Goal: Task Accomplishment & Management: Complete application form

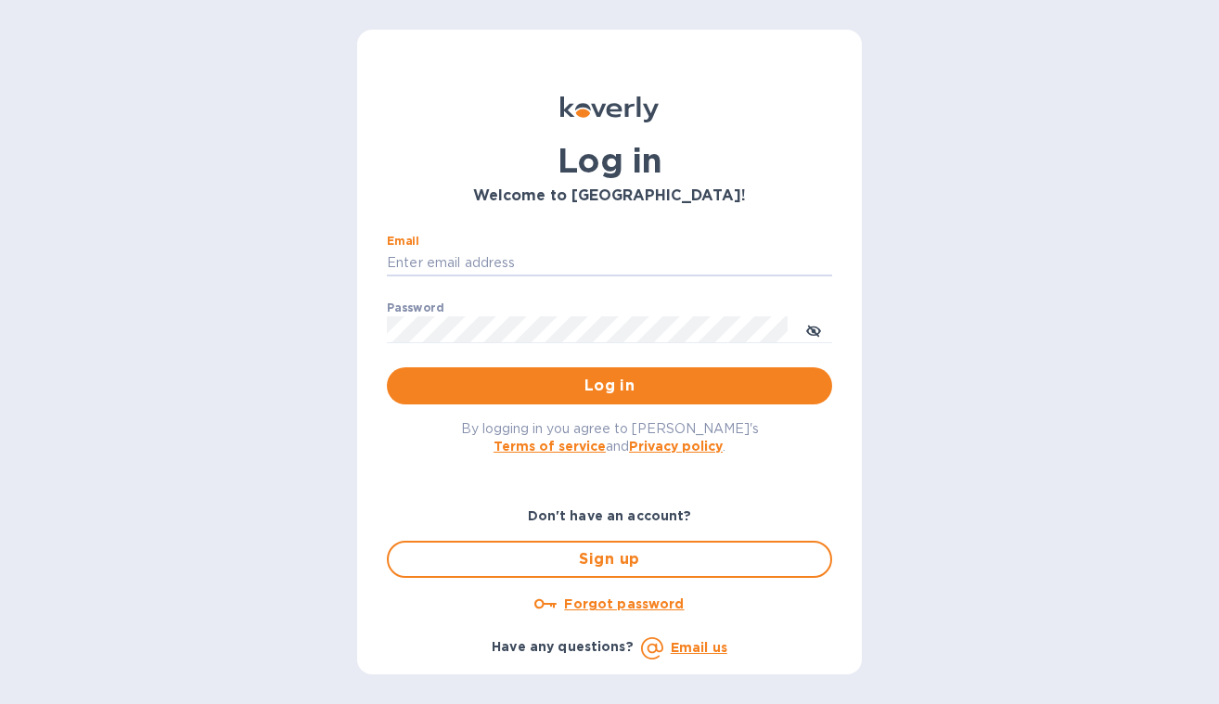
type input "[EMAIL_ADDRESS][DOMAIN_NAME]"
click at [610, 385] on button "Log in" at bounding box center [609, 385] width 445 height 37
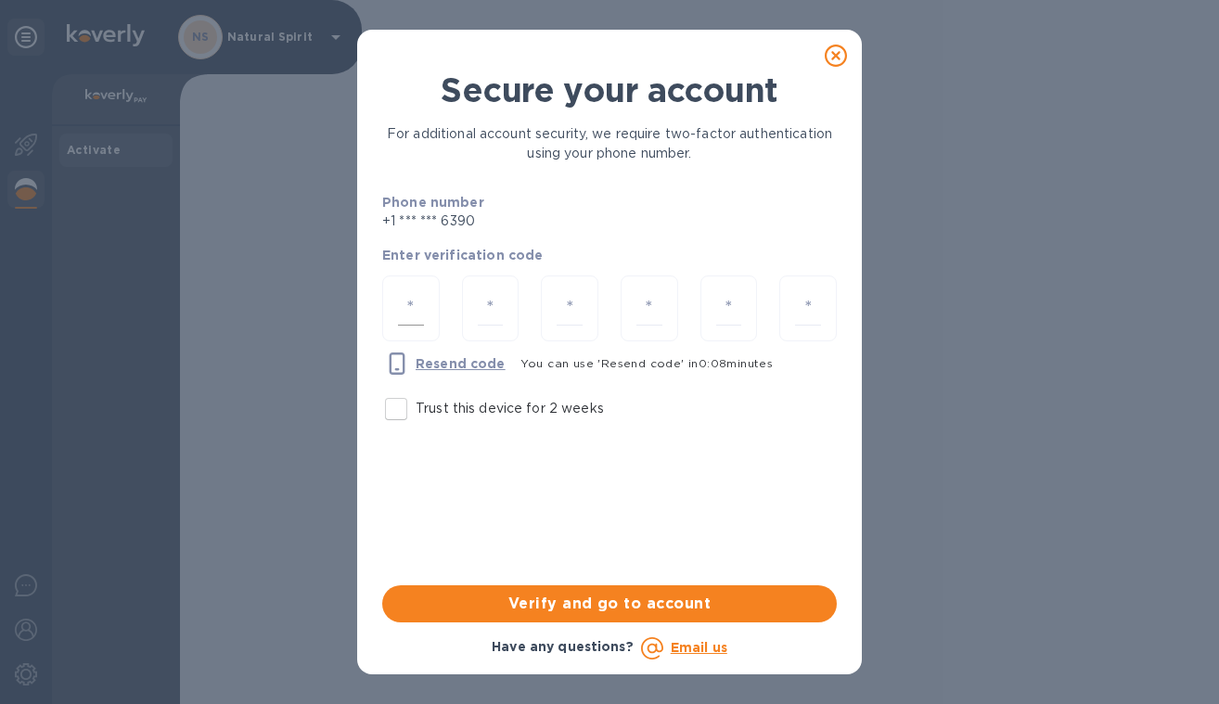
click at [407, 315] on input "number" at bounding box center [411, 308] width 26 height 34
type input "4"
type input "1"
type input "8"
type input "0"
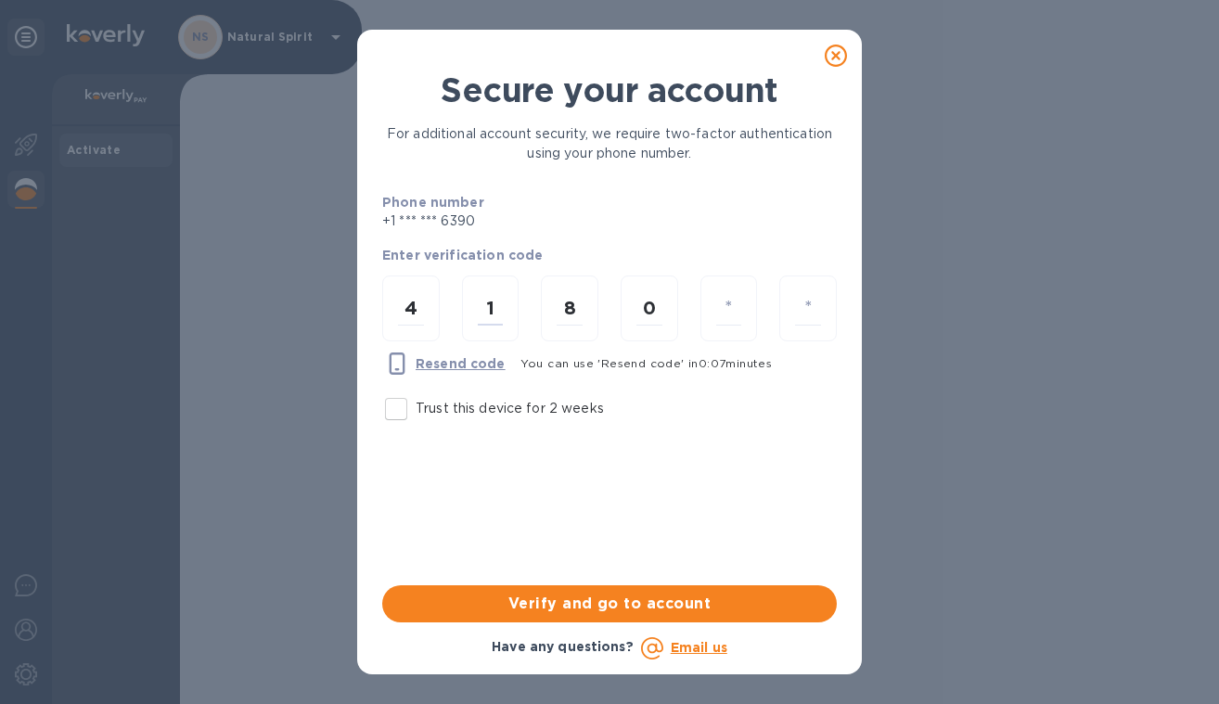
type input "0"
type input "2"
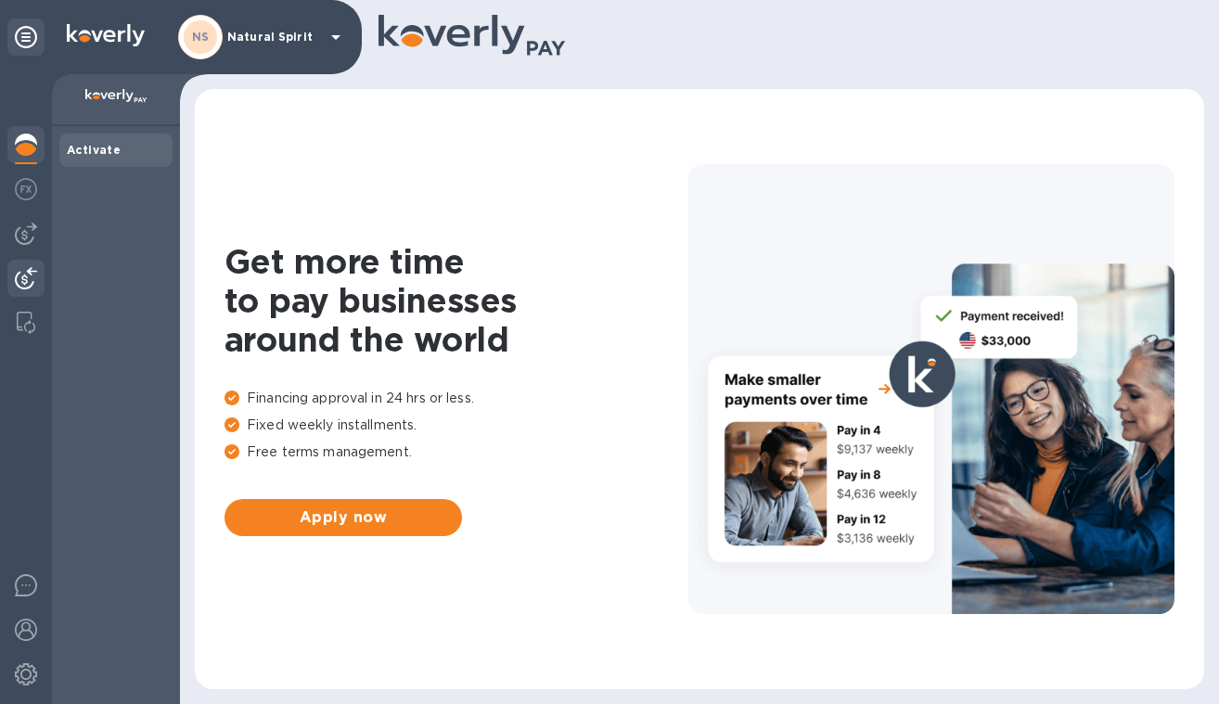
click at [26, 273] on img at bounding box center [26, 278] width 22 height 22
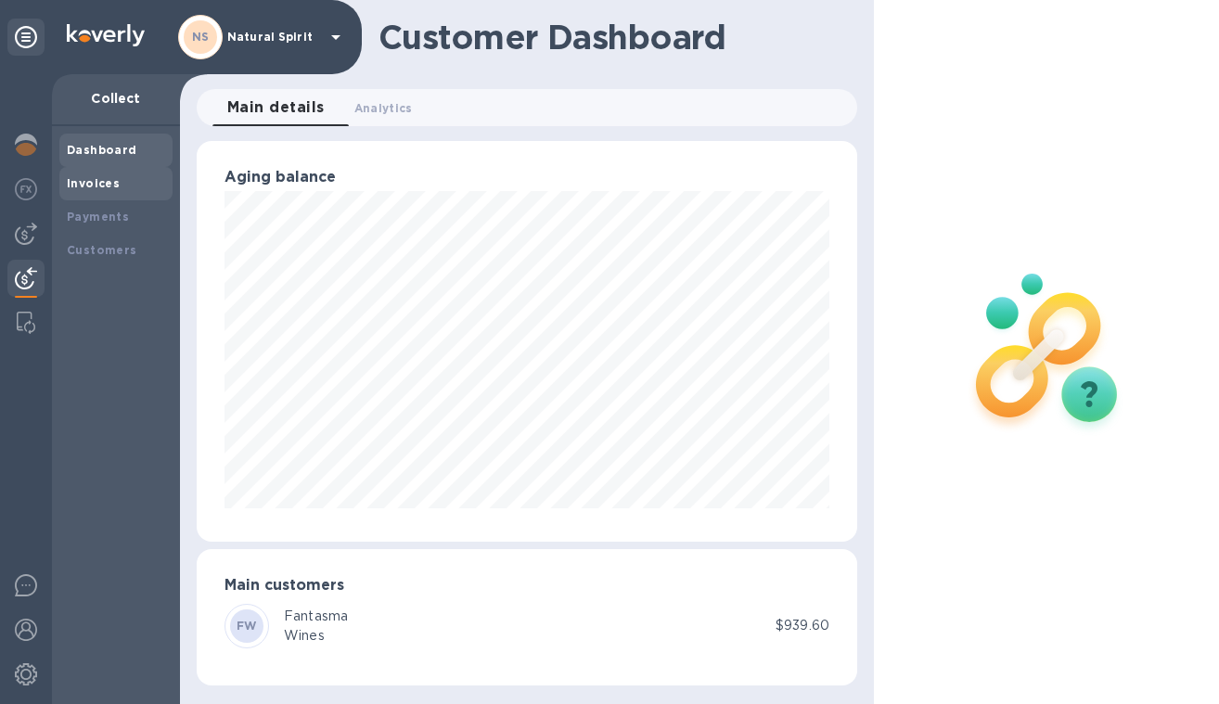
click at [141, 178] on div "Invoices" at bounding box center [116, 183] width 98 height 19
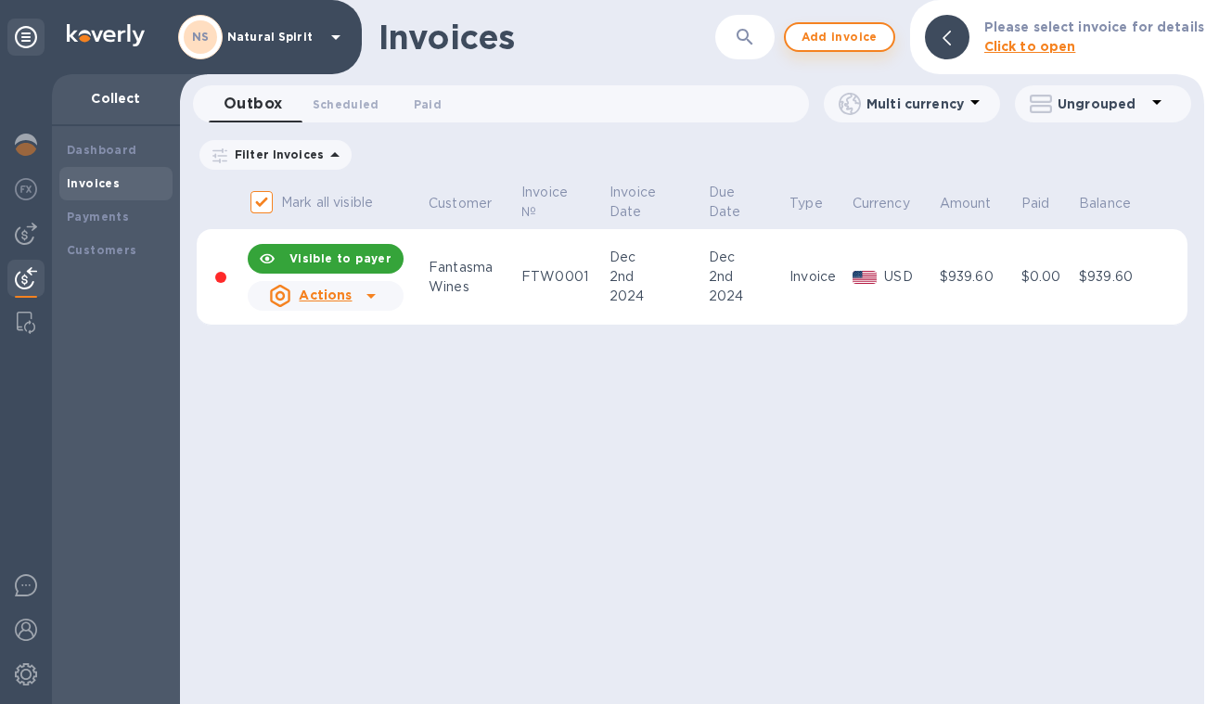
click at [818, 40] on span "Add invoice" at bounding box center [840, 37] width 78 height 22
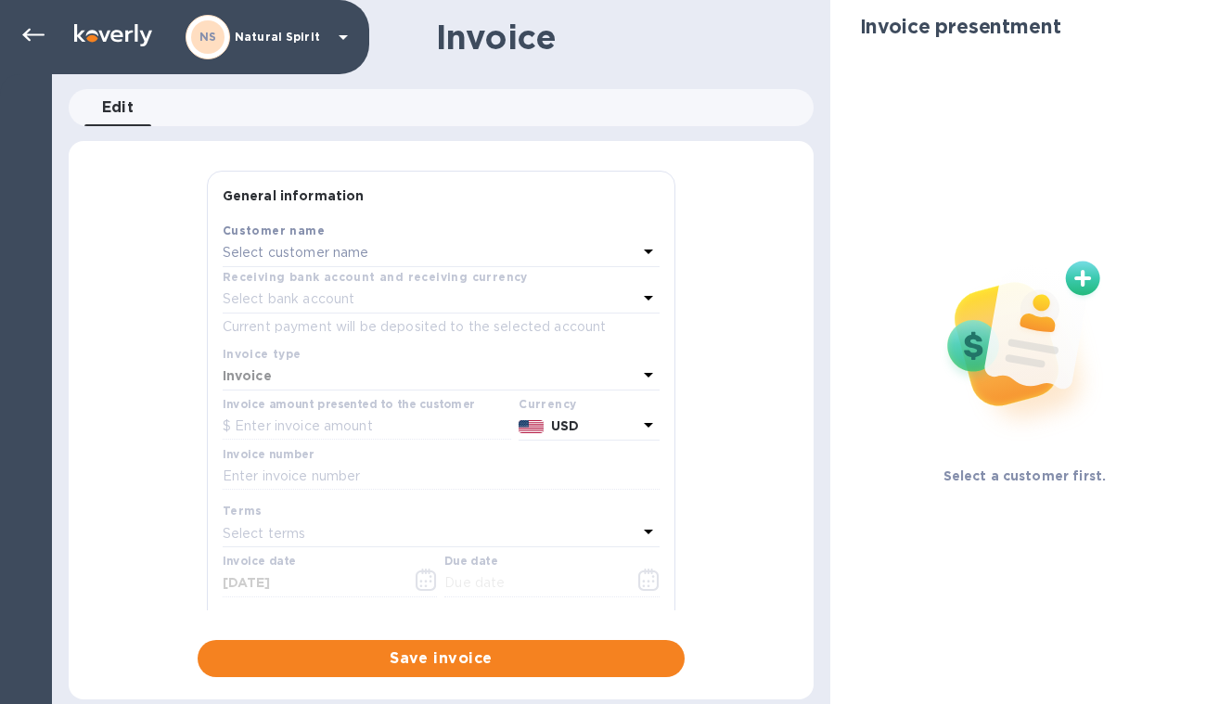
click at [349, 237] on div "Customer name" at bounding box center [441, 230] width 437 height 19
click at [305, 241] on div "Select customer name" at bounding box center [430, 253] width 415 height 26
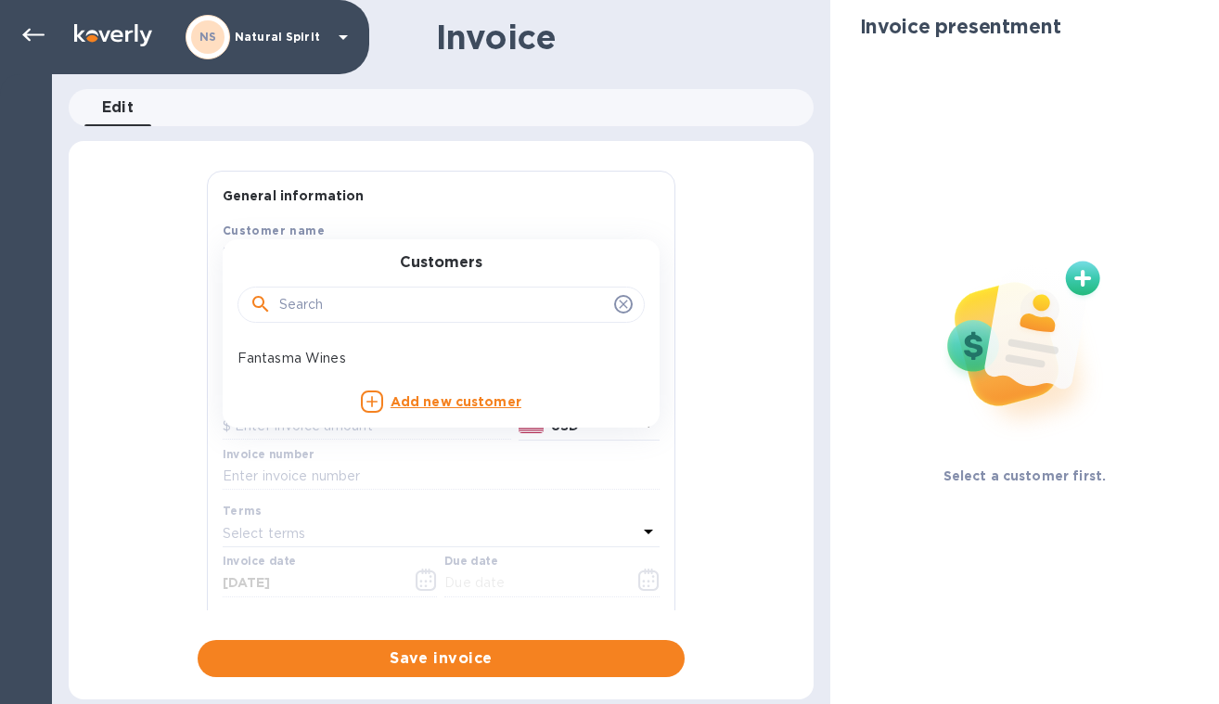
click at [398, 309] on input "text" at bounding box center [443, 305] width 328 height 28
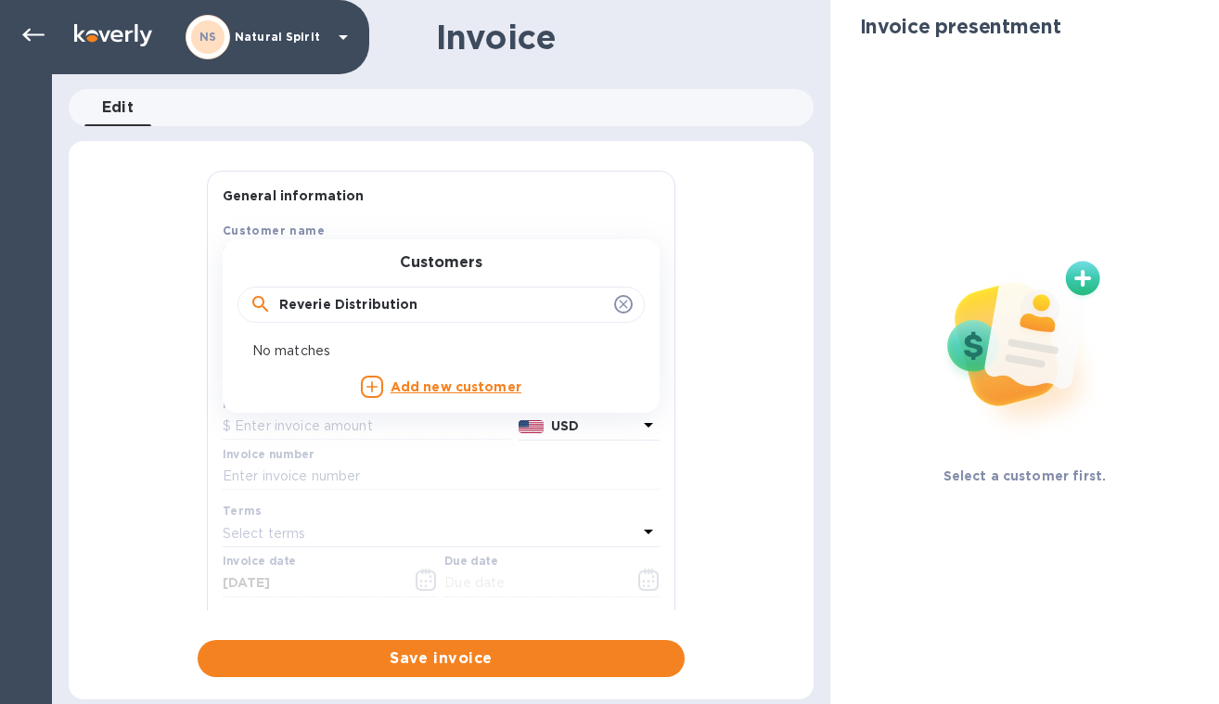
type input "Reverie Distribution"
click button "Save" at bounding box center [0, 0] width 0 height 0
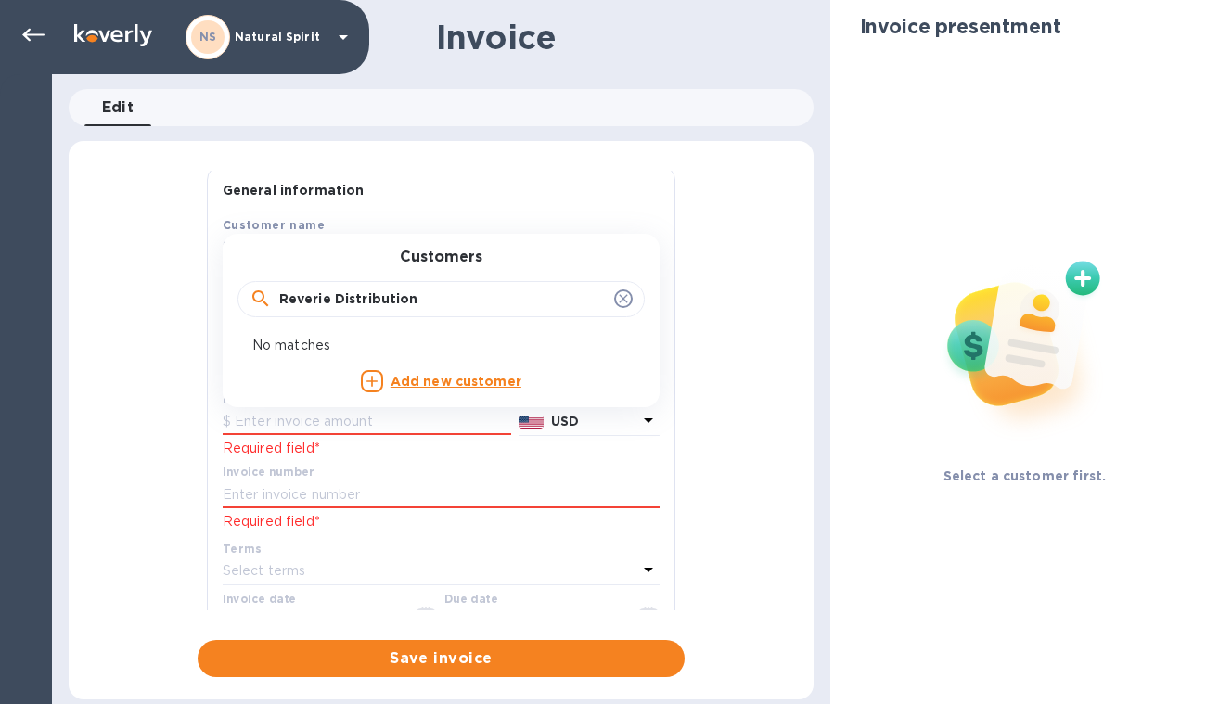
click at [434, 374] on b "Add new customer" at bounding box center [456, 381] width 131 height 15
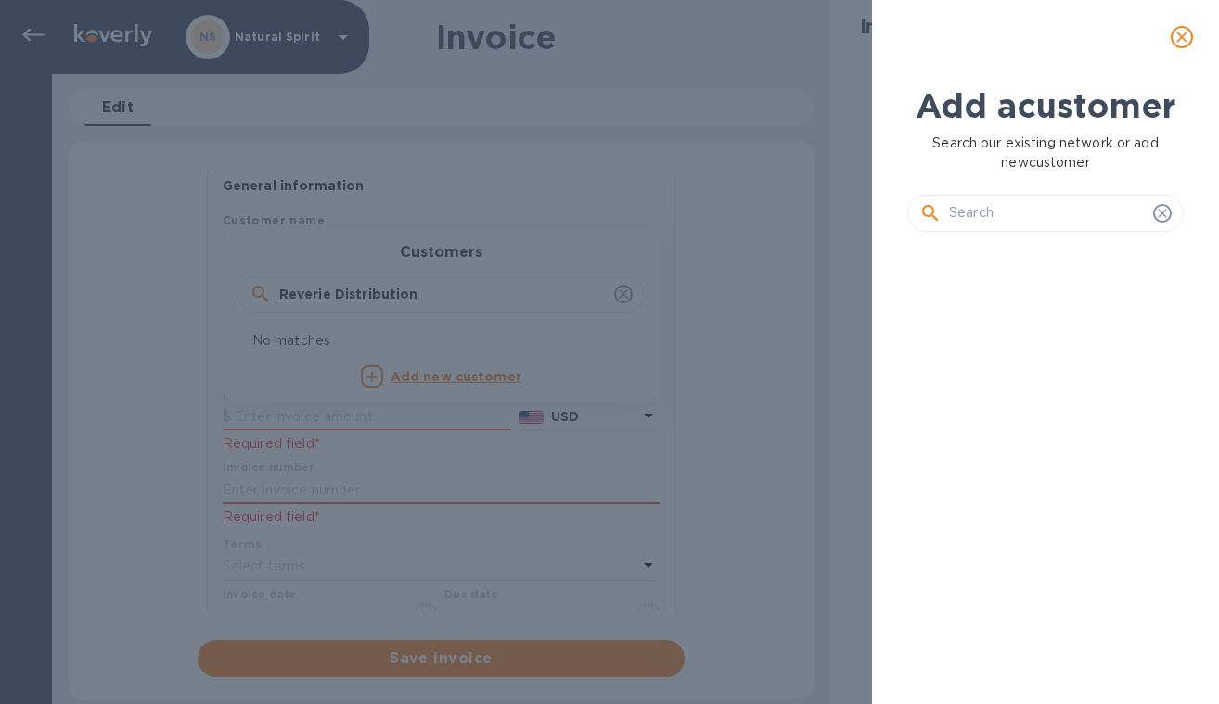
scroll to position [12, 0]
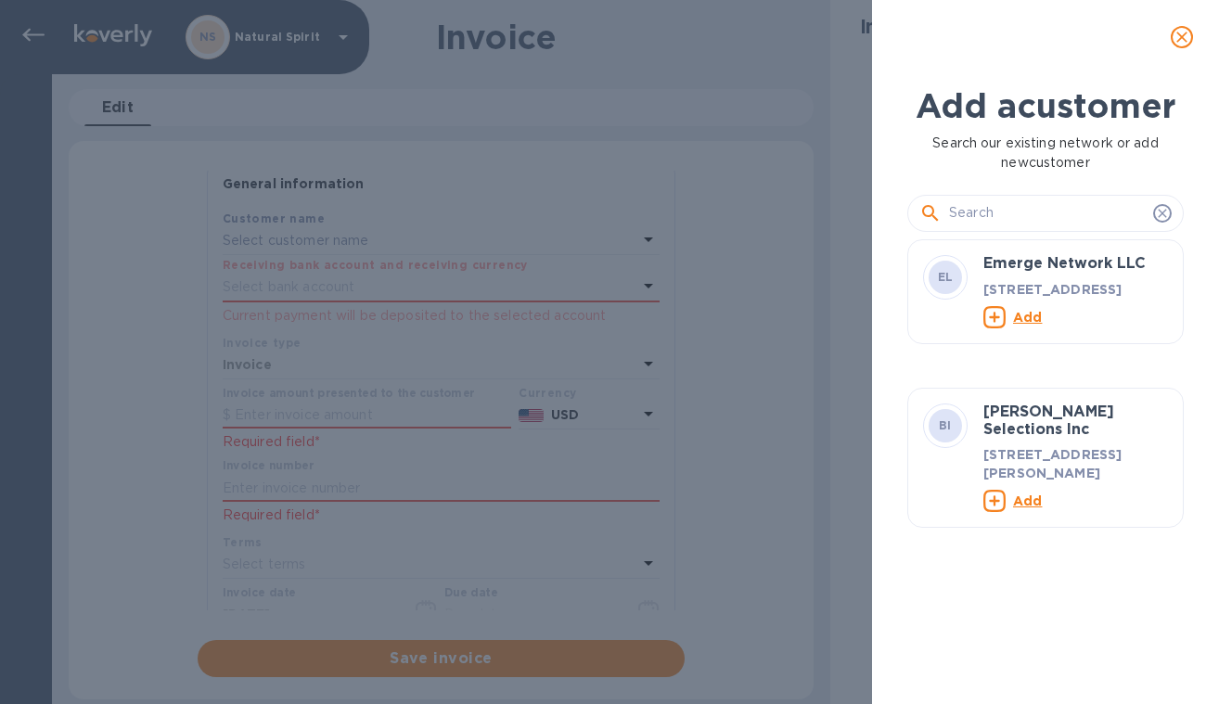
click at [1017, 227] on input "text" at bounding box center [1047, 213] width 197 height 28
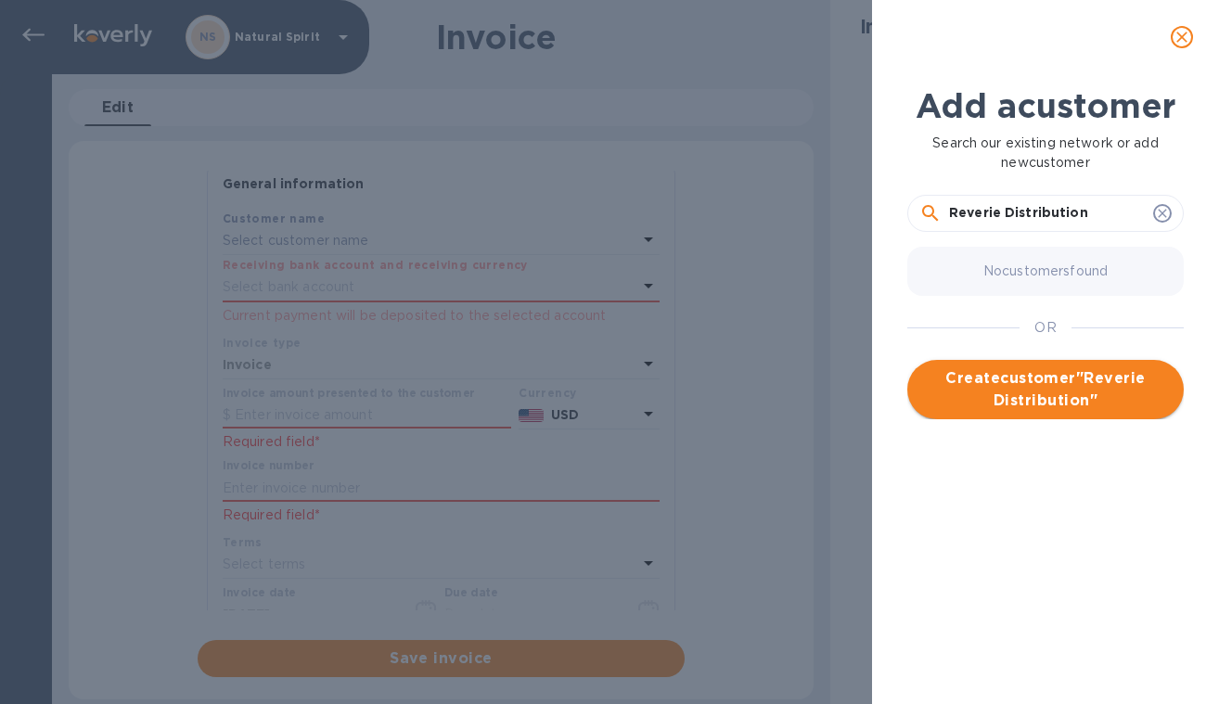
type input "Reverie Distribution"
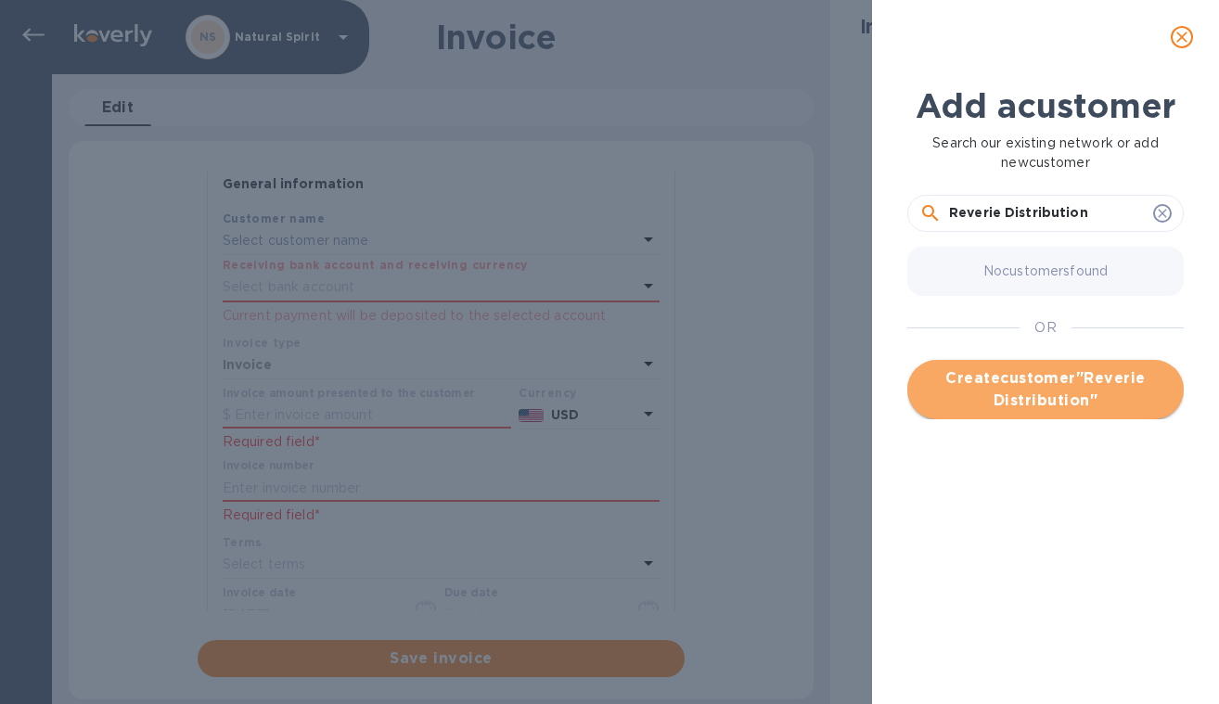
click at [1060, 412] on span "Create customer " Reverie Distribution "" at bounding box center [1045, 389] width 247 height 45
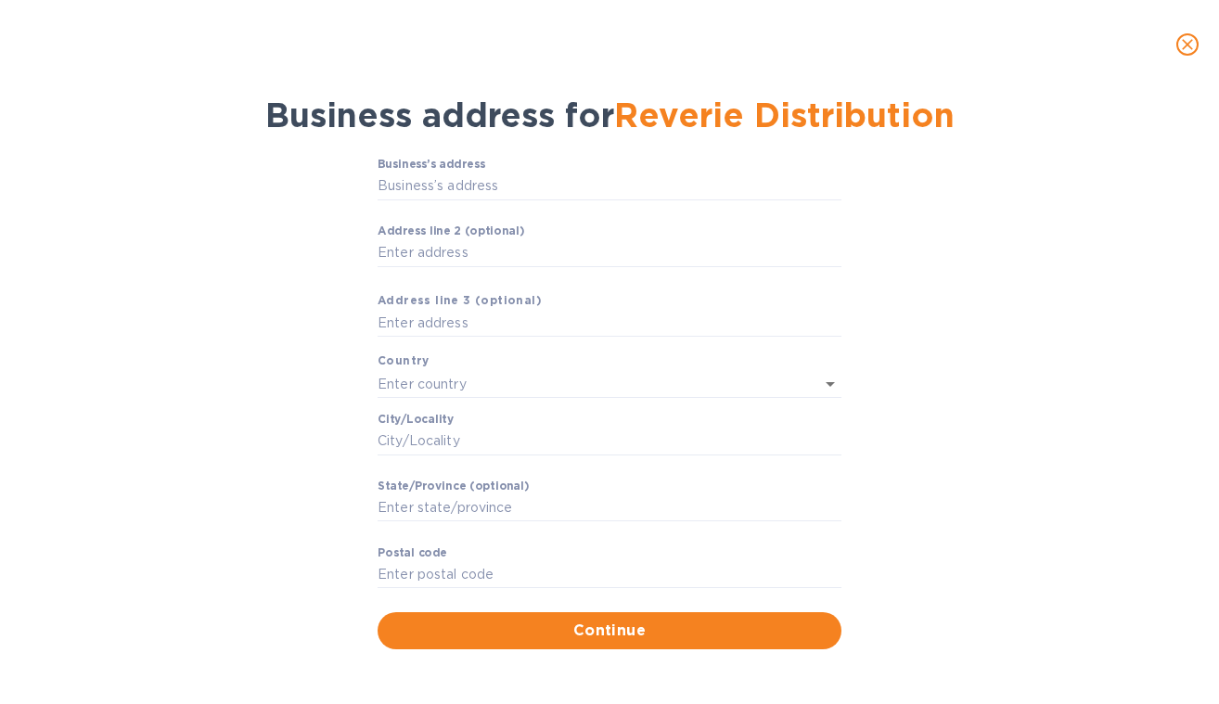
scroll to position [2, 0]
click at [749, 622] on span "Continue" at bounding box center [609, 631] width 434 height 22
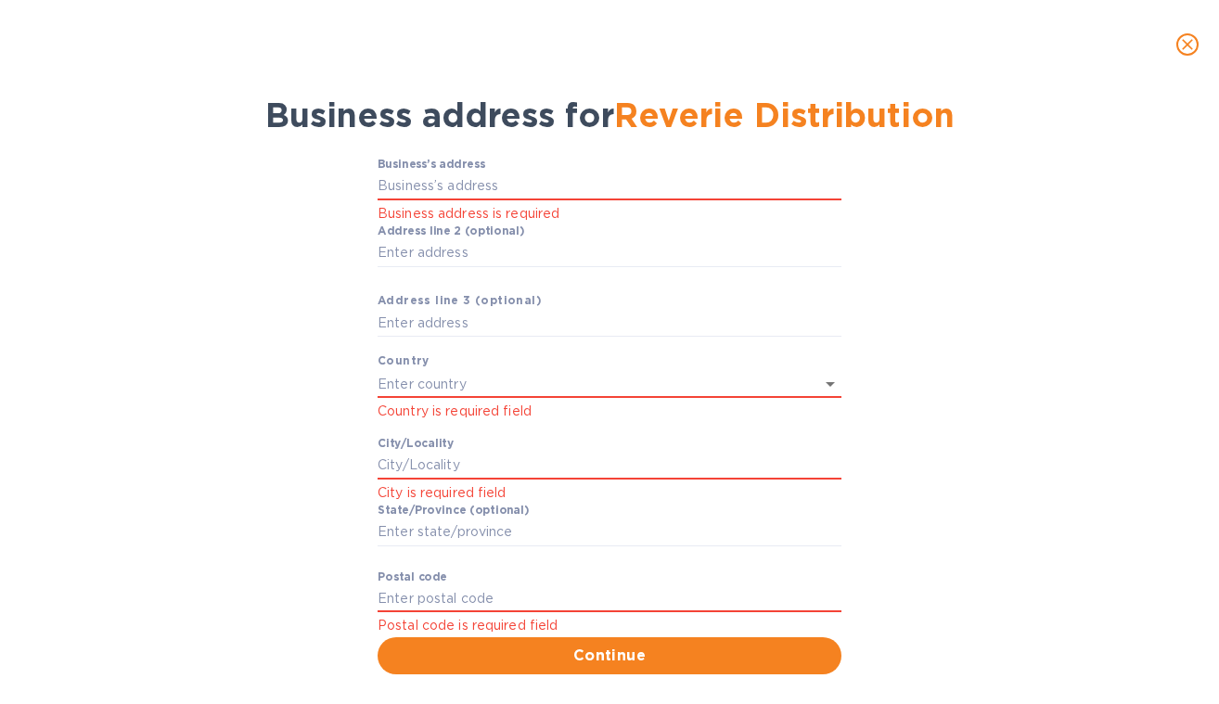
scroll to position [53, 0]
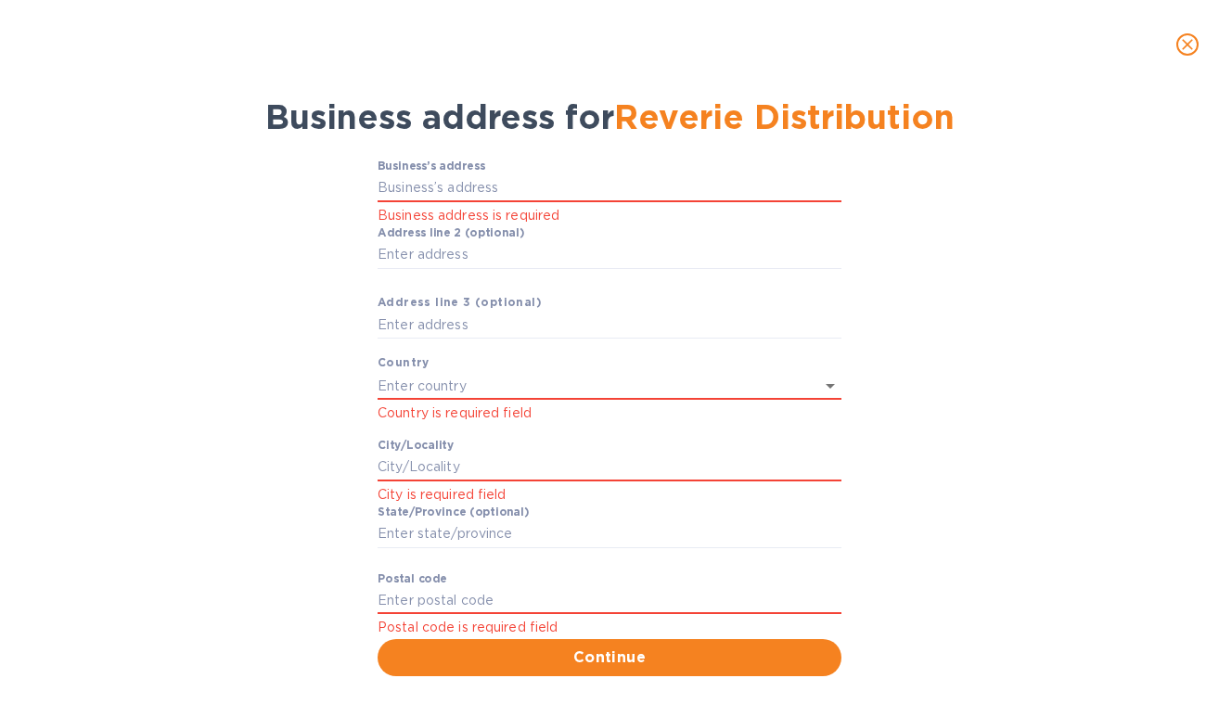
click at [1195, 45] on icon "close" at bounding box center [1187, 44] width 19 height 19
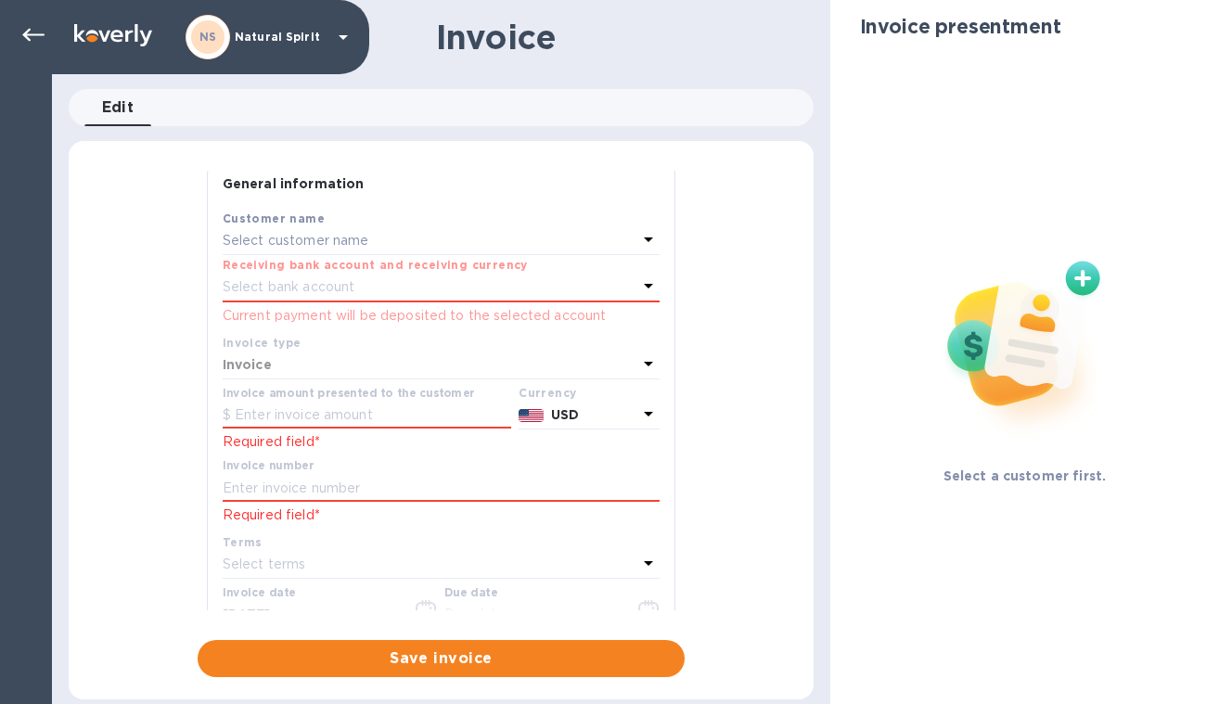
click at [448, 284] on div "Select bank account" at bounding box center [430, 288] width 415 height 26
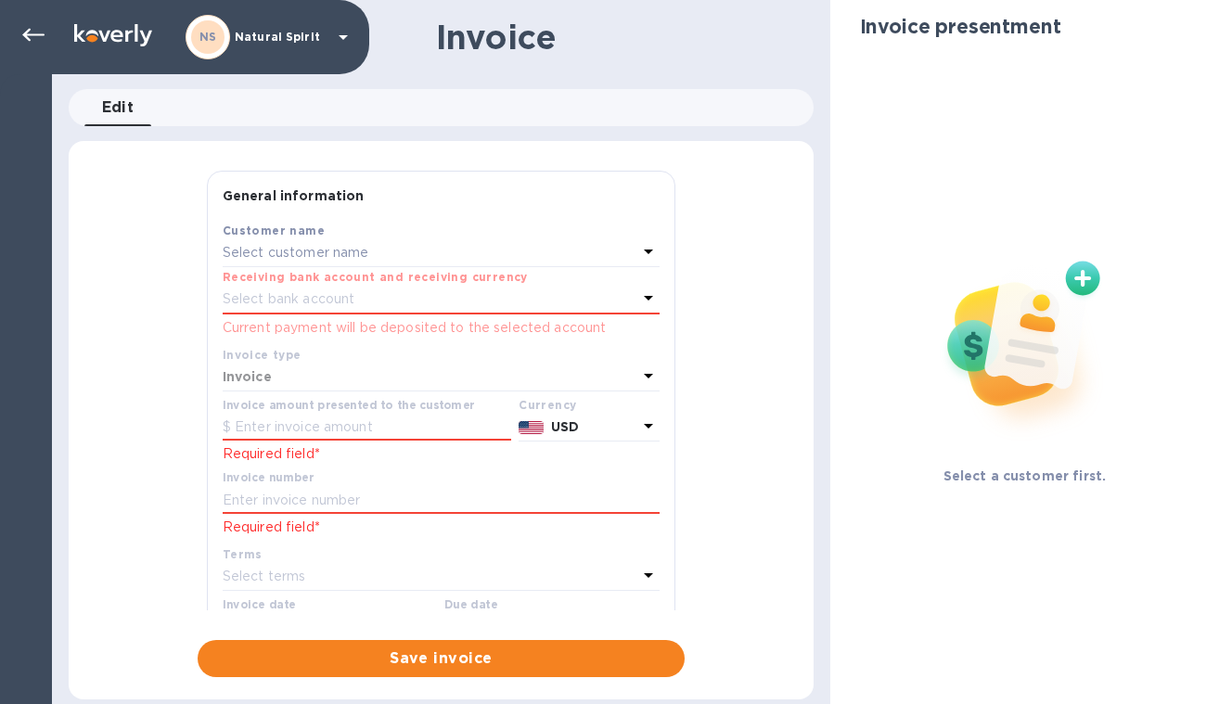
scroll to position [0, 0]
click at [301, 237] on div "Customer name" at bounding box center [441, 230] width 437 height 19
click at [401, 254] on div "Select customer name" at bounding box center [430, 253] width 415 height 26
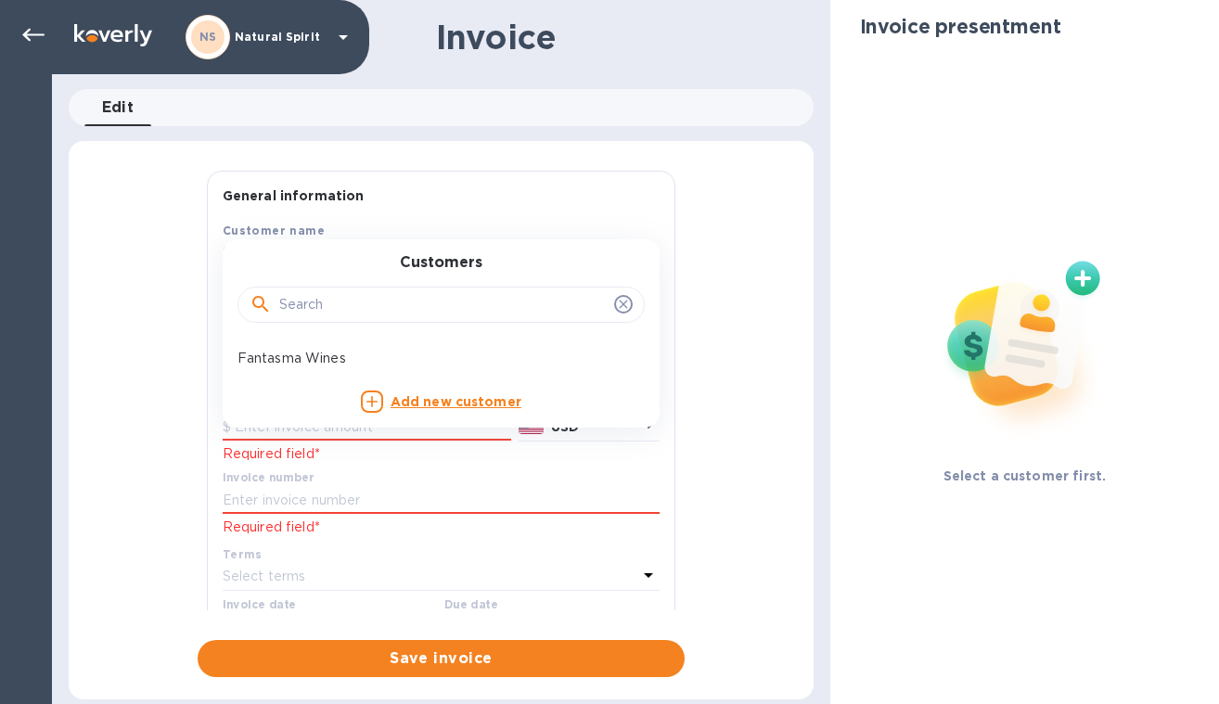
click at [402, 295] on input "text" at bounding box center [443, 305] width 328 height 28
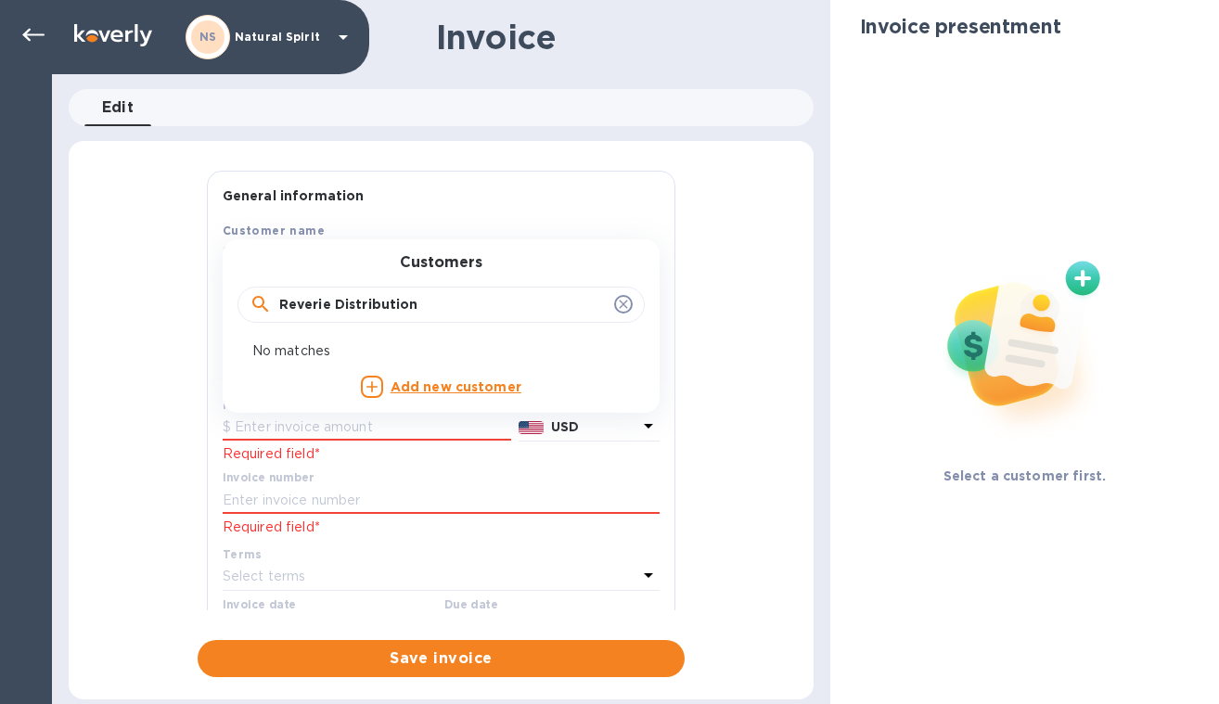
type input "Reverie Distribution"
click button "Save" at bounding box center [0, 0] width 0 height 0
click at [446, 303] on input "Reverie Distribution" at bounding box center [443, 304] width 328 height 28
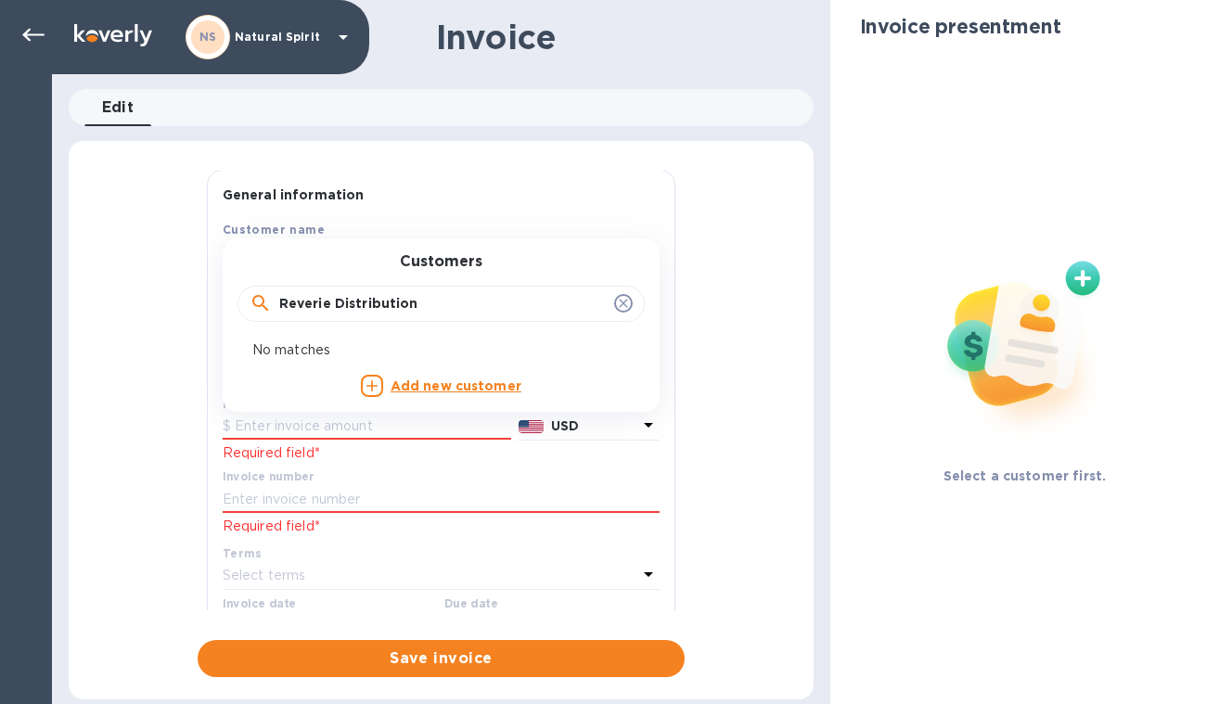
click at [449, 388] on b "Add new customer" at bounding box center [456, 386] width 131 height 15
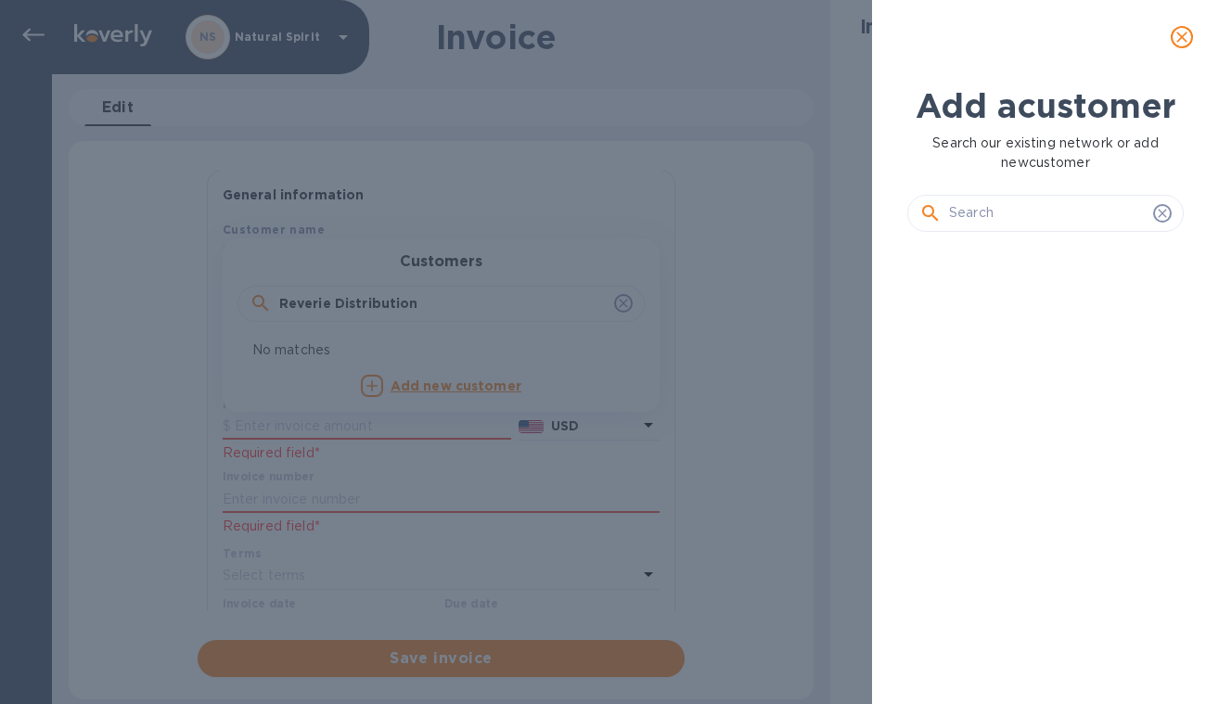
scroll to position [353, 284]
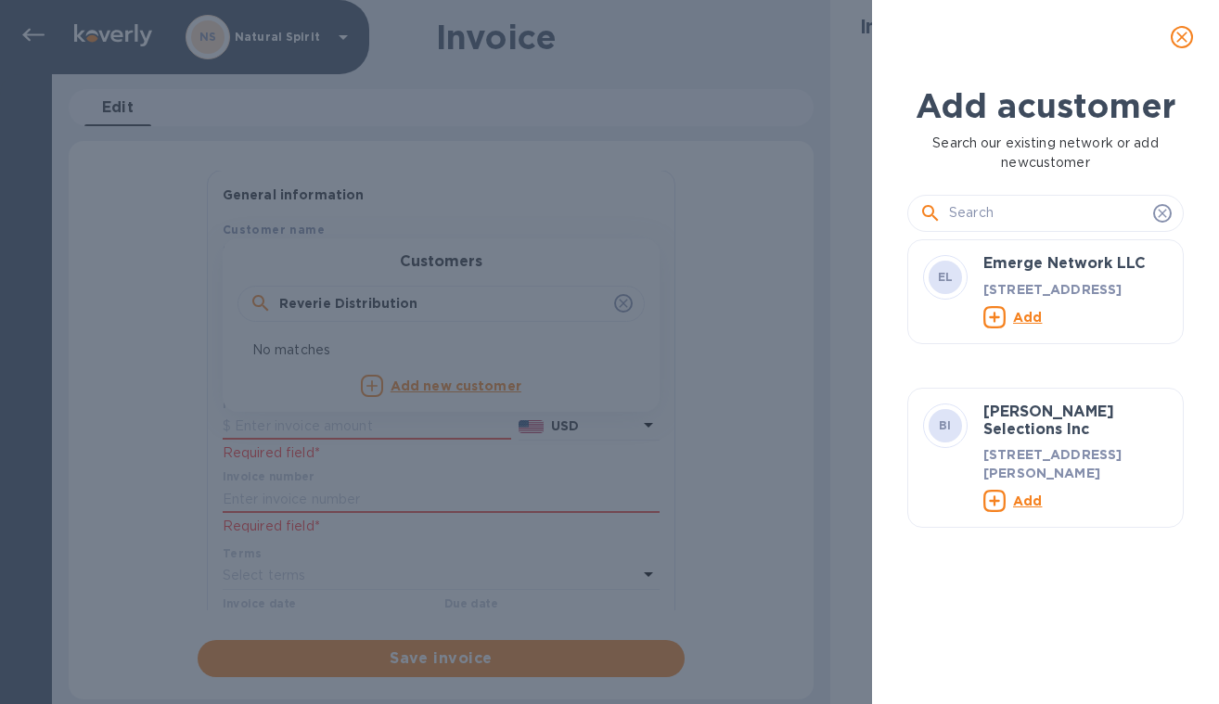
click at [1183, 38] on icon "close" at bounding box center [1181, 37] width 11 height 11
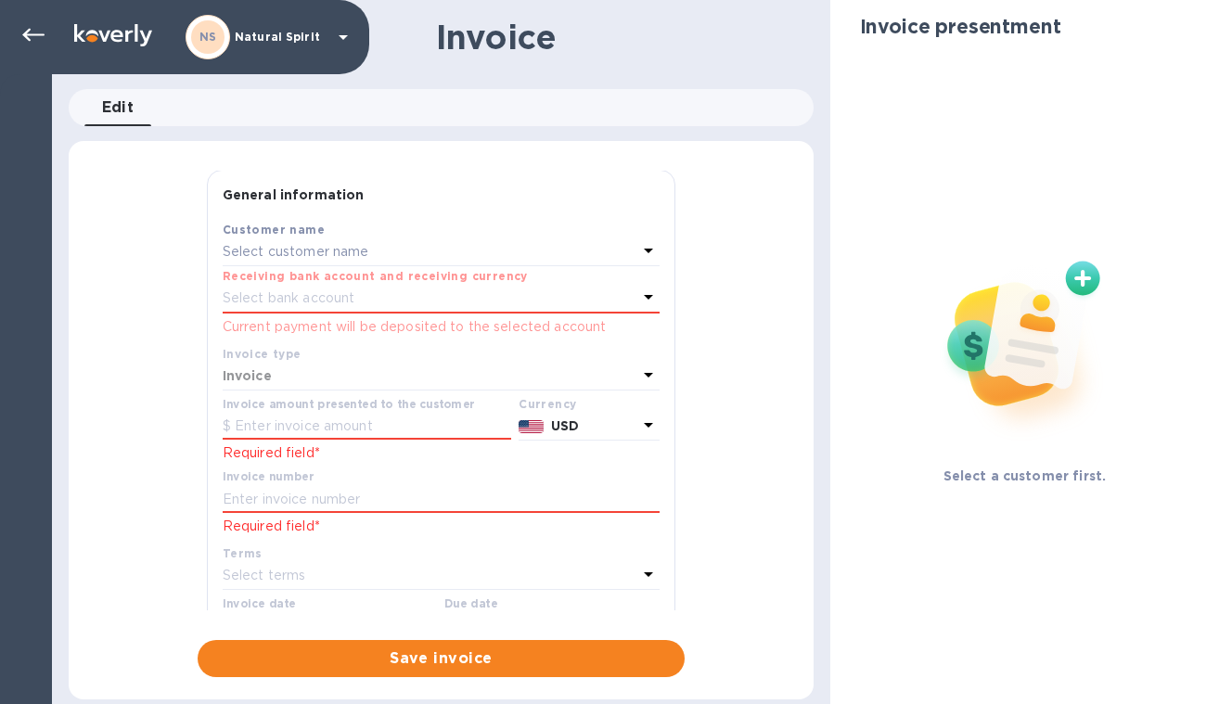
click at [371, 251] on div "Select customer name" at bounding box center [430, 252] width 415 height 26
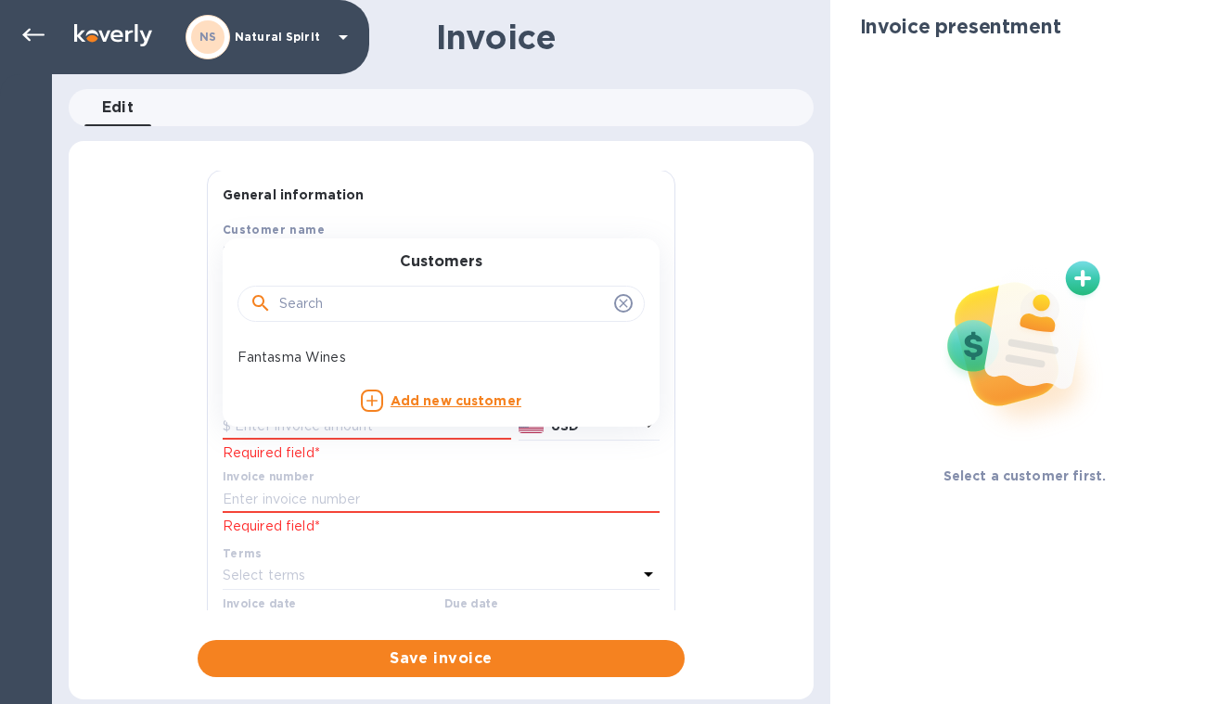
click at [314, 299] on input "text" at bounding box center [443, 304] width 328 height 28
click at [430, 407] on b "Add new customer" at bounding box center [456, 400] width 131 height 15
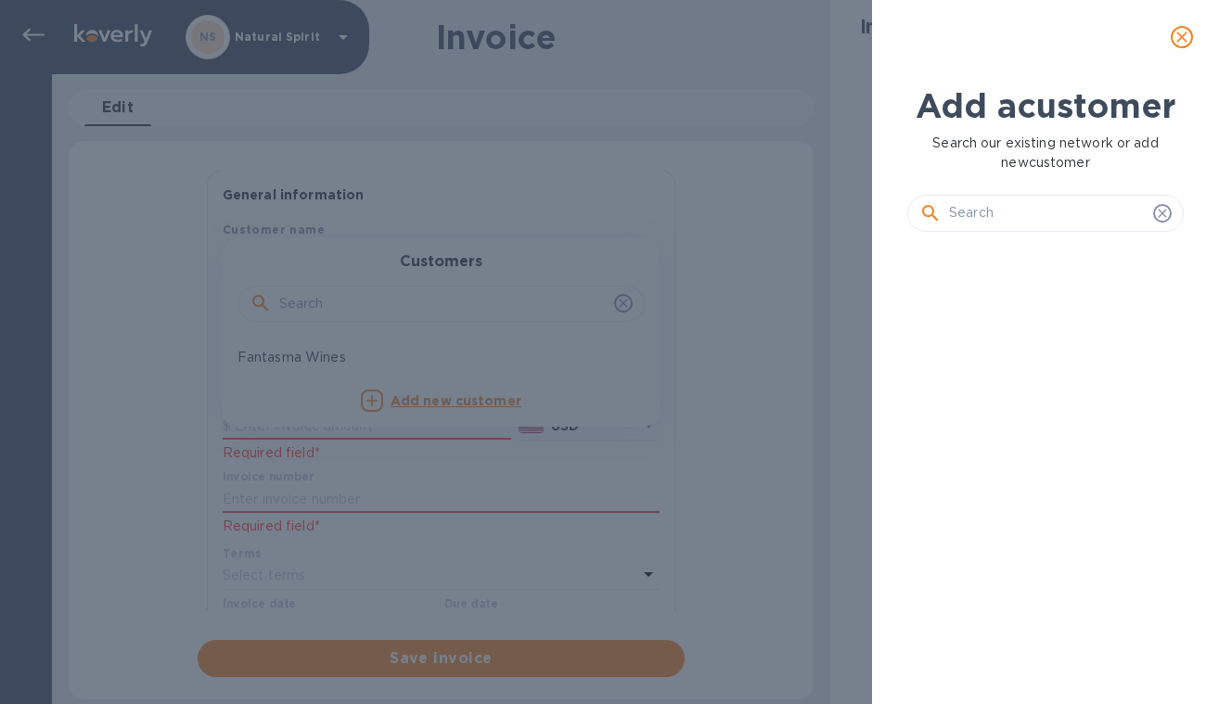
scroll to position [16, 8]
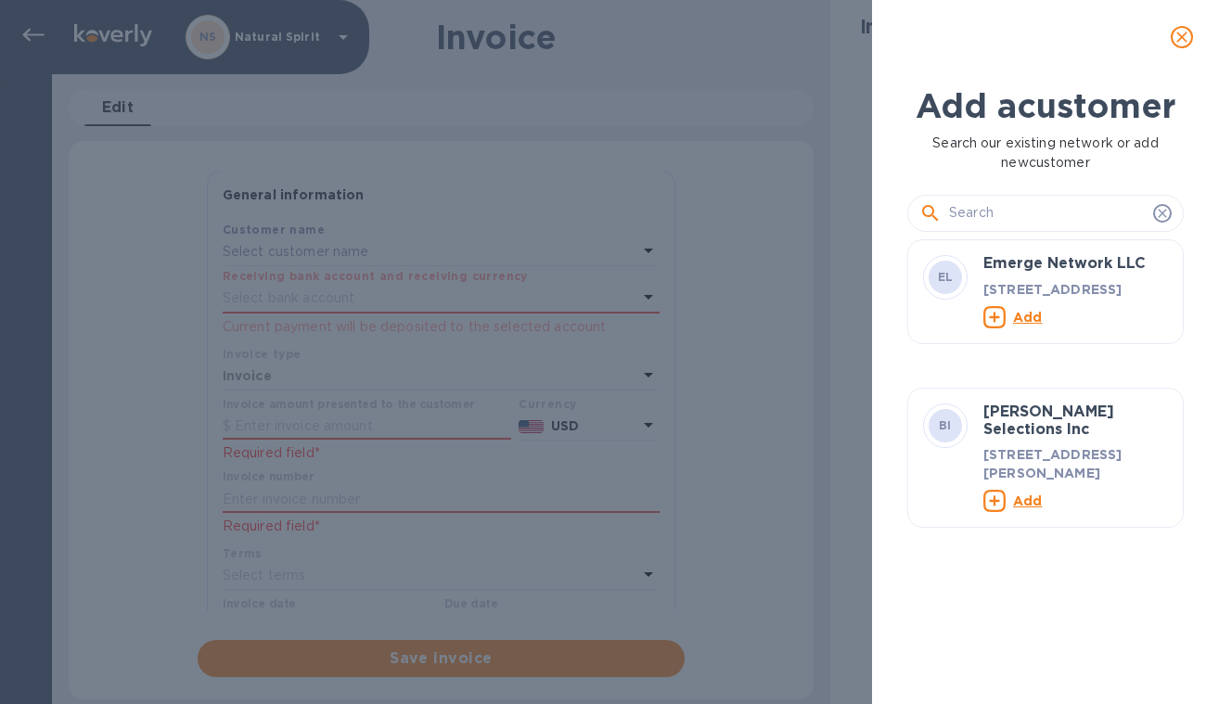
drag, startPoint x: 966, startPoint y: 269, endPoint x: 973, endPoint y: 259, distance: 12.6
click at [966, 232] on div at bounding box center [1045, 213] width 276 height 37
click at [974, 227] on input "text" at bounding box center [1047, 213] width 197 height 28
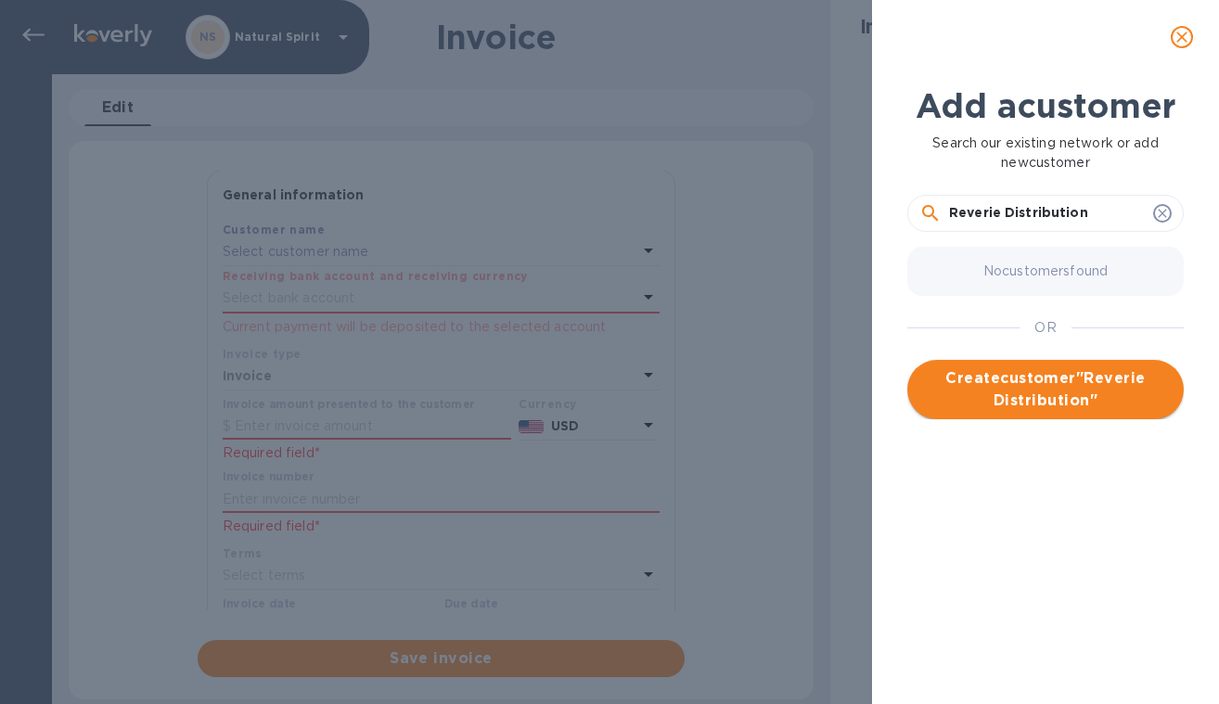
scroll to position [0, 0]
type input "Reverie Distribution"
click at [1011, 412] on span "Create customer " Reverie Distribution "" at bounding box center [1045, 389] width 247 height 45
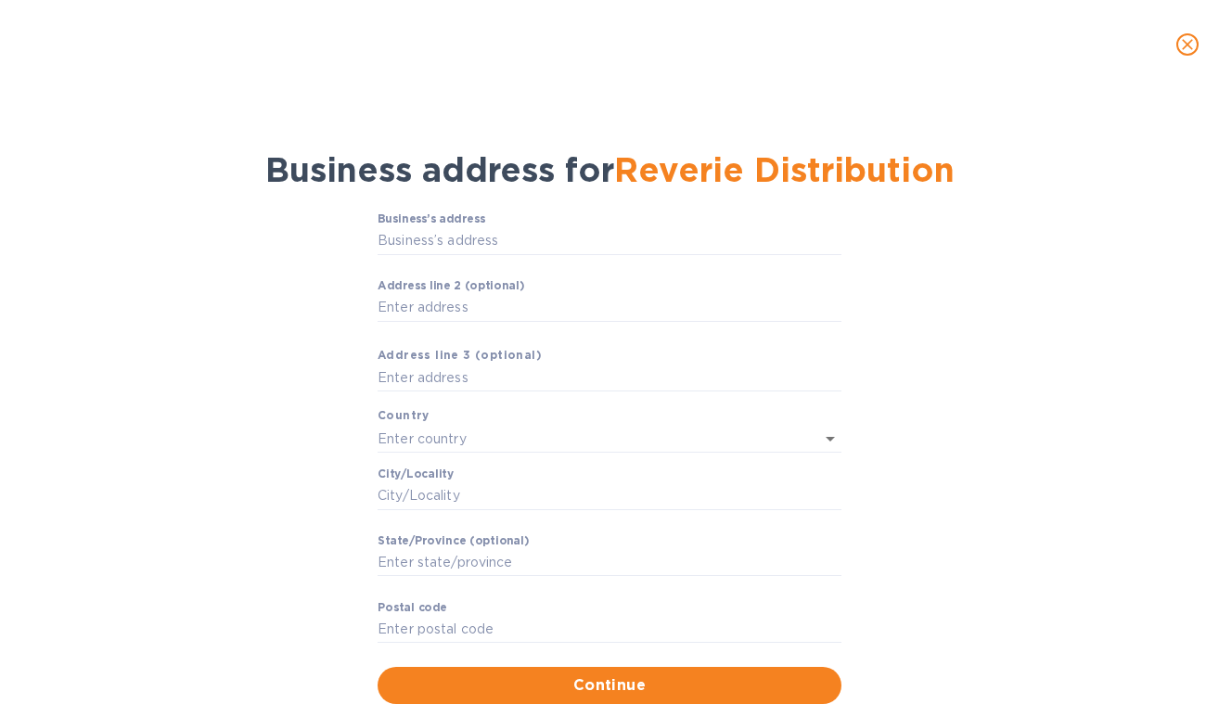
click at [676, 223] on div "Business’s аddress ​" at bounding box center [610, 245] width 464 height 67
paste input "[STREET_ADDRESS][PERSON_NAME]"
type input "[STREET_ADDRESS][PERSON_NAME]"
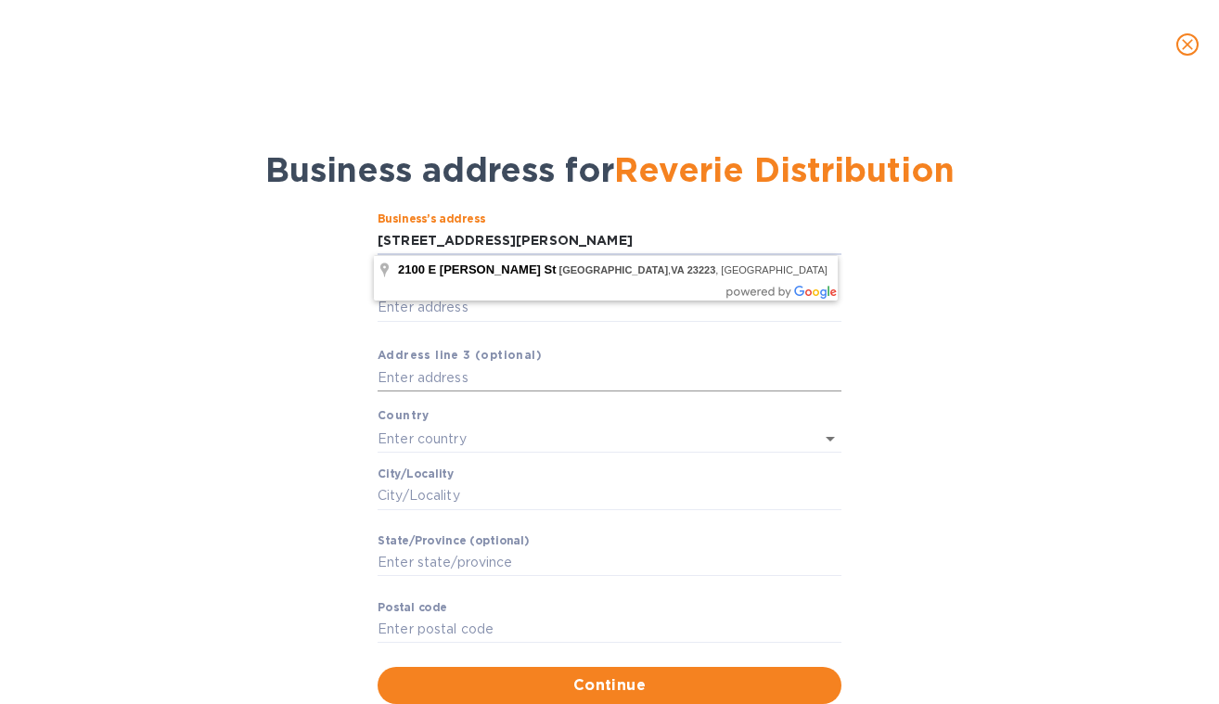
click at [589, 380] on input "text" at bounding box center [610, 379] width 464 height 28
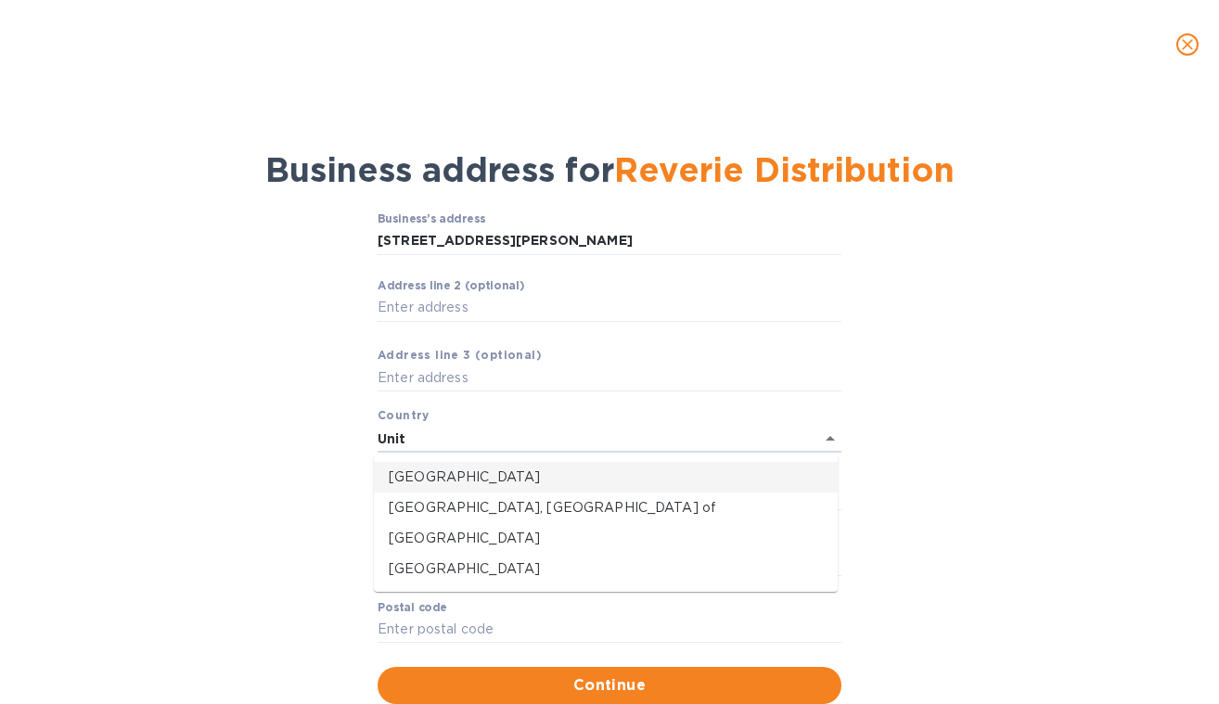
click at [683, 481] on p "[GEOGRAPHIC_DATA]" at bounding box center [606, 477] width 434 height 19
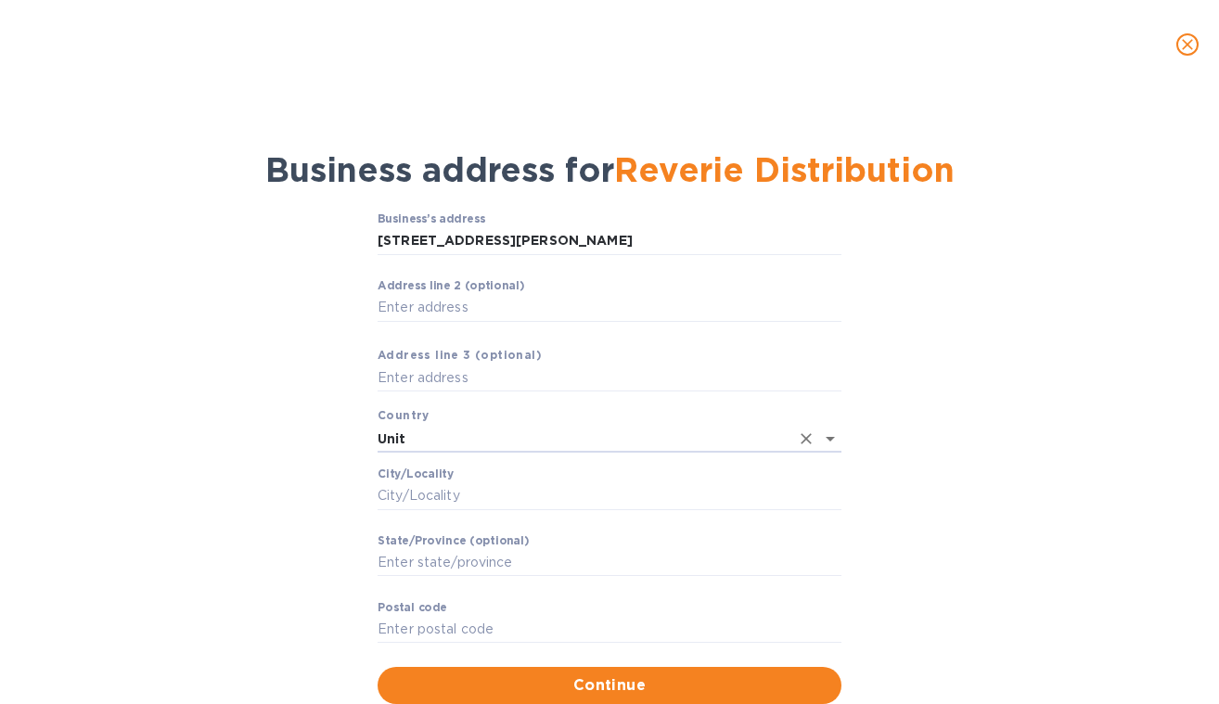
type input "[GEOGRAPHIC_DATA]"
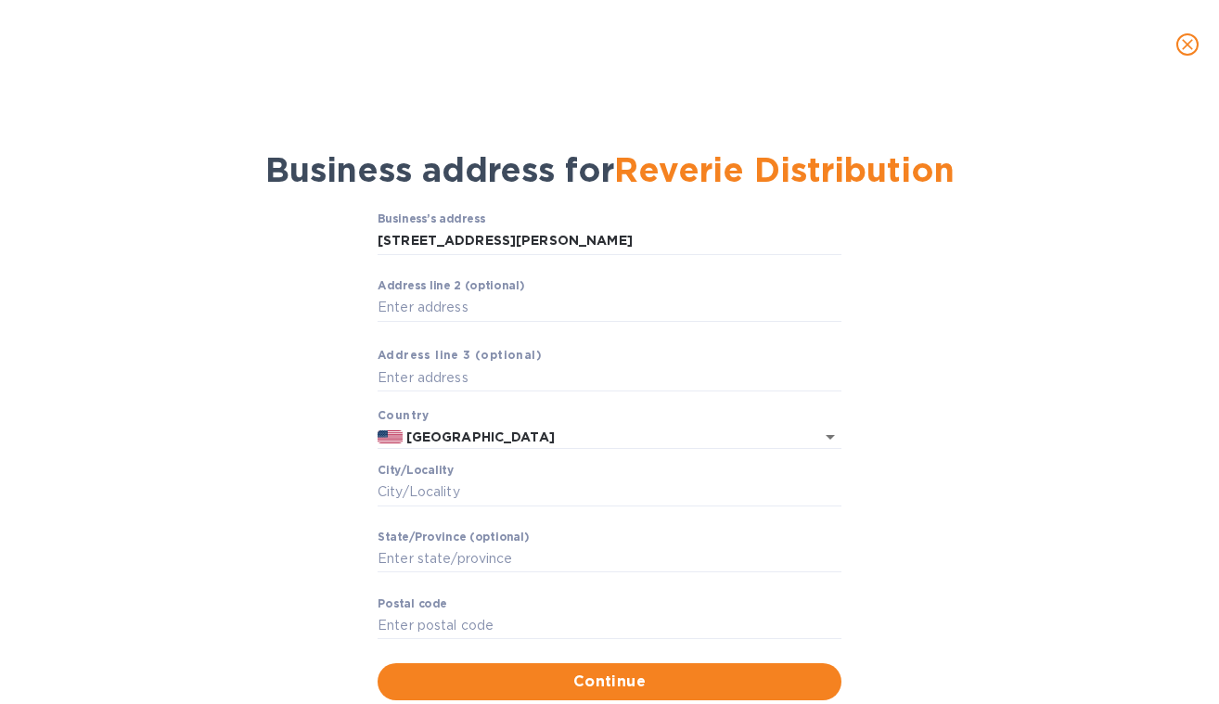
click at [219, 349] on div "Business’s аddress [STREET_ADDRESS][PERSON_NAME] ​ Аddress line 2 (optional) ​ …" at bounding box center [609, 456] width 1171 height 510
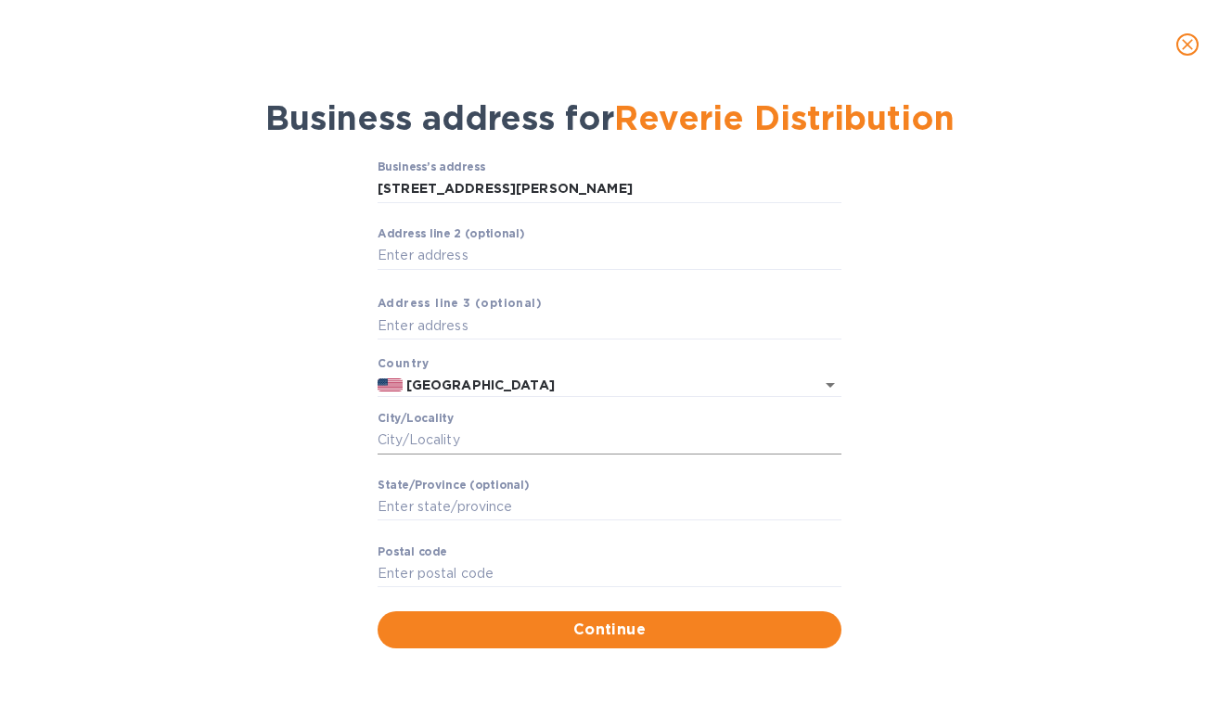
scroll to position [51, 0]
click at [475, 430] on input "Сity/Locаlity" at bounding box center [610, 442] width 464 height 28
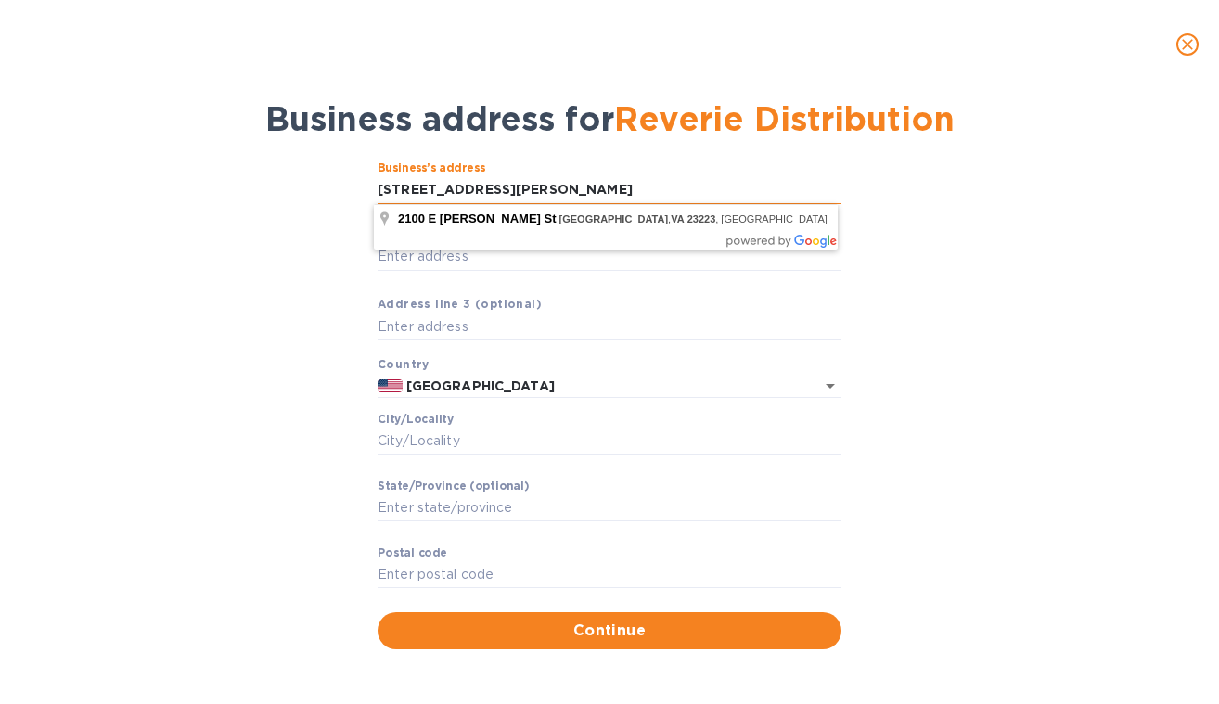
drag, startPoint x: 478, startPoint y: 188, endPoint x: 712, endPoint y: 192, distance: 233.8
click at [712, 192] on input "[STREET_ADDRESS][PERSON_NAME]" at bounding box center [610, 190] width 464 height 28
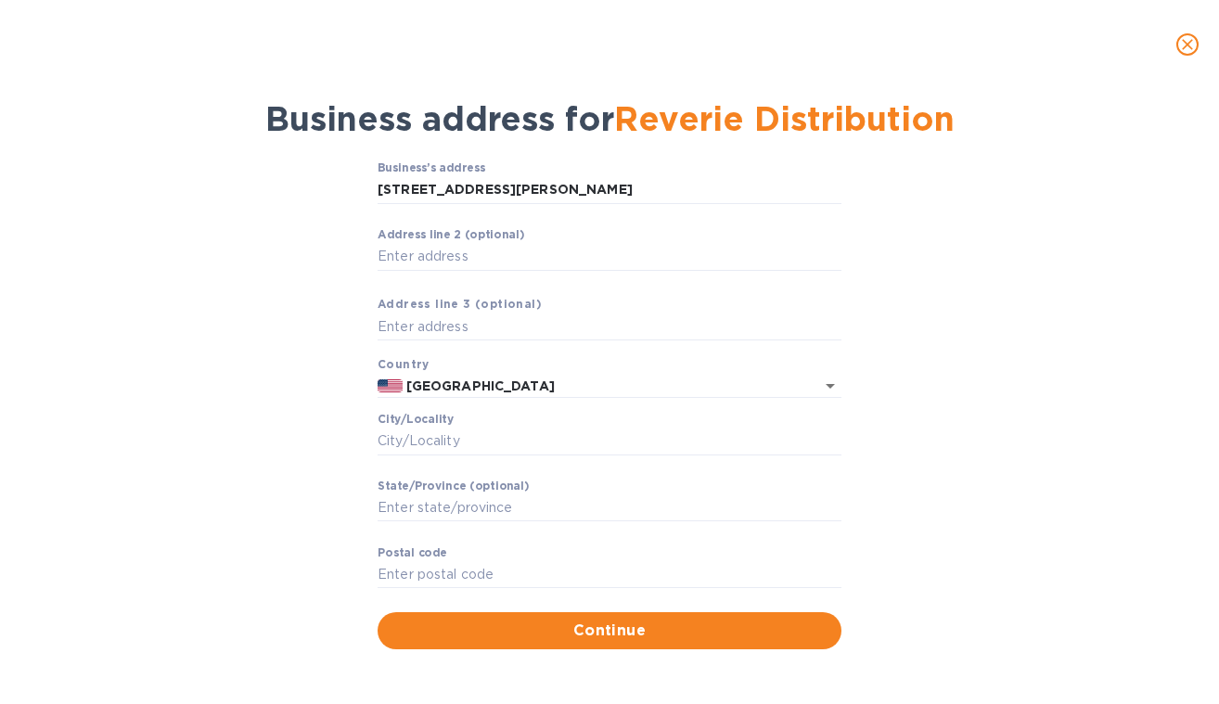
type input "[STREET_ADDRESS][PERSON_NAME]"
type input "[GEOGRAPHIC_DATA]"
type input "VA"
type input "23223"
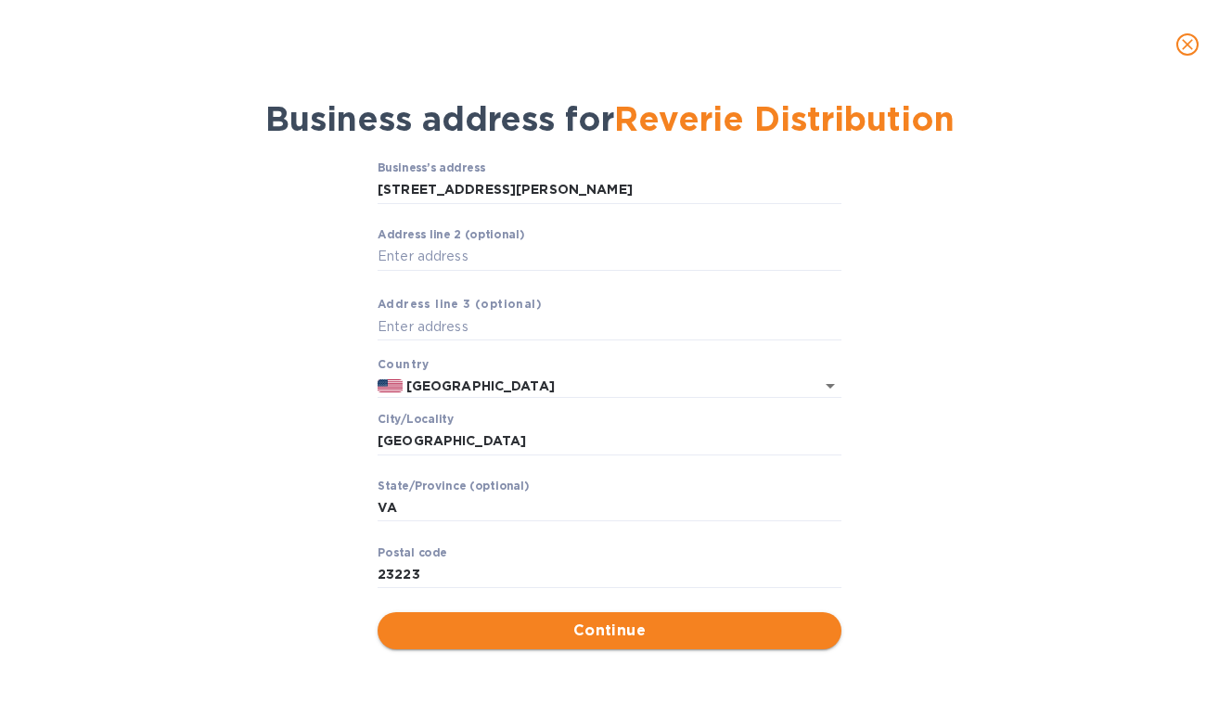
click at [687, 622] on span "Continue" at bounding box center [609, 631] width 434 height 22
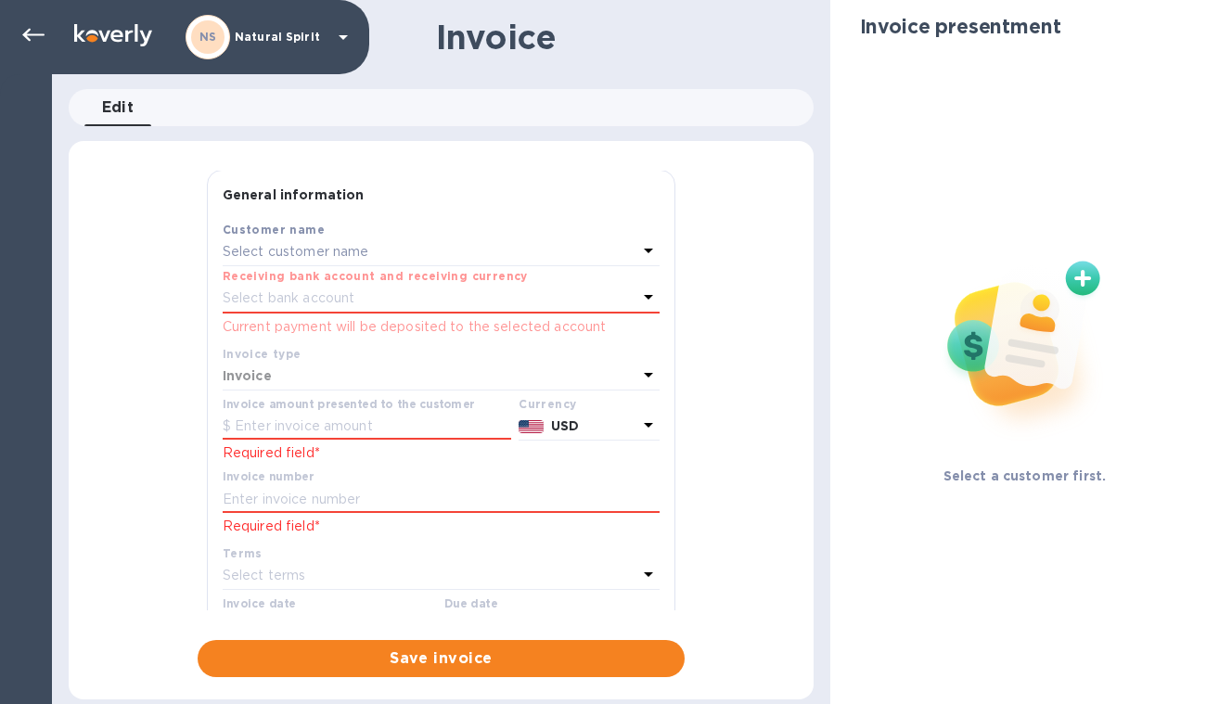
click at [456, 253] on div "Select customer name" at bounding box center [430, 252] width 415 height 26
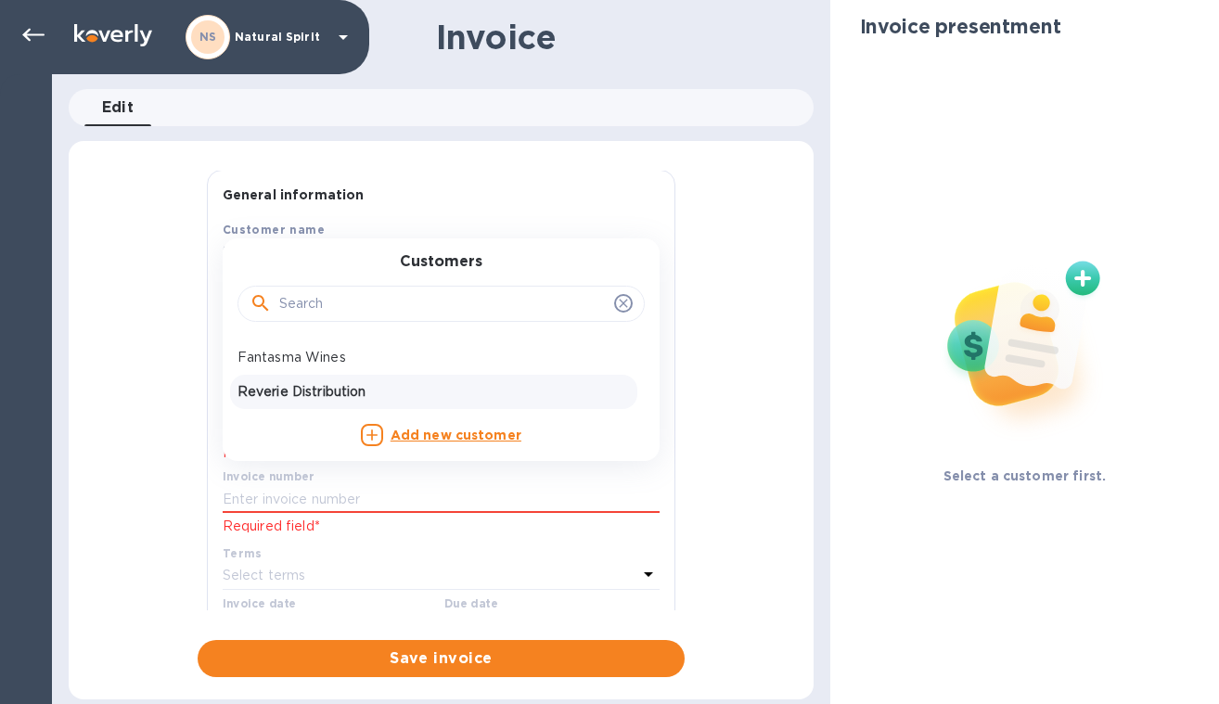
click at [339, 383] on p "Reverie Distribution" at bounding box center [434, 391] width 392 height 19
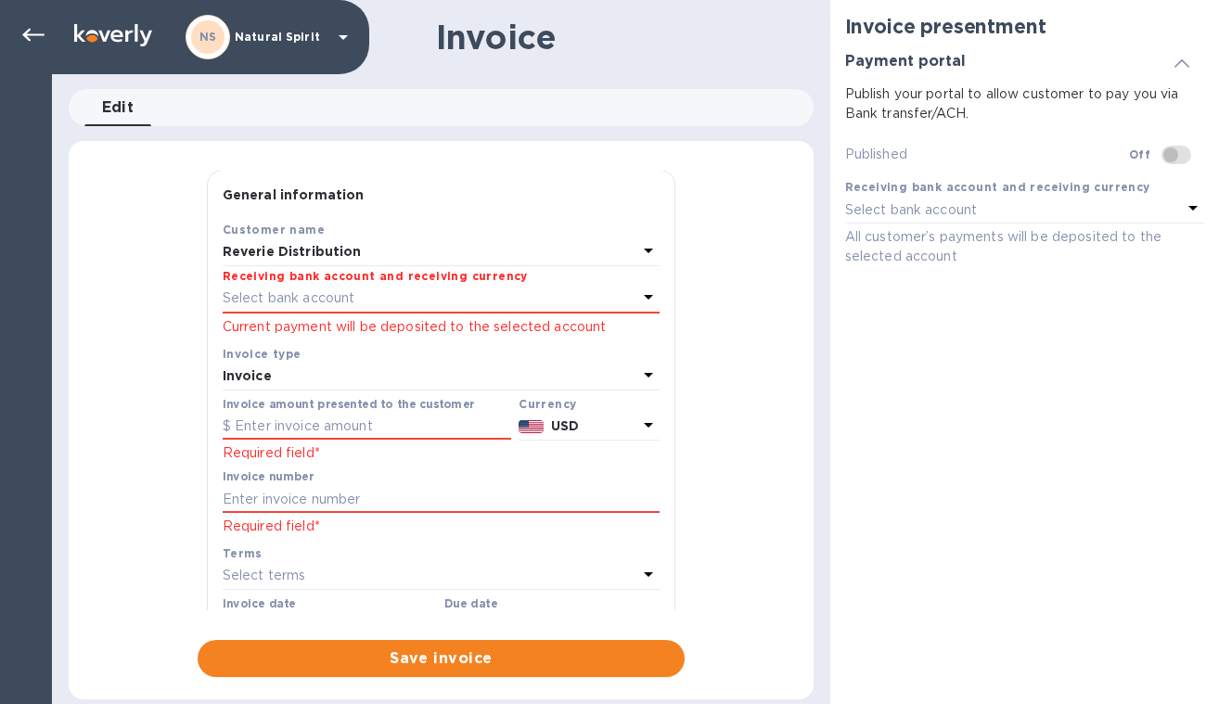
click at [321, 291] on p "Select bank account" at bounding box center [289, 298] width 133 height 19
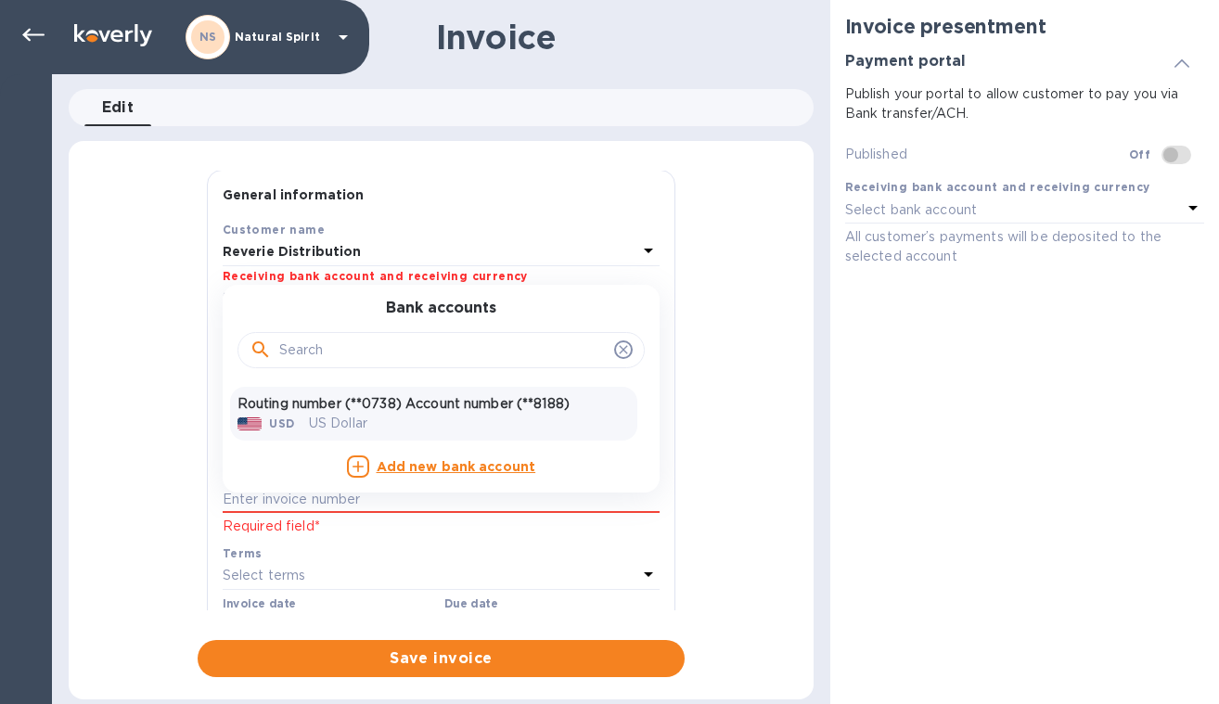
click at [392, 414] on div "USD US Dollar" at bounding box center [434, 423] width 400 height 27
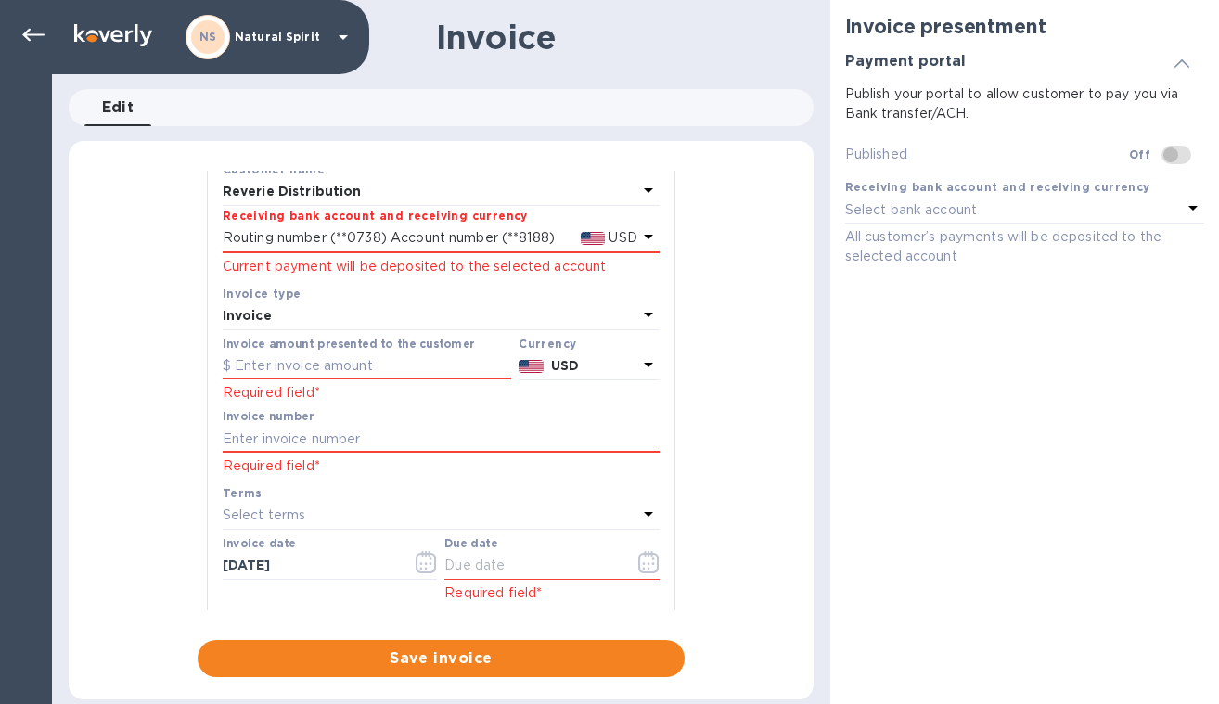
scroll to position [73, 0]
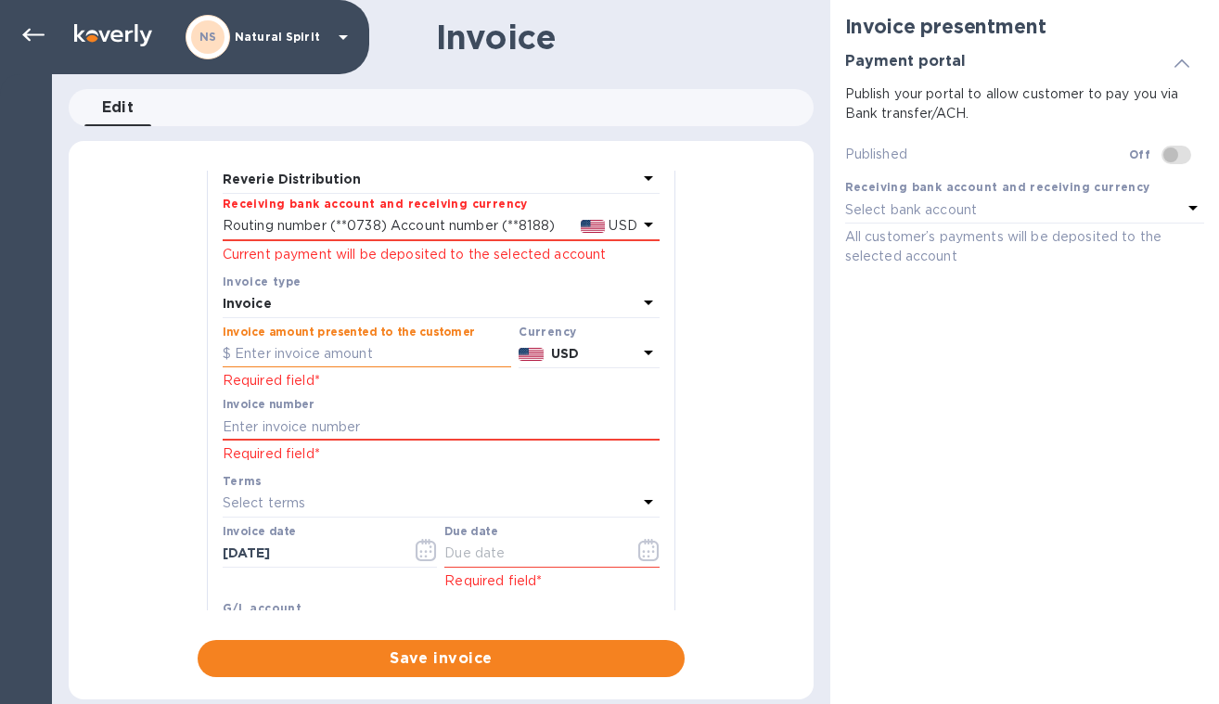
click at [344, 351] on input "text" at bounding box center [367, 354] width 289 height 28
type input "5,428.80"
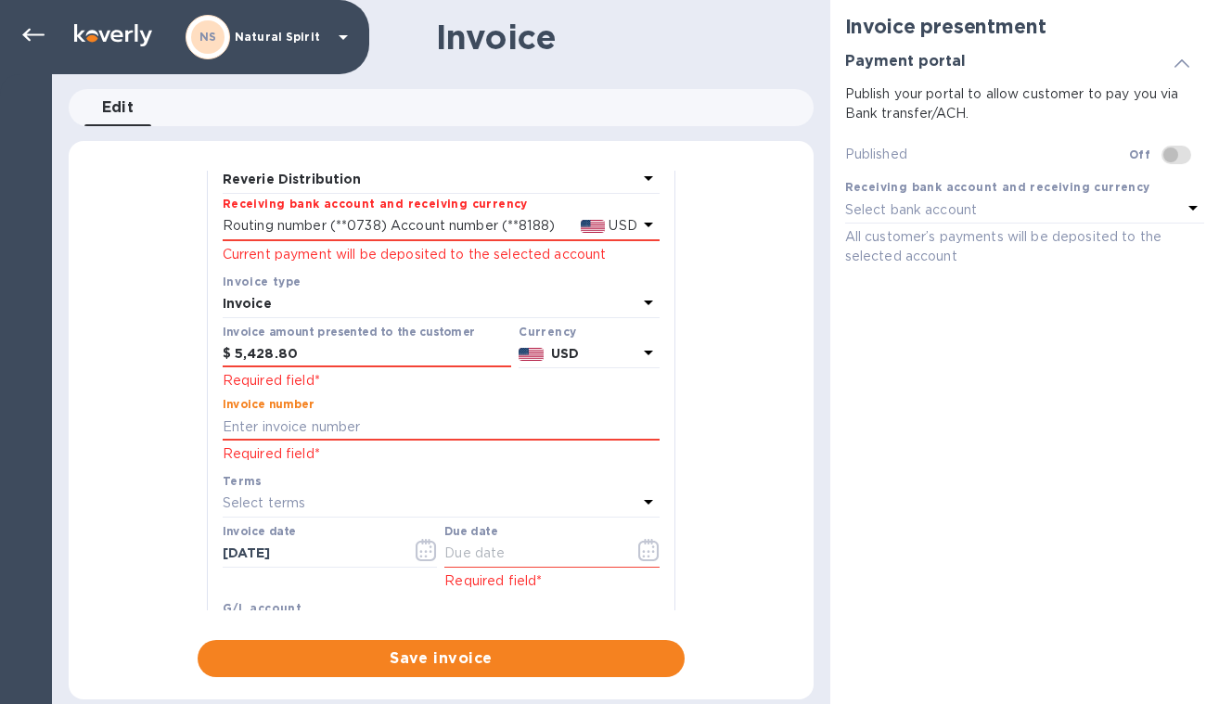
scroll to position [78, 0]
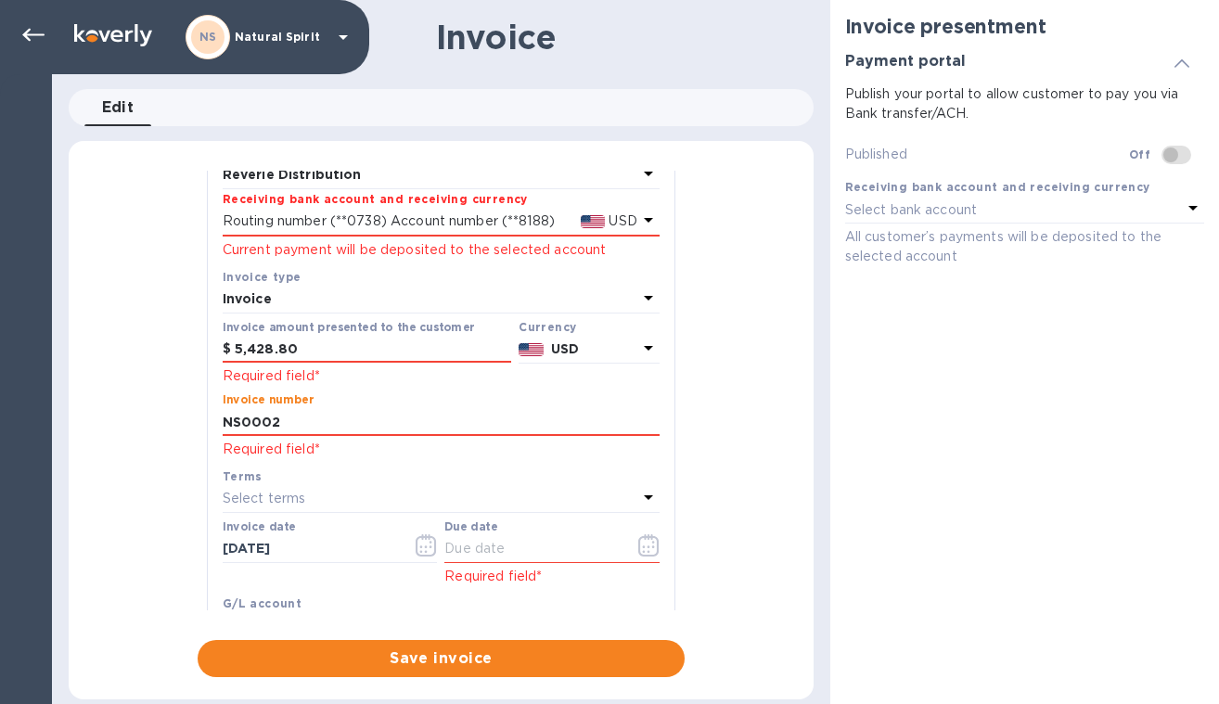
type input "NS0002"
click at [307, 493] on div "Select terms" at bounding box center [430, 499] width 415 height 26
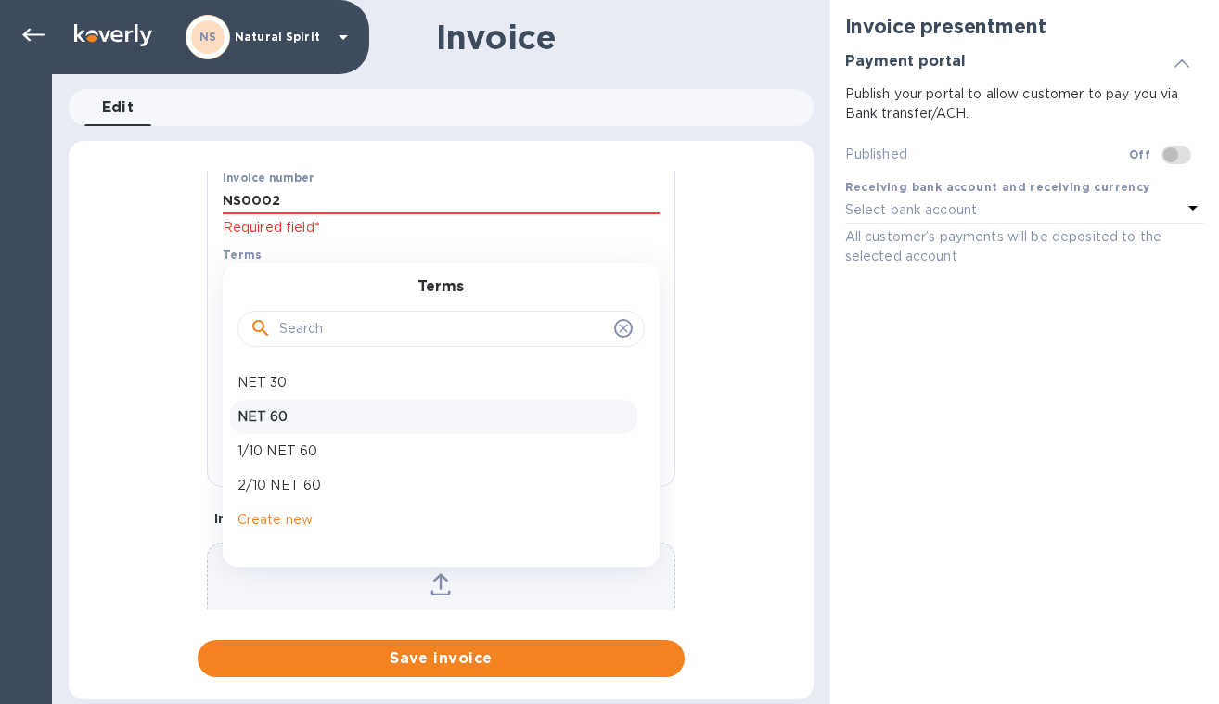
scroll to position [301, 0]
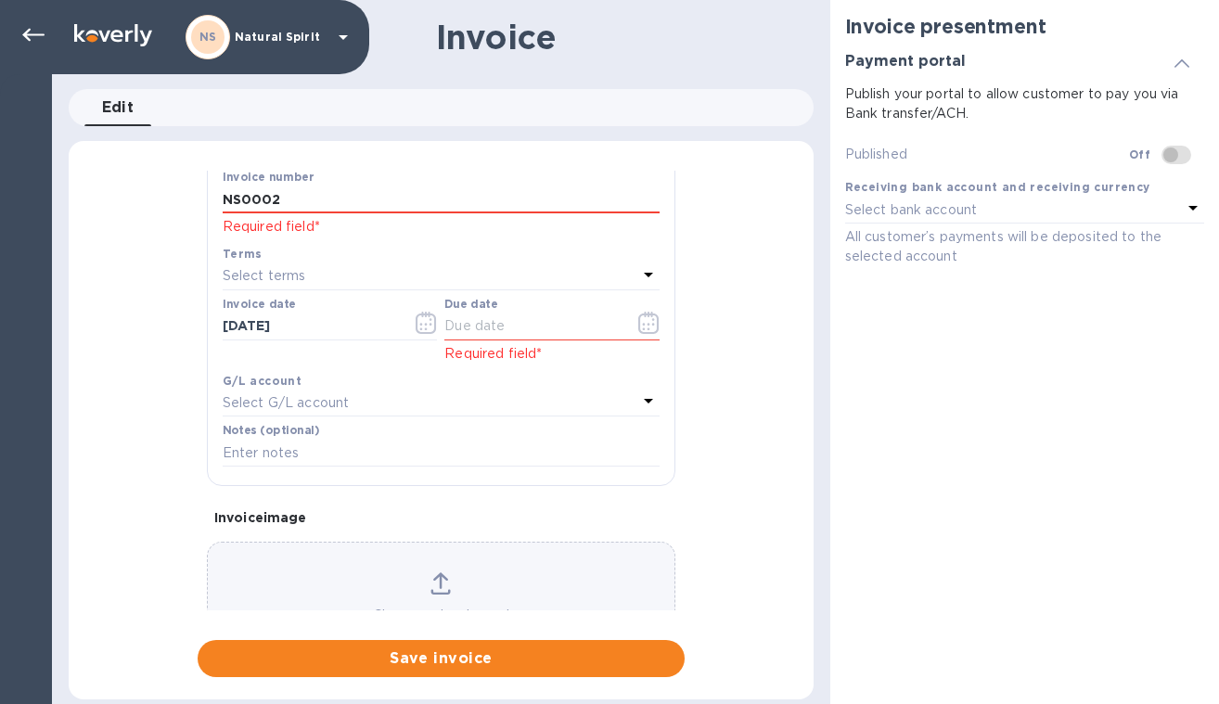
click at [133, 329] on div "General information Save Customer name Reverie Distribution Receiving bank acco…" at bounding box center [441, 424] width 745 height 507
click at [638, 320] on icon "button" at bounding box center [648, 323] width 21 height 22
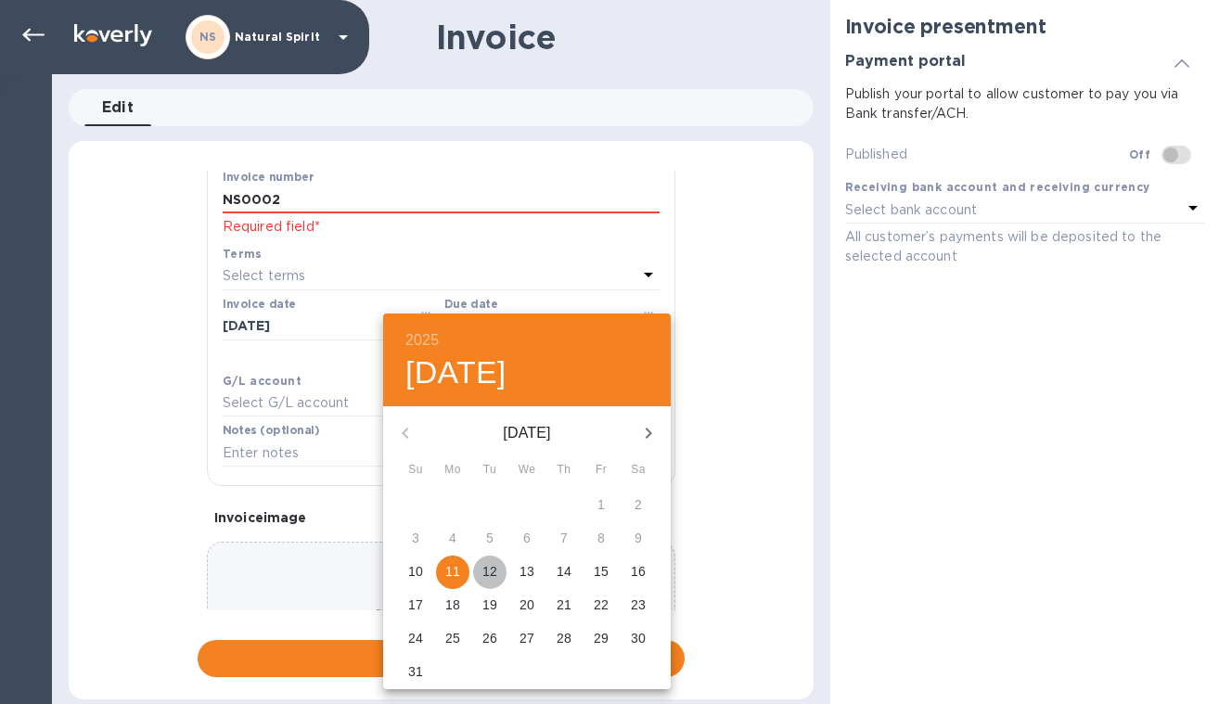
click at [492, 572] on p "12" at bounding box center [489, 571] width 15 height 19
type input "[DATE]"
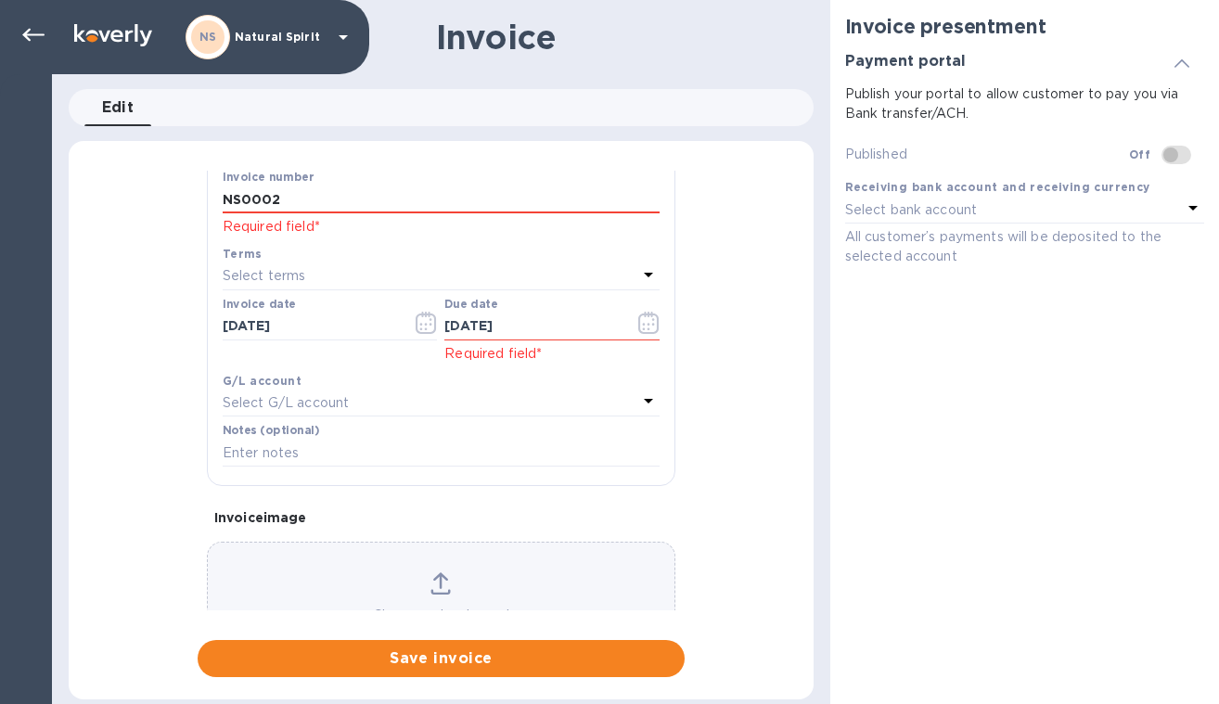
click at [360, 395] on div "Select G/L account" at bounding box center [430, 403] width 415 height 26
click at [173, 381] on div "General information Save Customer name Reverie Distribution Receiving bank acco…" at bounding box center [441, 424] width 745 height 507
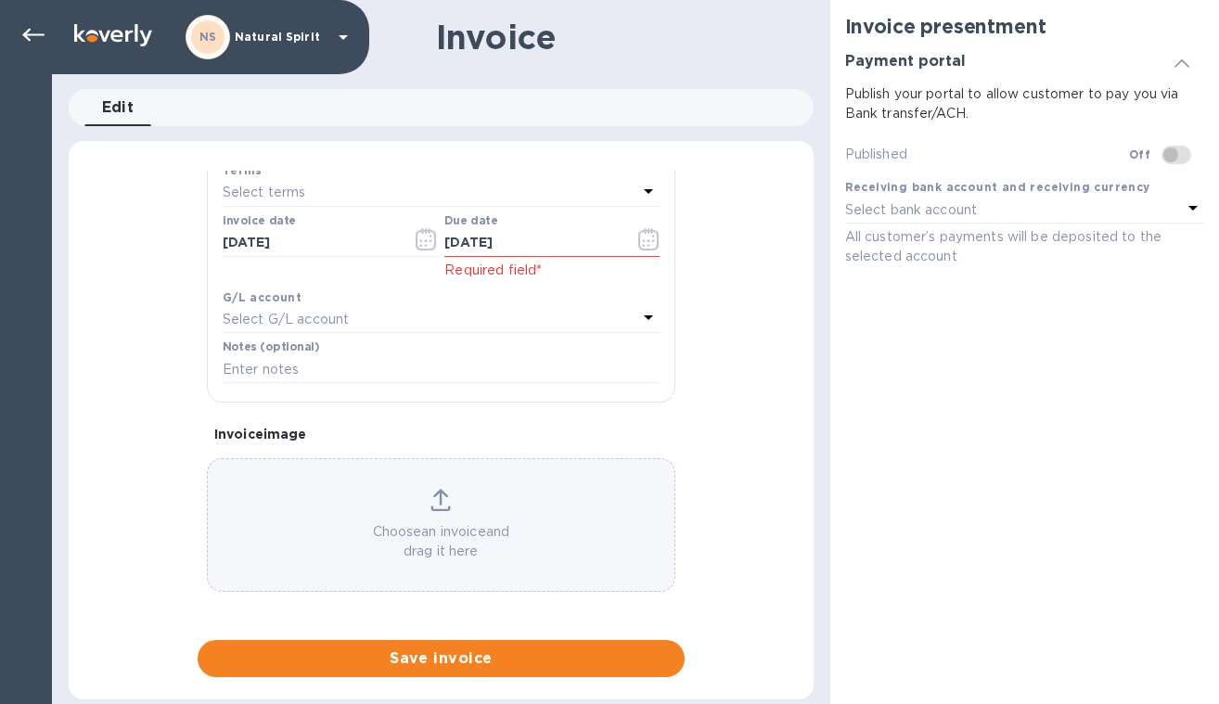
scroll to position [0, 0]
click at [1167, 157] on span at bounding box center [1177, 155] width 30 height 19
click at [441, 499] on icon at bounding box center [440, 500] width 20 height 22
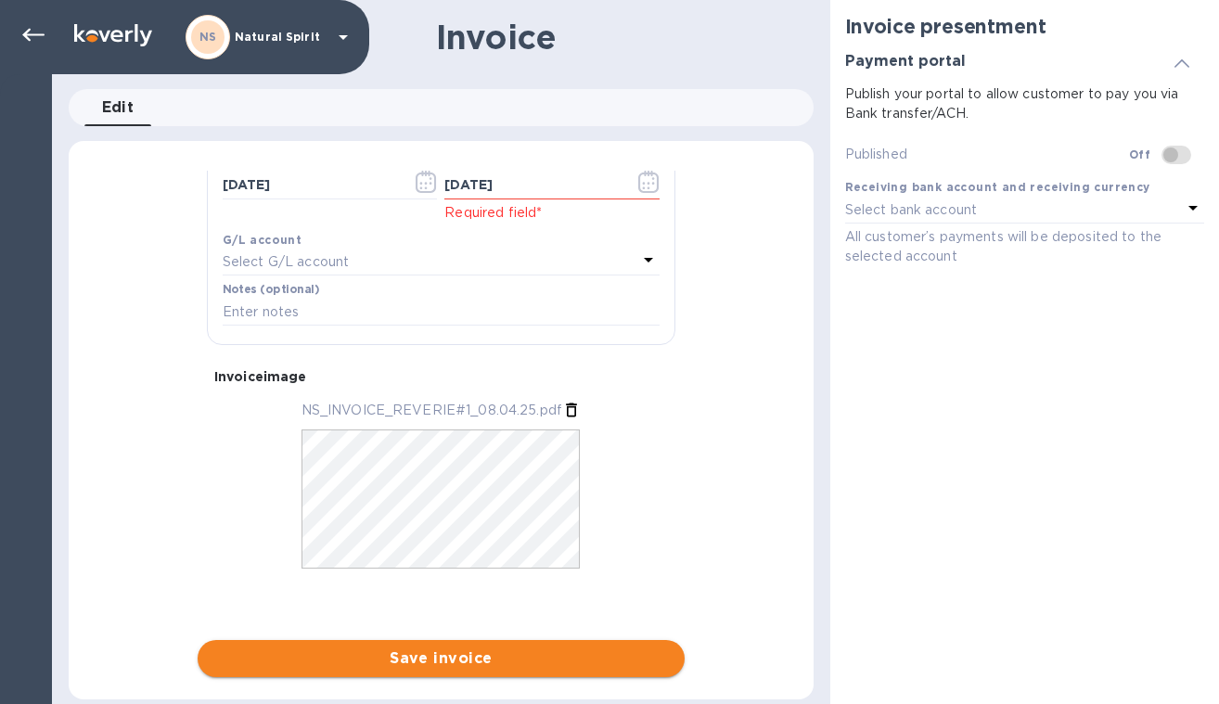
scroll to position [441, 0]
click at [540, 646] on button "Save invoice" at bounding box center [441, 658] width 487 height 37
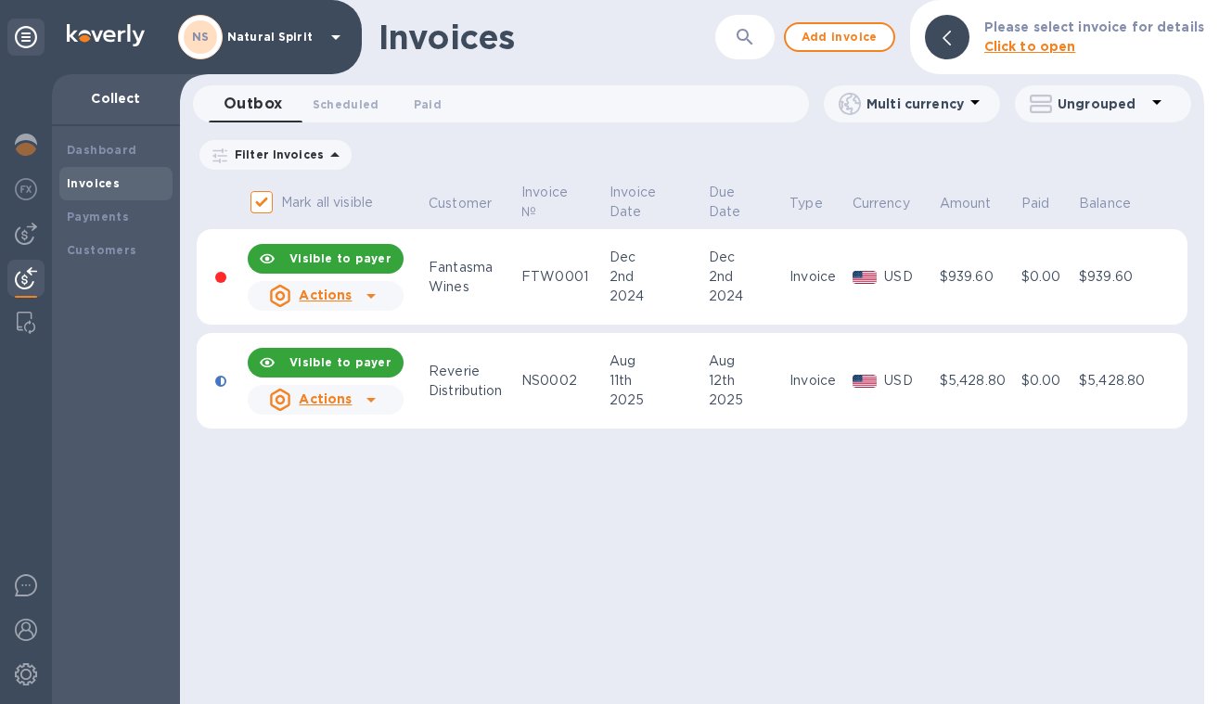
click at [389, 403] on div "Actions" at bounding box center [325, 399] width 163 height 37
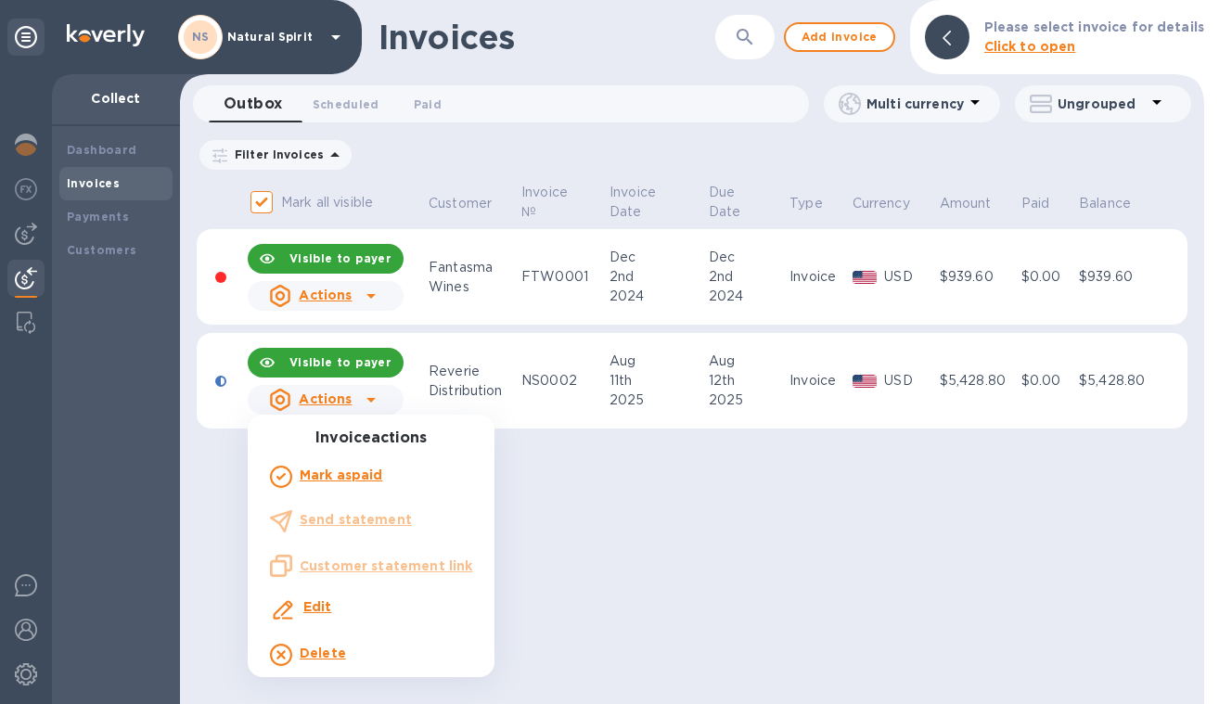
click at [389, 403] on div at bounding box center [609, 352] width 1219 height 704
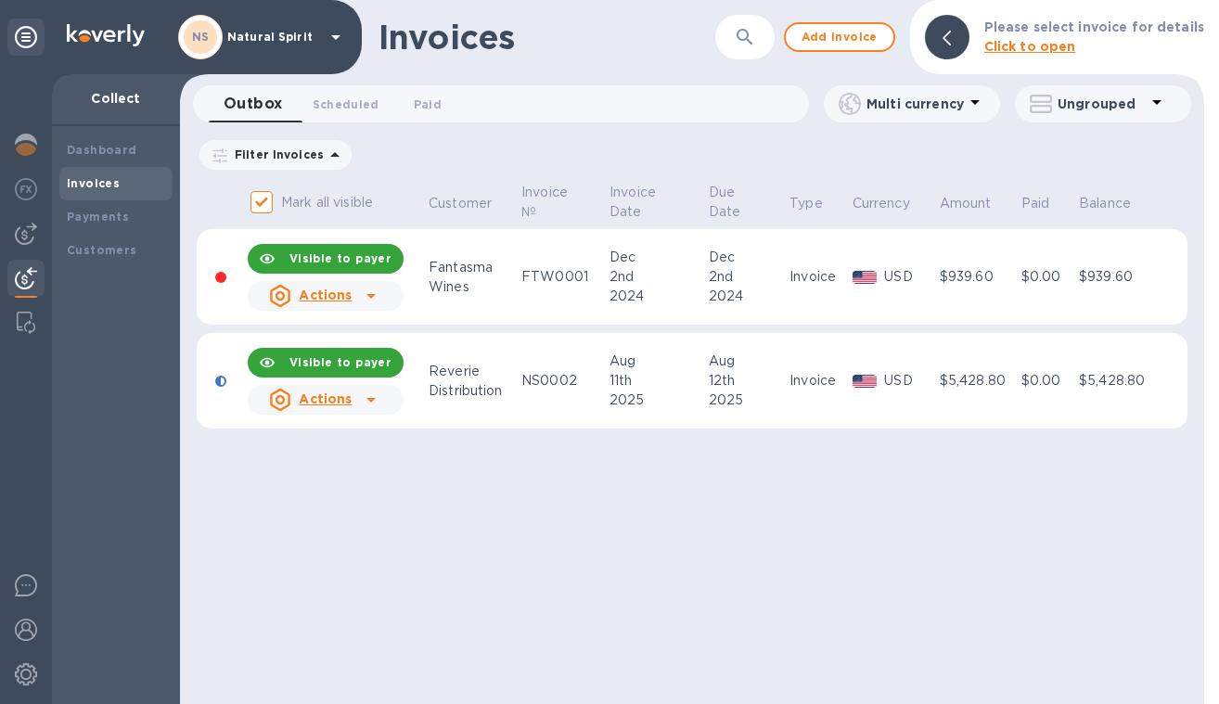
click at [376, 304] on icon at bounding box center [371, 296] width 22 height 22
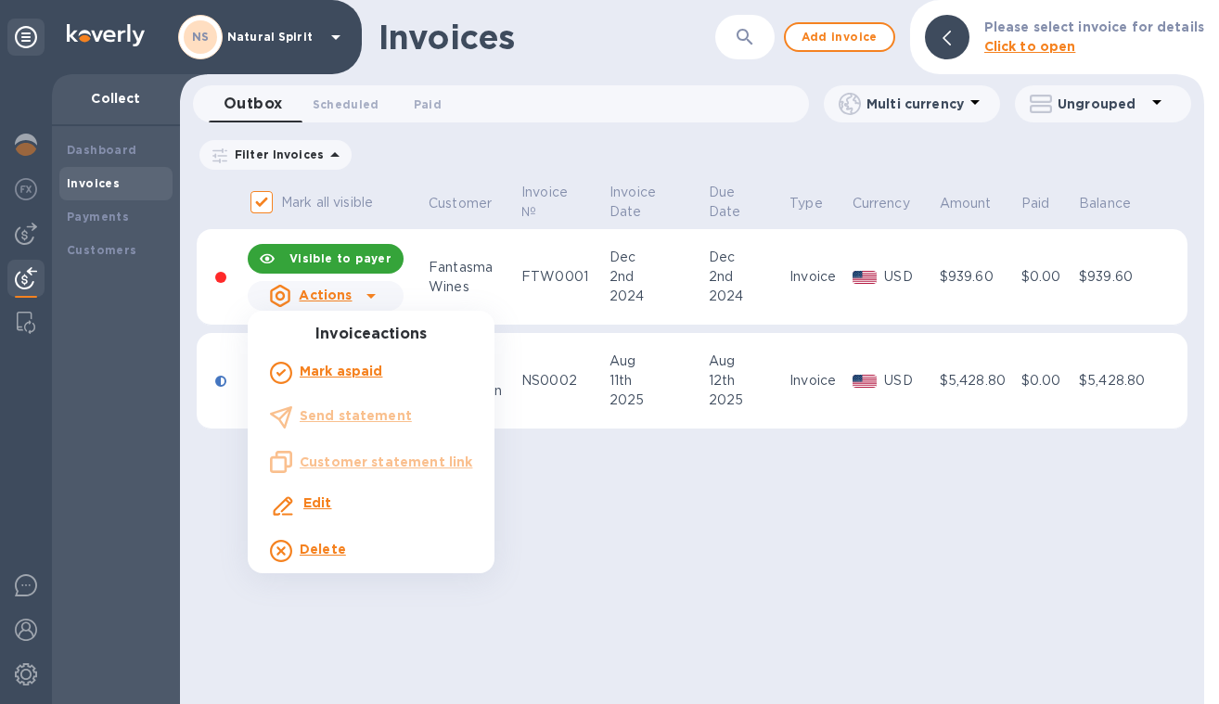
click at [376, 304] on div at bounding box center [609, 352] width 1219 height 704
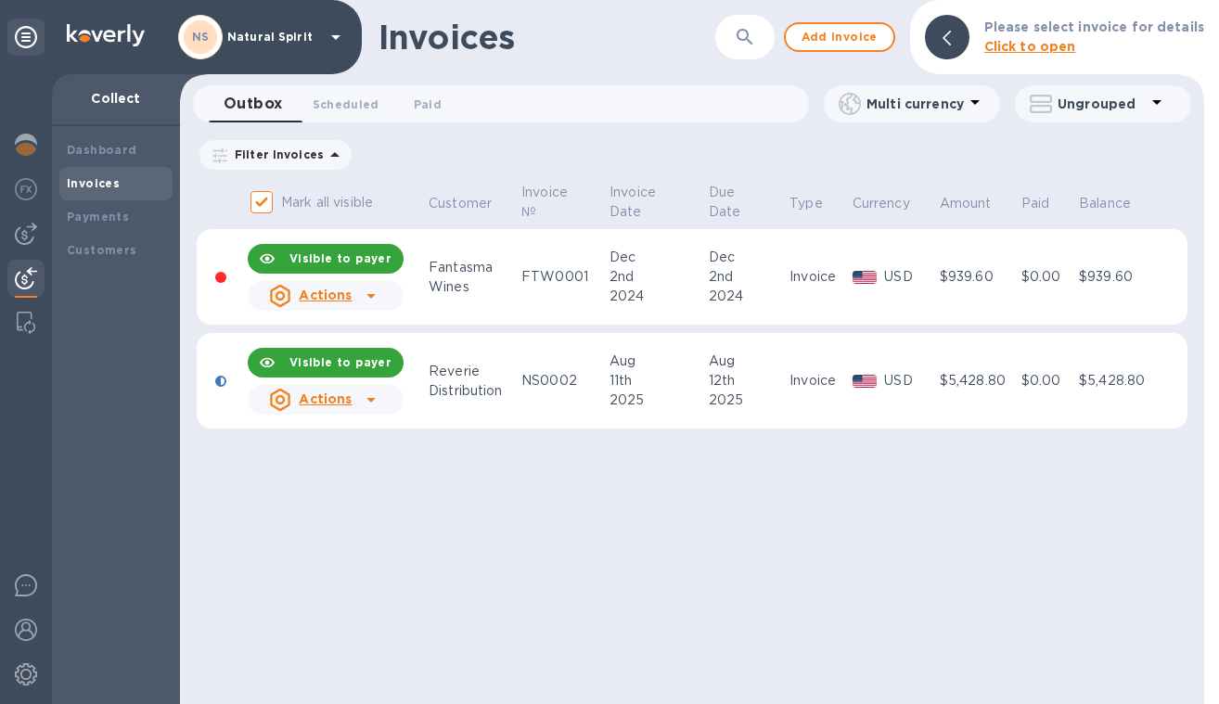
click at [372, 395] on icon at bounding box center [371, 400] width 22 height 22
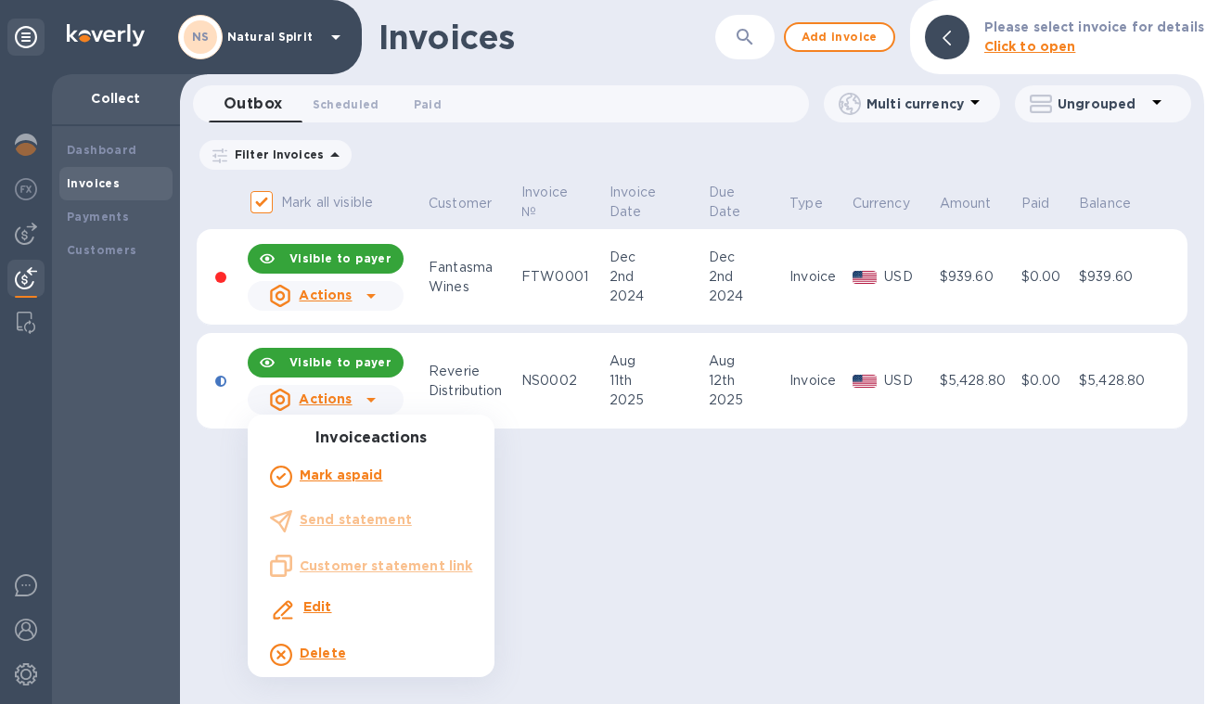
click at [629, 505] on div at bounding box center [609, 352] width 1219 height 704
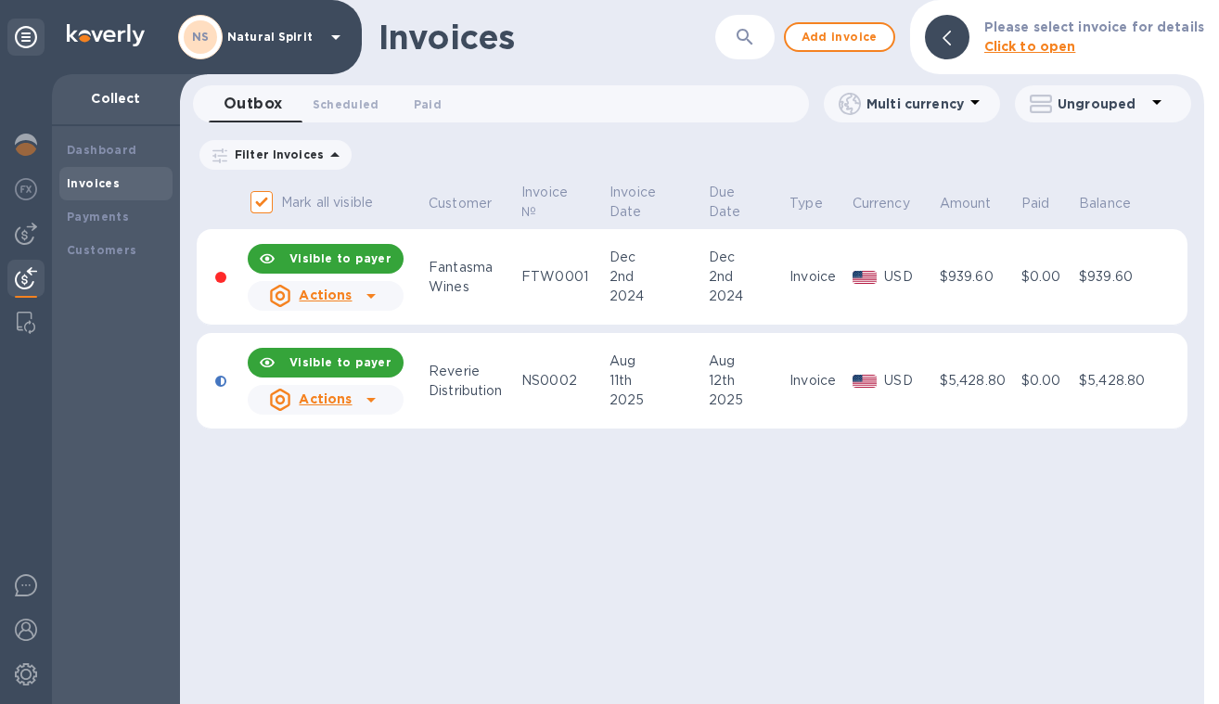
click at [377, 358] on b "Visible to payer" at bounding box center [340, 362] width 102 height 14
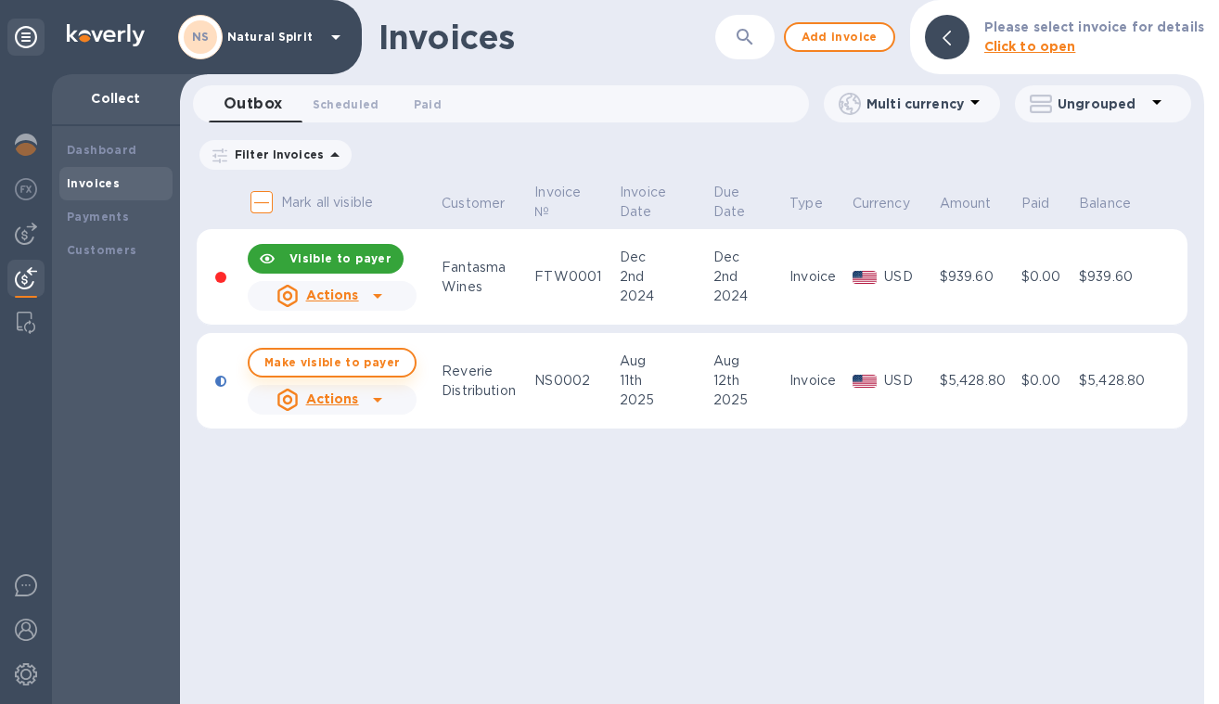
click at [380, 368] on span "Make visible to payer" at bounding box center [331, 362] width 135 height 12
checkbox input "true"
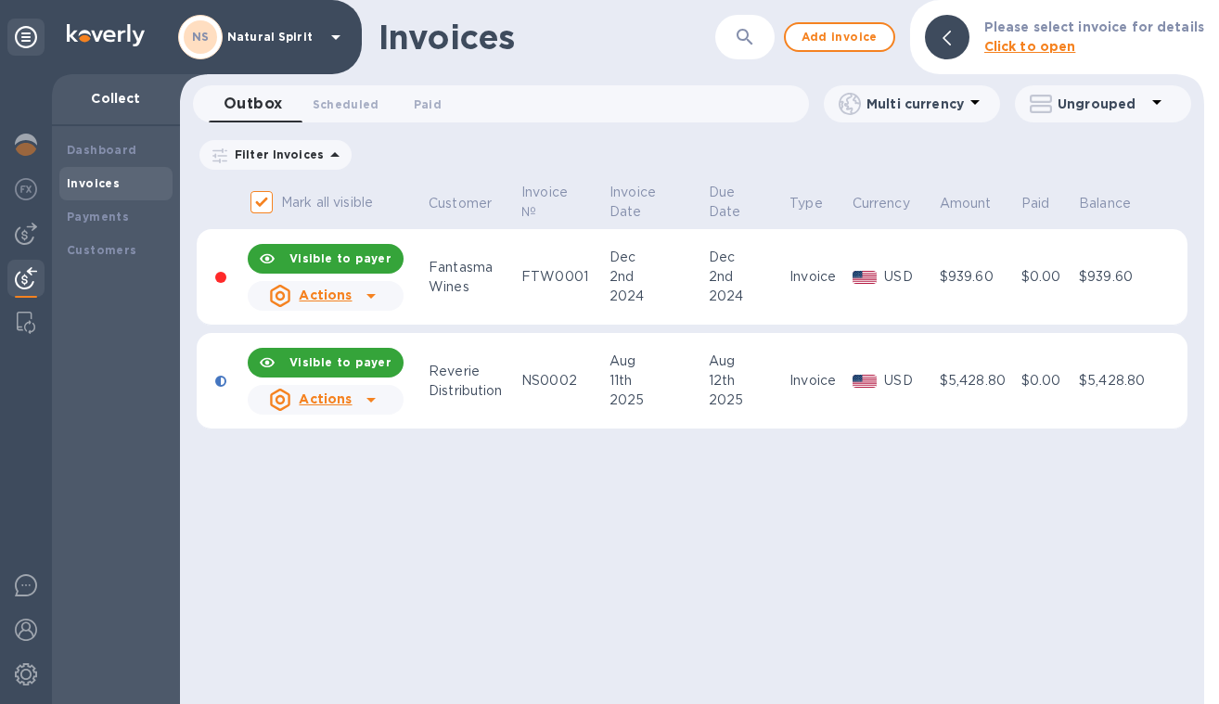
click at [812, 385] on div "Invoice" at bounding box center [819, 380] width 58 height 19
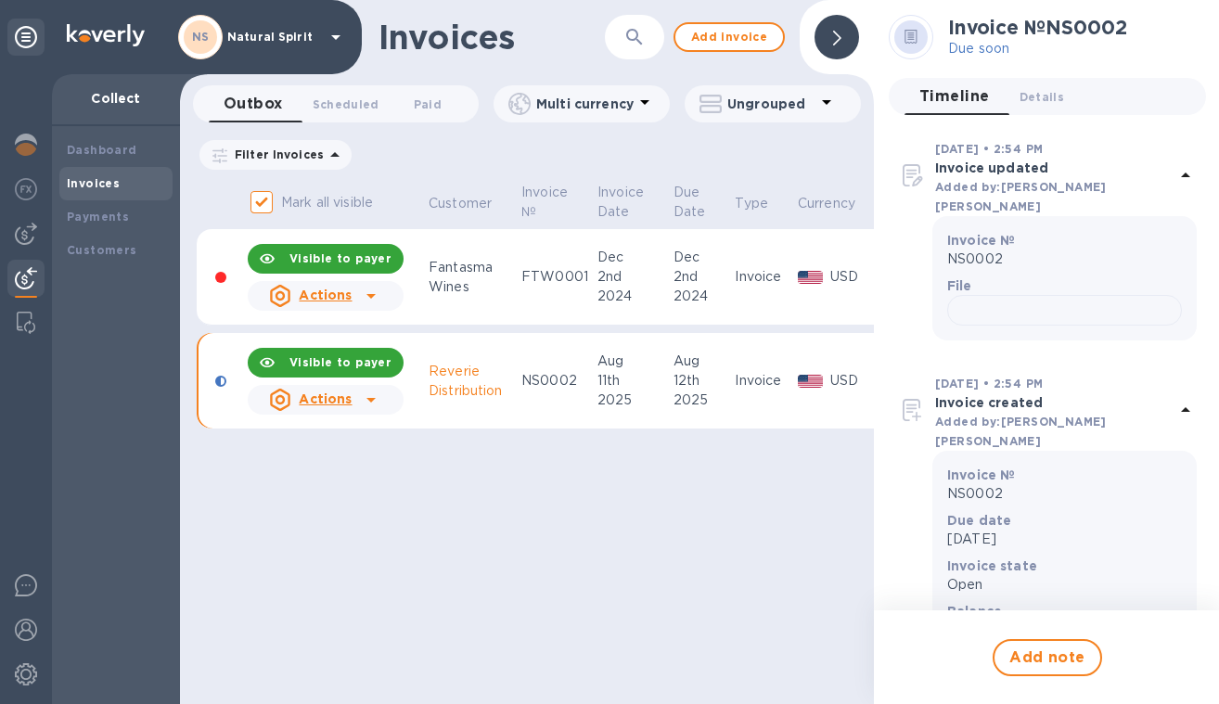
click at [1181, 173] on icon at bounding box center [1185, 175] width 9 height 5
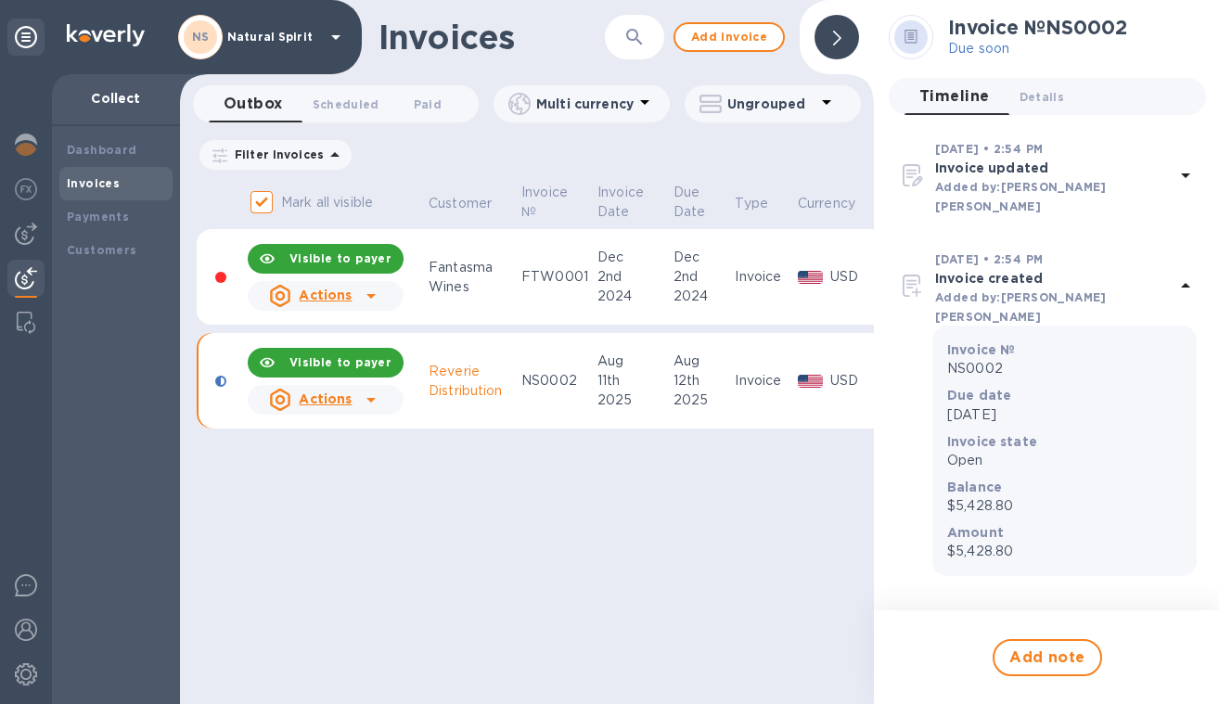
click at [424, 504] on div "Invoices ​ Add invoice Outbox 0 Scheduled 0 Paid 0 Multi currency Ungrouped Fil…" at bounding box center [527, 352] width 694 height 704
click at [377, 397] on icon at bounding box center [371, 400] width 22 height 22
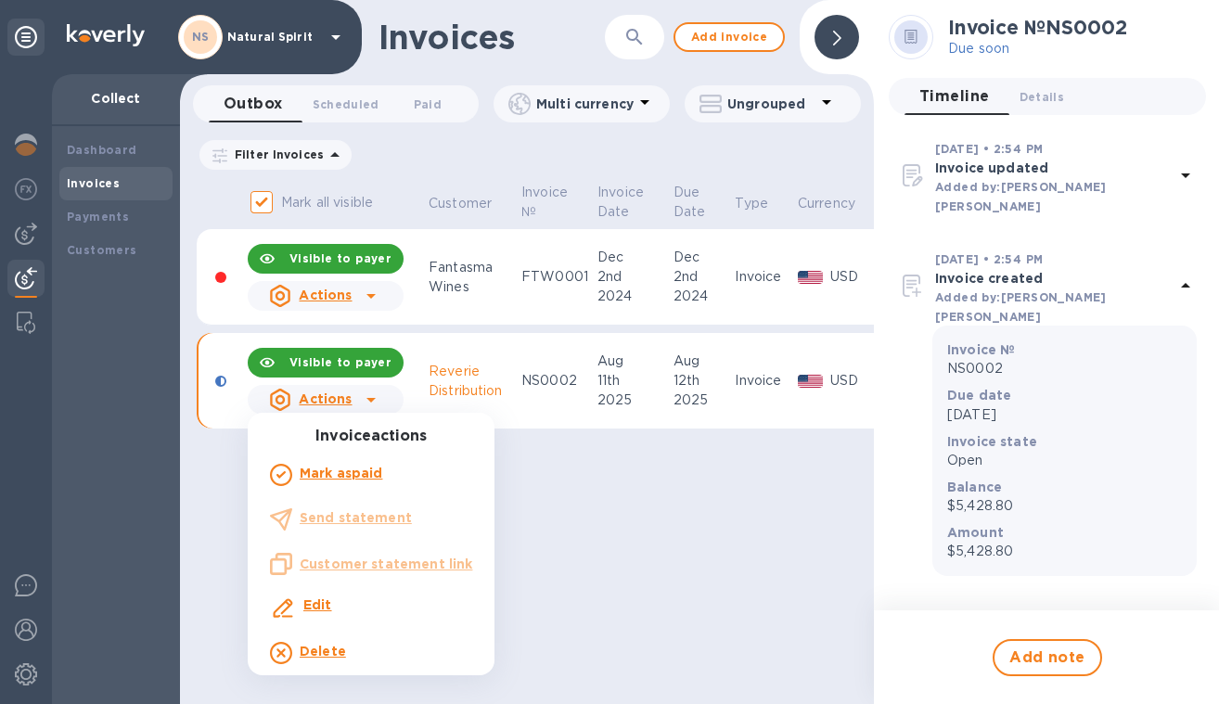
click at [597, 521] on div at bounding box center [609, 352] width 1219 height 704
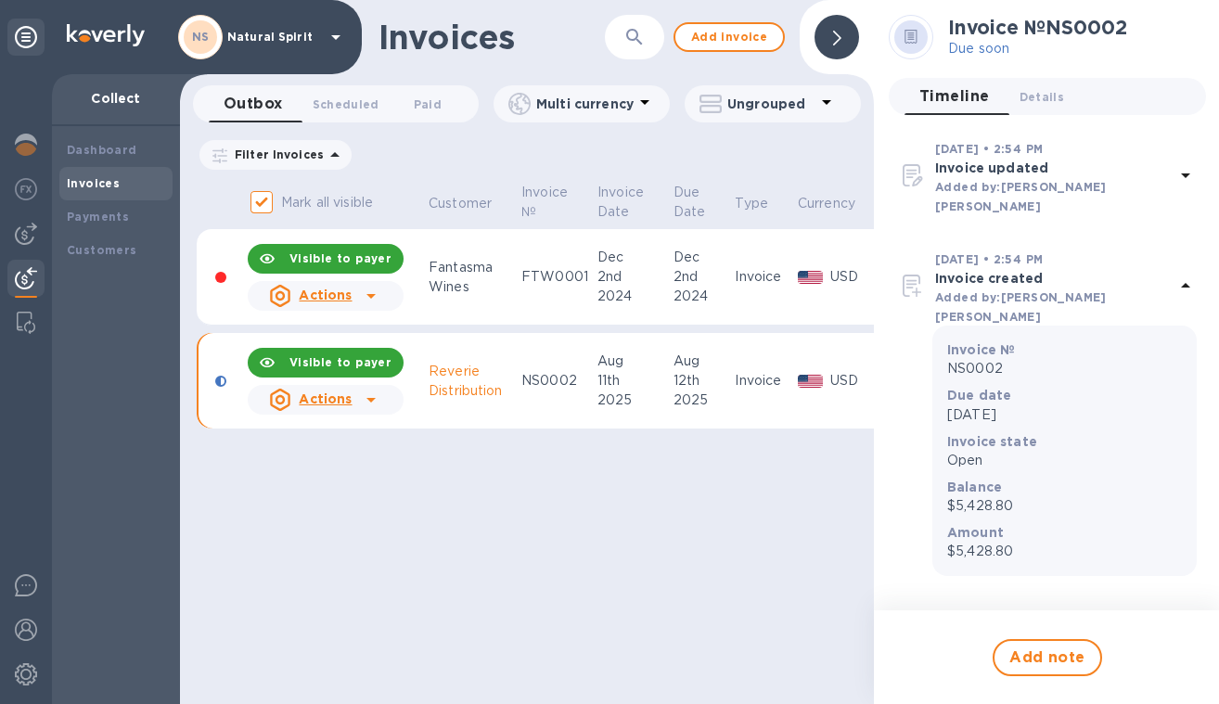
click at [839, 38] on icon at bounding box center [837, 38] width 8 height 15
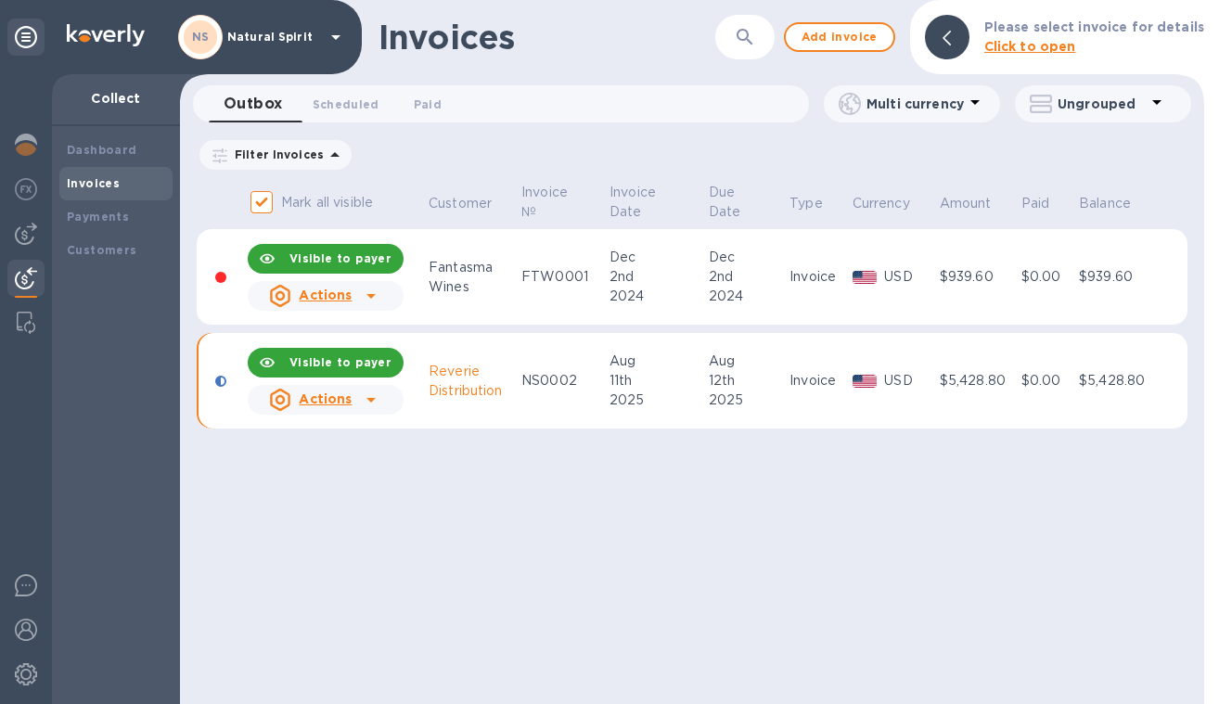
click at [221, 379] on div at bounding box center [220, 381] width 11 height 11
click at [383, 295] on div at bounding box center [371, 296] width 30 height 30
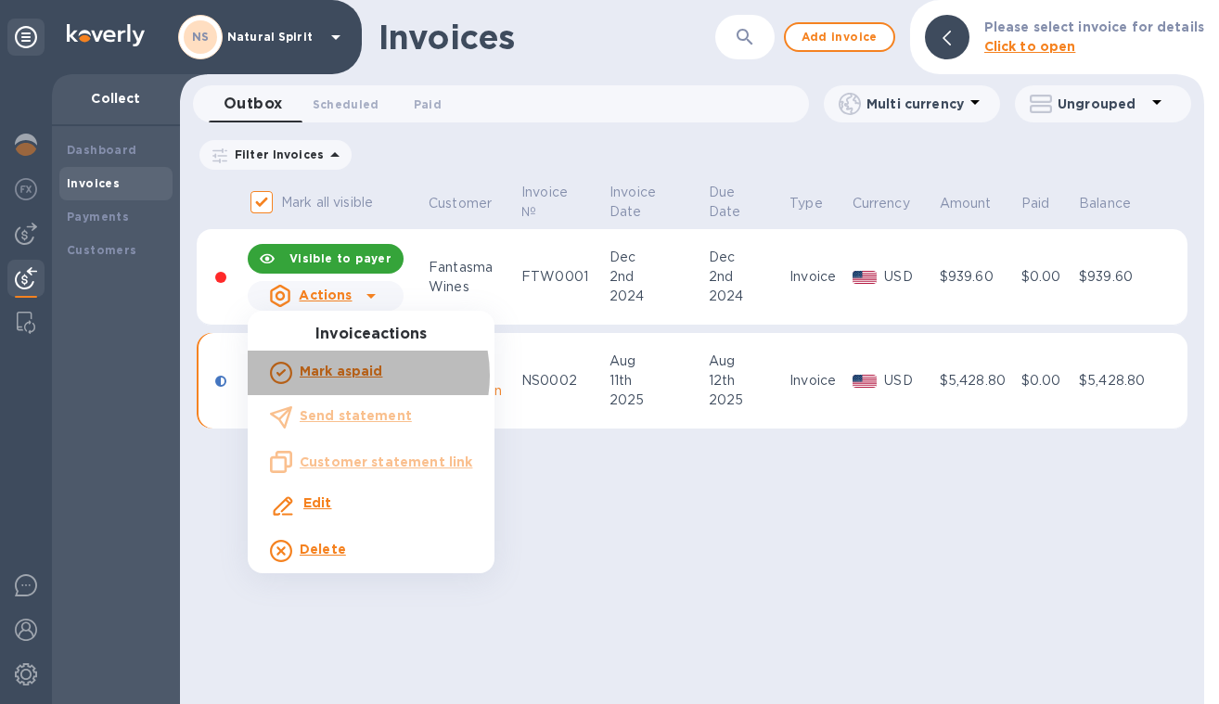
click at [351, 375] on b "Mark as paid" at bounding box center [341, 371] width 83 height 15
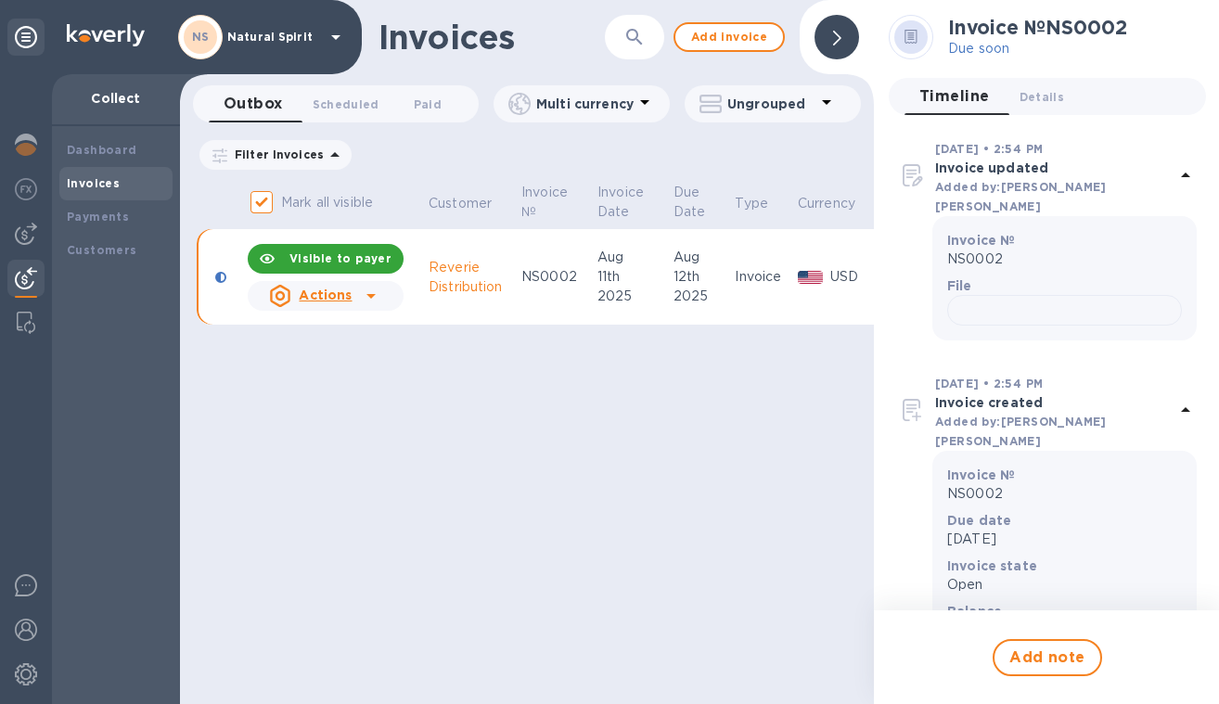
click at [502, 393] on div "Invoices ​ Add invoice Outbox 0 Scheduled 0 Paid 0 Multi currency Ungrouped Fil…" at bounding box center [527, 352] width 694 height 704
click at [607, 321] on td "[DATE]" at bounding box center [633, 277] width 76 height 96
click at [695, 629] on div "Invoices ​ Add invoice Outbox 0 Scheduled 0 Paid 0 Multi currency Ungrouped Fil…" at bounding box center [527, 352] width 694 height 704
click at [294, 290] on div "Actions" at bounding box center [310, 296] width 83 height 22
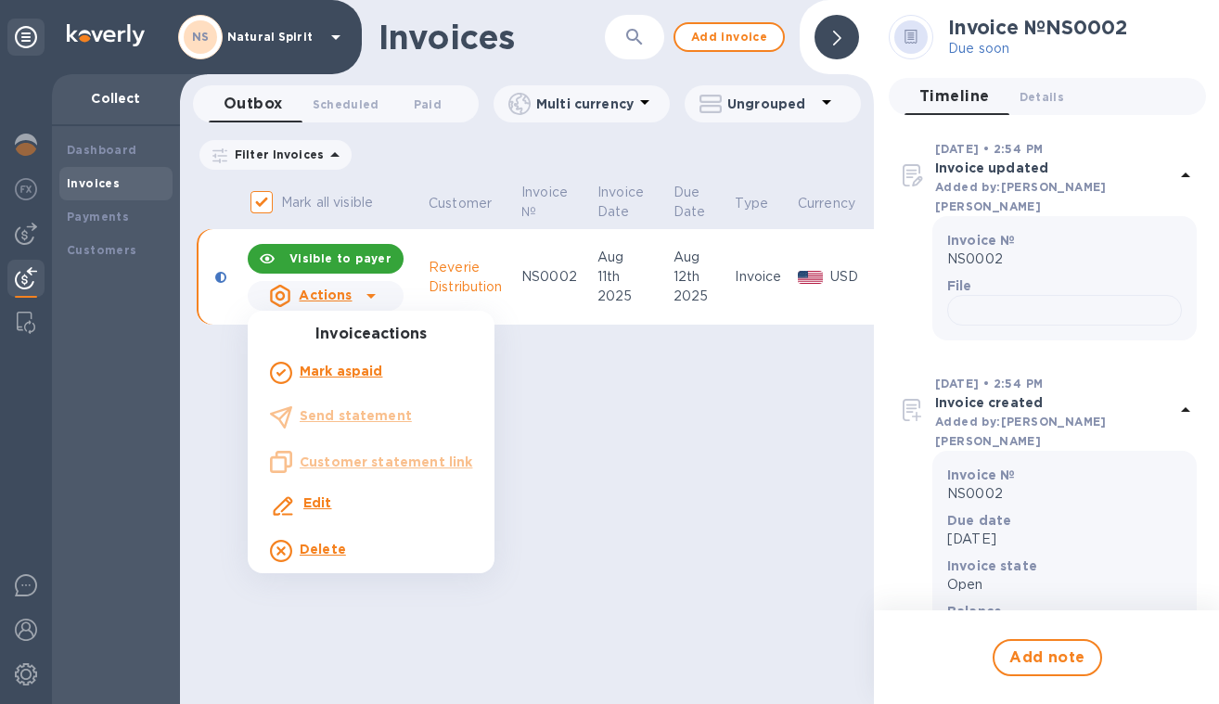
click at [294, 290] on div at bounding box center [609, 352] width 1219 height 704
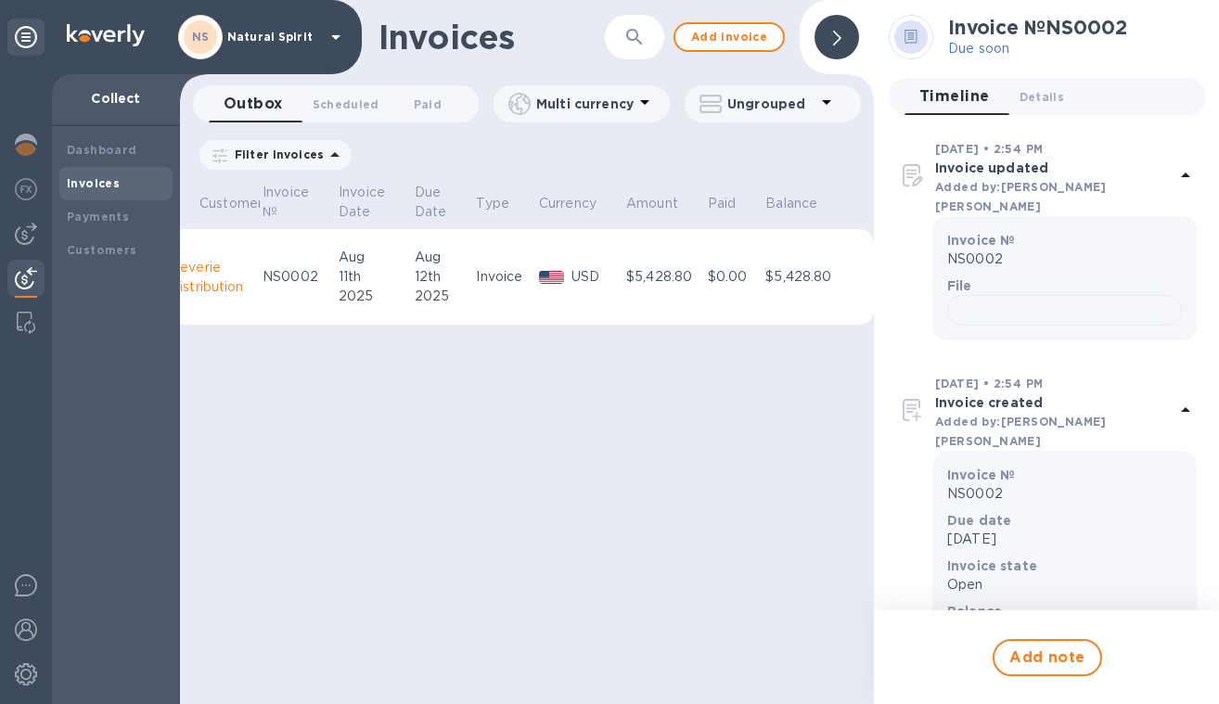
scroll to position [0, 277]
click at [740, 264] on td "$0.00" at bounding box center [734, 277] width 58 height 96
click at [1060, 92] on span "Details 0" at bounding box center [1042, 96] width 45 height 19
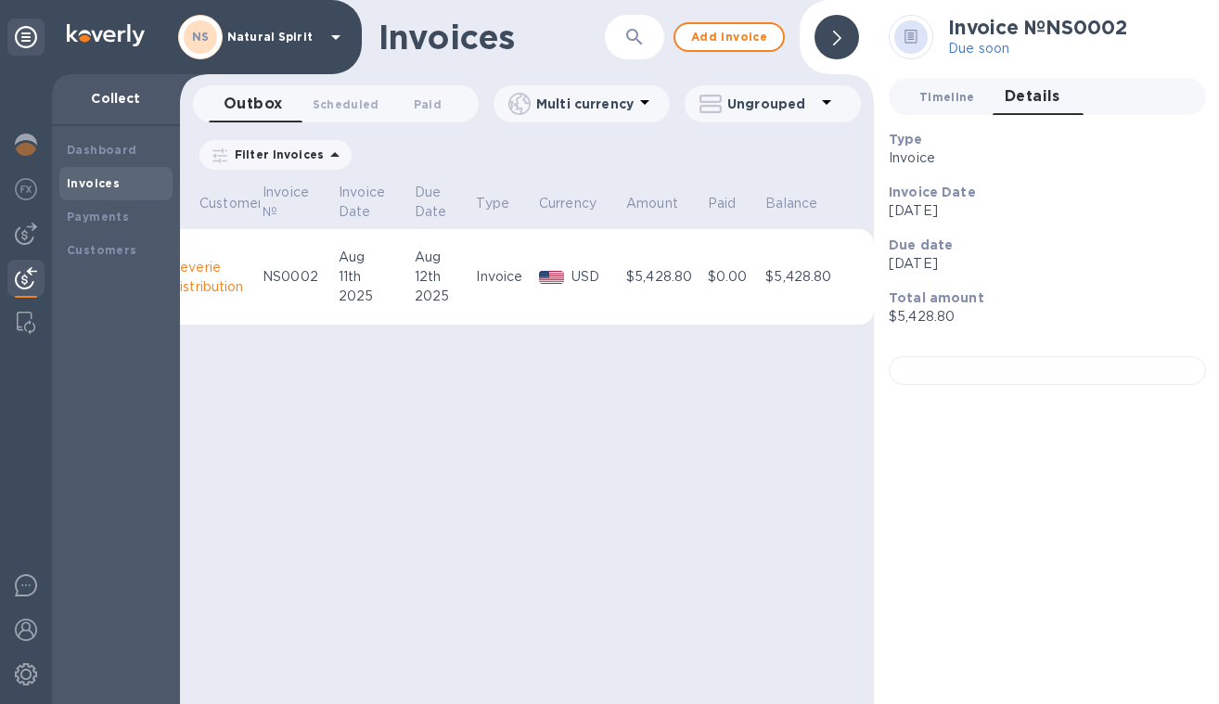
click at [981, 96] on button "Timeline 0" at bounding box center [947, 96] width 85 height 37
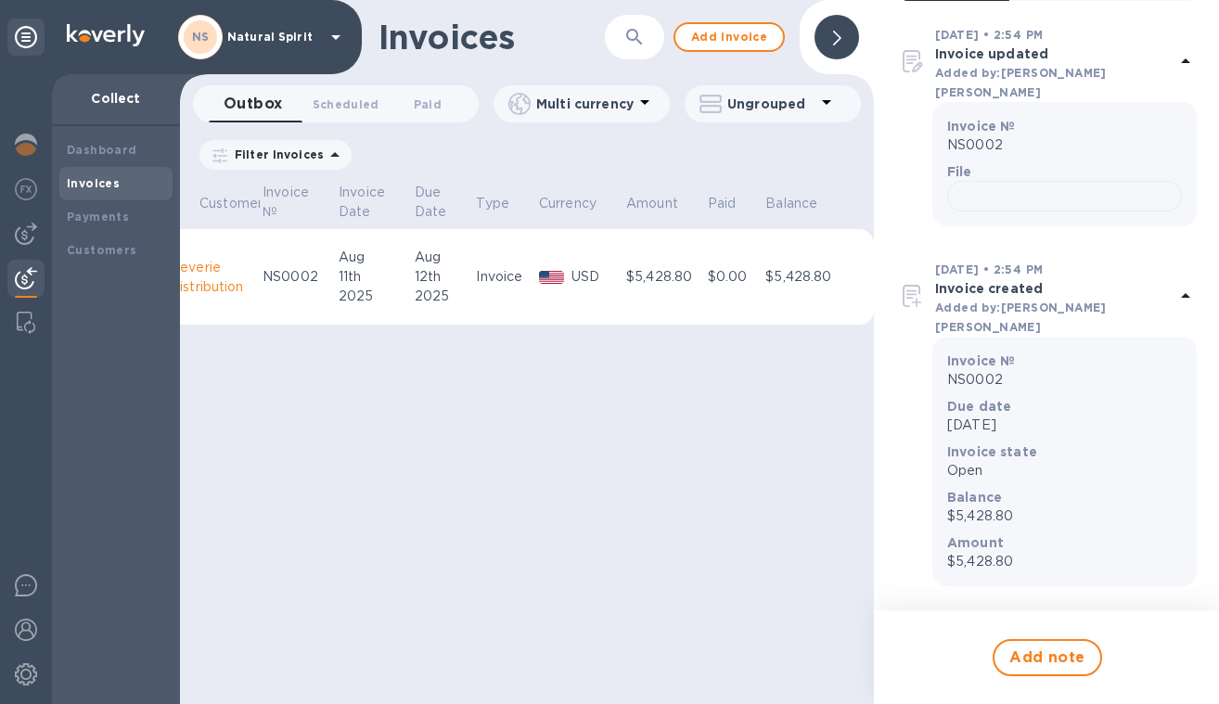
scroll to position [0, 0]
click at [829, 38] on div at bounding box center [837, 37] width 45 height 45
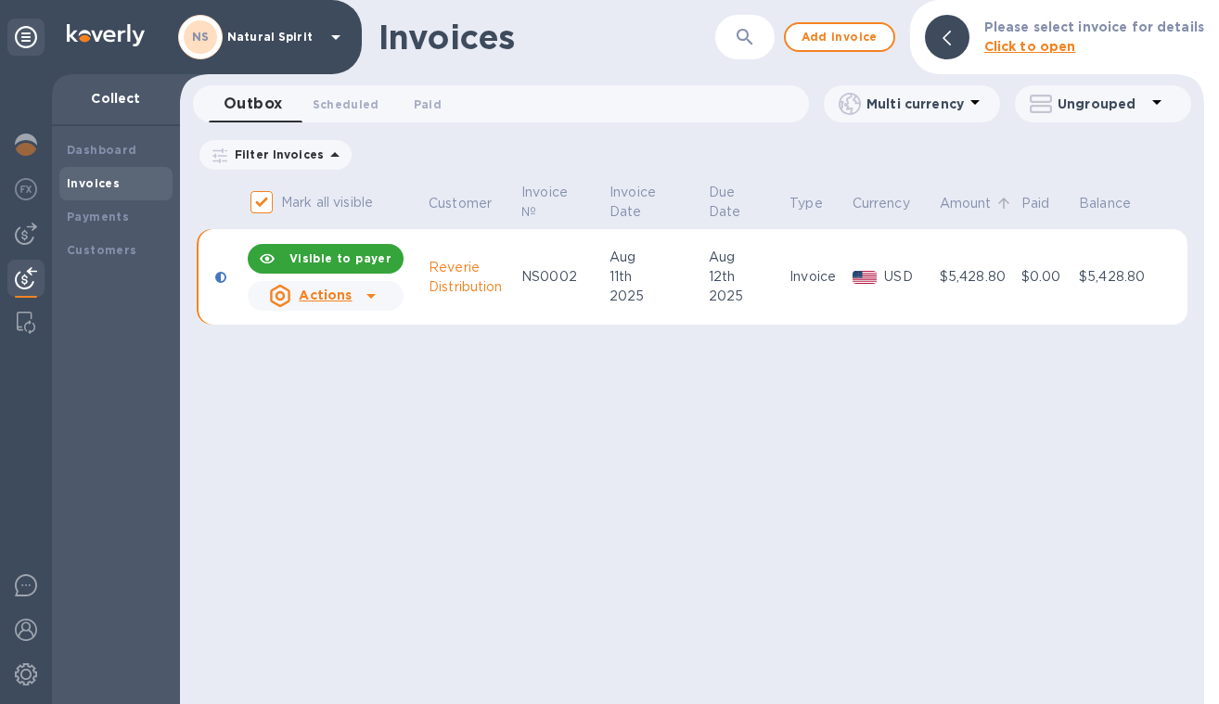
scroll to position [1, 0]
click at [22, 233] on img at bounding box center [26, 234] width 22 height 22
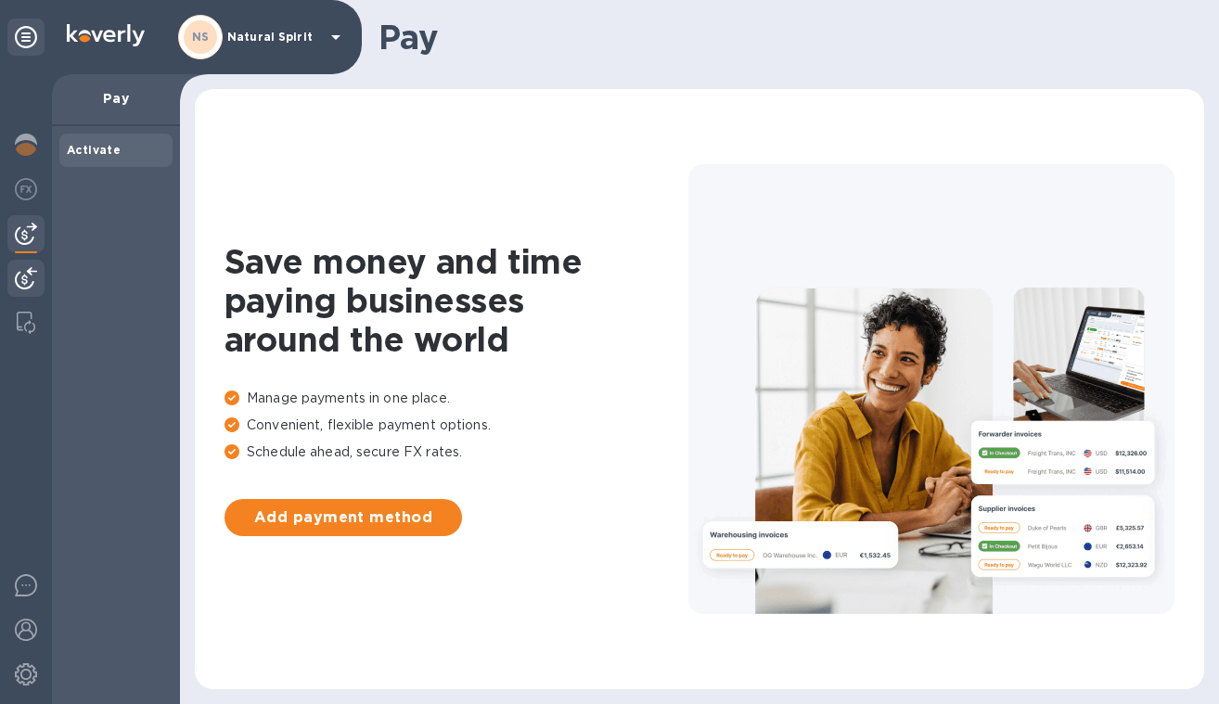
click at [25, 268] on img at bounding box center [26, 278] width 22 height 22
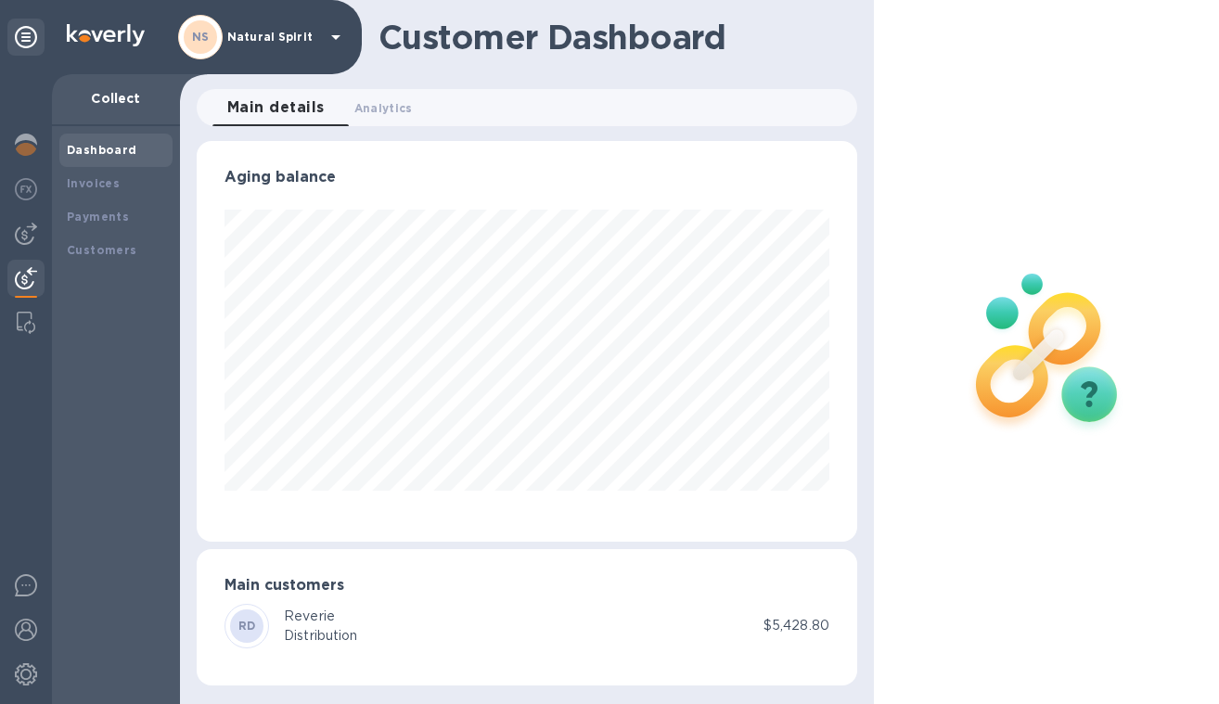
click at [440, 612] on div "RD Reverie Distribution" at bounding box center [494, 626] width 539 height 45
click at [326, 618] on div "Reverie" at bounding box center [321, 616] width 74 height 19
click at [239, 620] on b "RD" at bounding box center [247, 626] width 18 height 14
click at [90, 214] on b "Payments" at bounding box center [98, 217] width 62 height 14
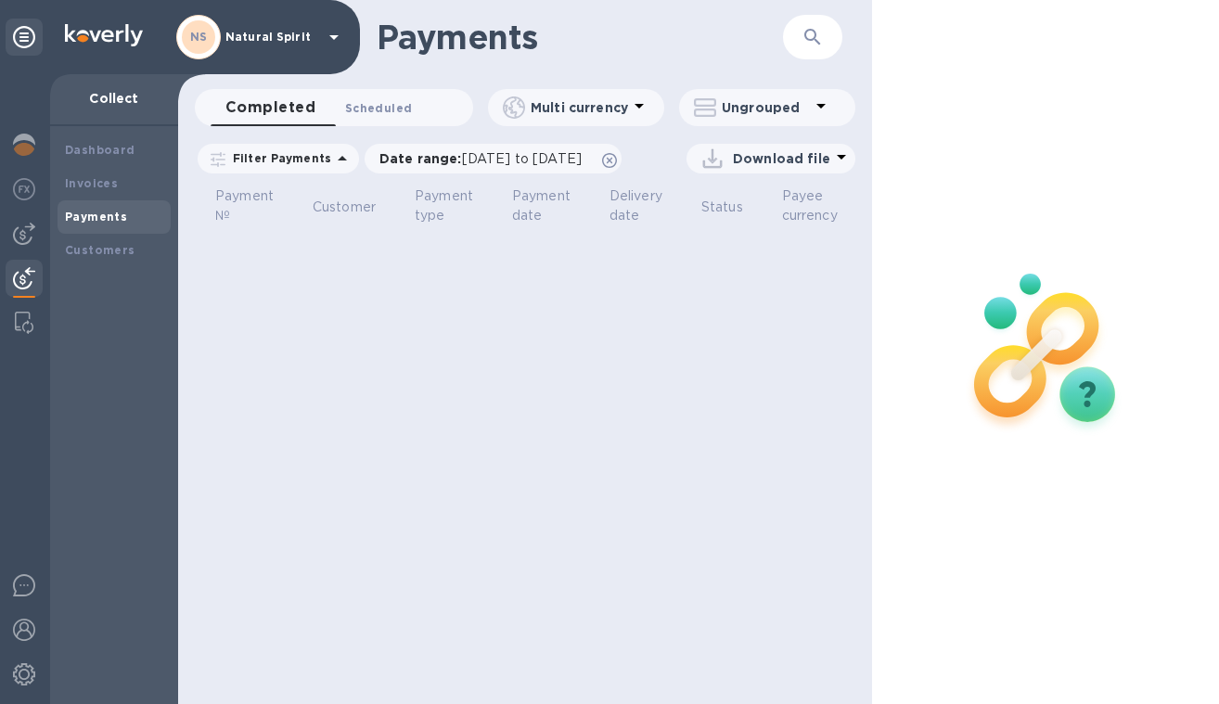
click at [379, 111] on span "Scheduled 0" at bounding box center [378, 107] width 67 height 19
click at [122, 243] on b "Customers" at bounding box center [100, 250] width 71 height 14
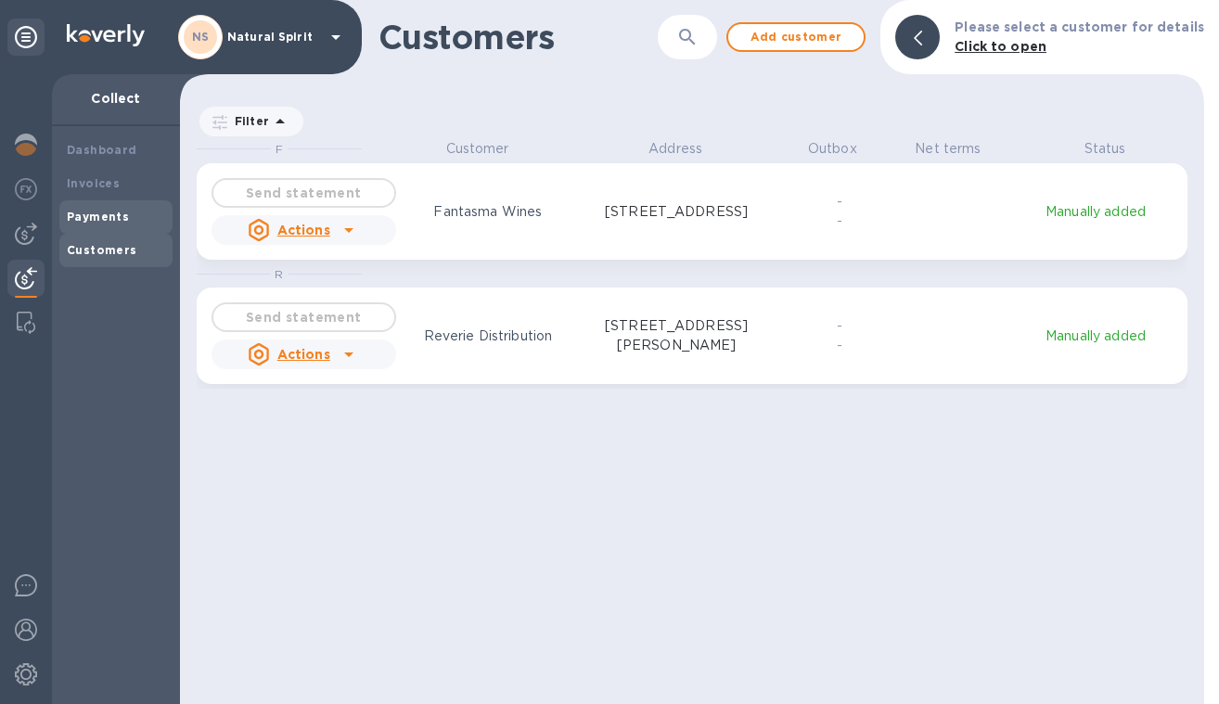
scroll to position [550, 1017]
click at [382, 358] on div "Actions" at bounding box center [304, 354] width 192 height 37
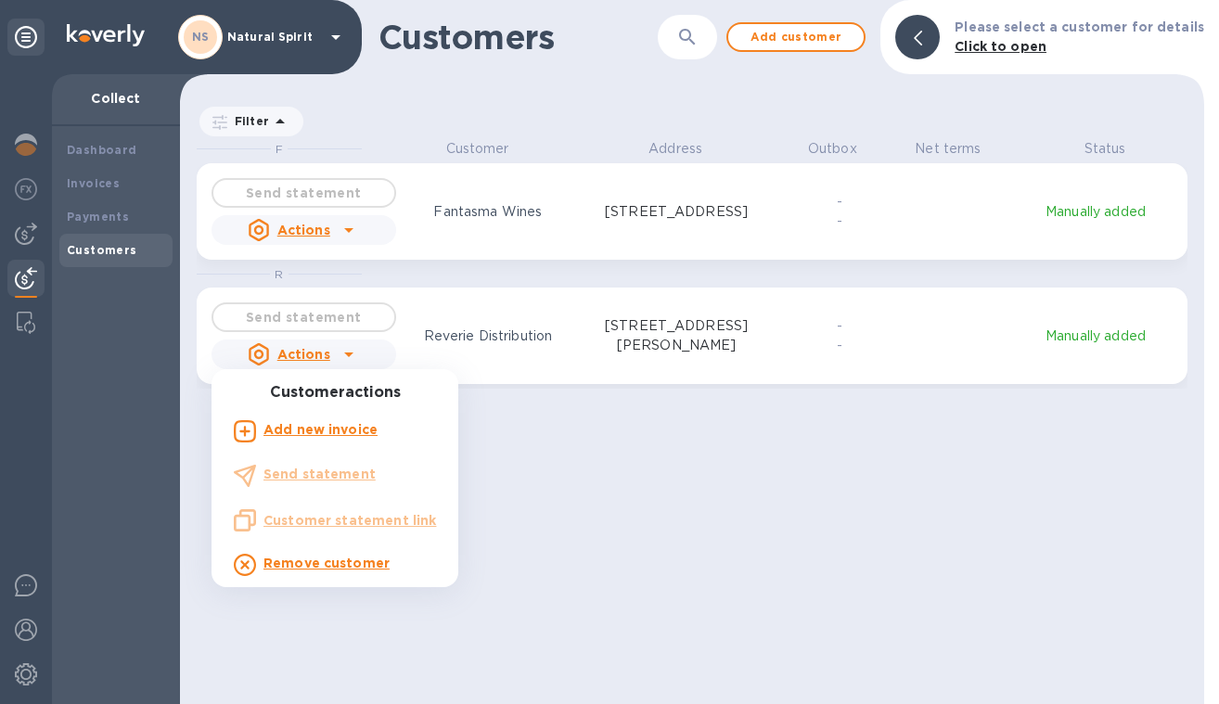
click at [382, 358] on div at bounding box center [609, 352] width 1219 height 704
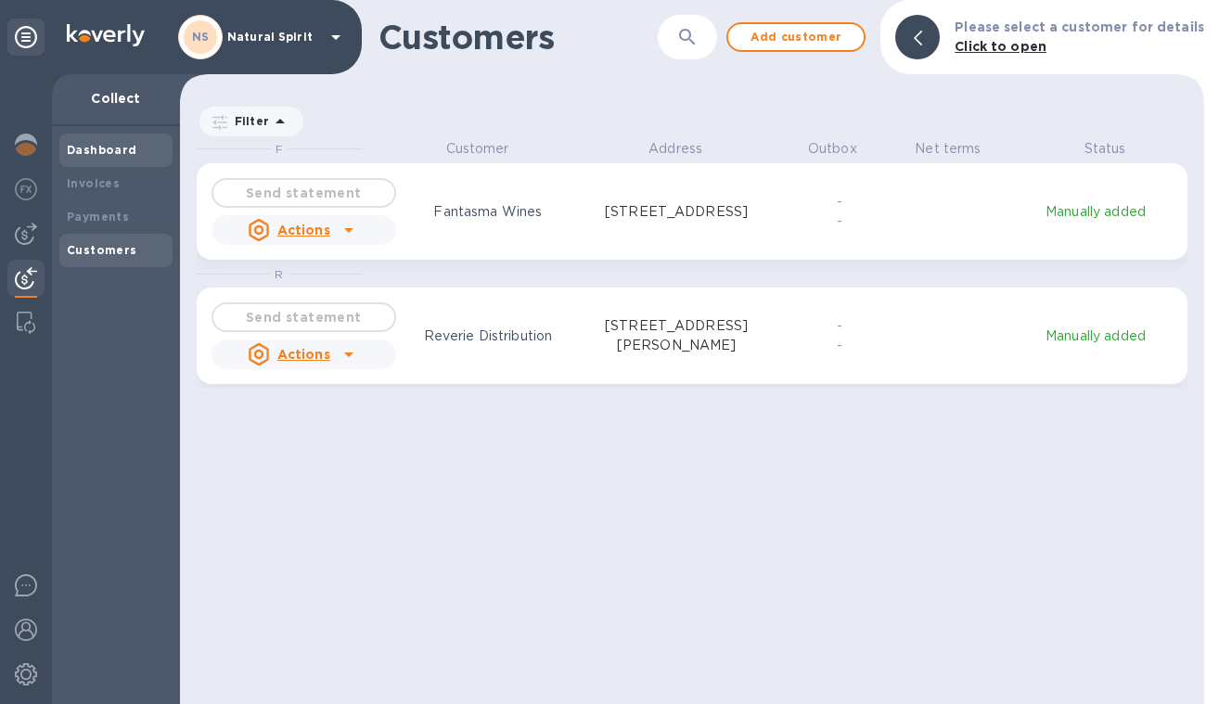
click at [152, 159] on div "Dashboard" at bounding box center [115, 150] width 113 height 33
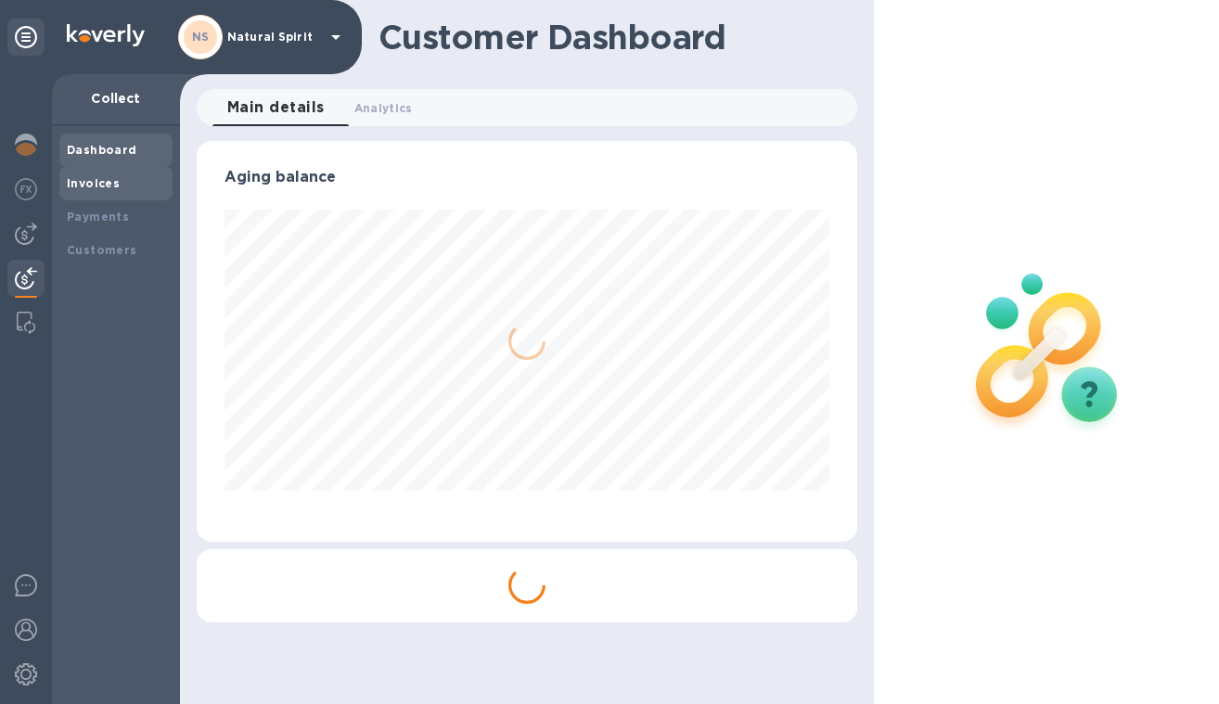
scroll to position [401, 661]
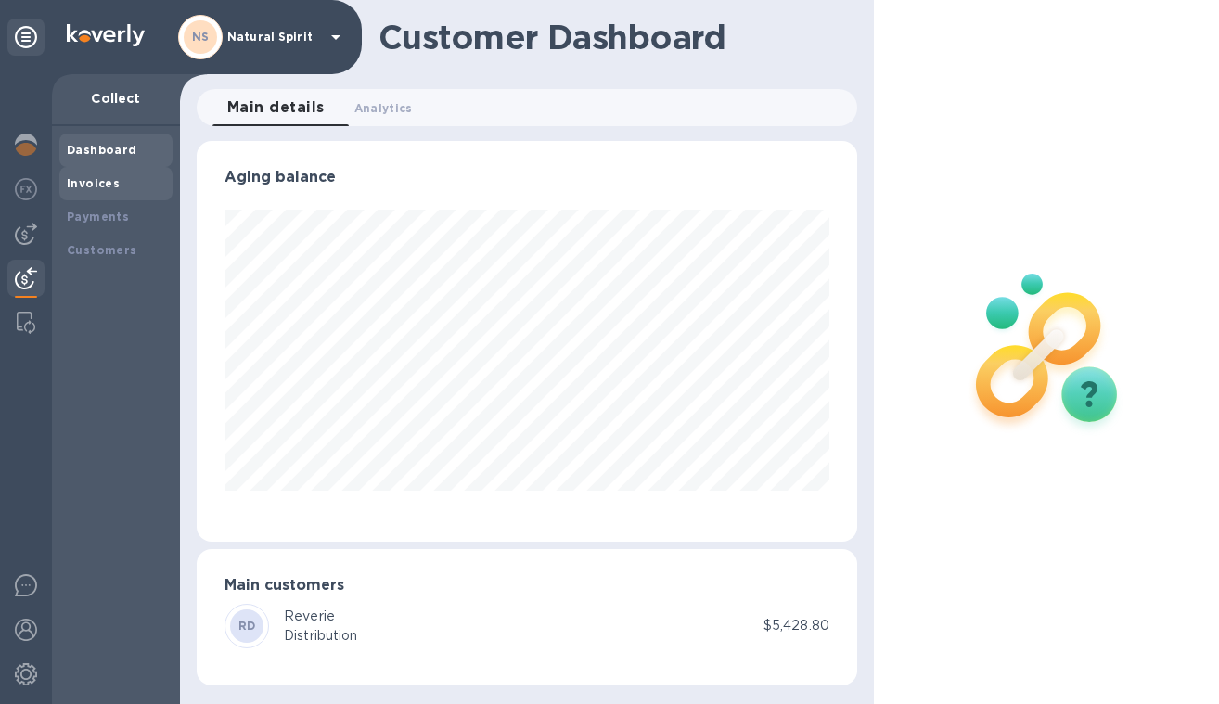
click at [135, 183] on div "Invoices" at bounding box center [116, 183] width 98 height 19
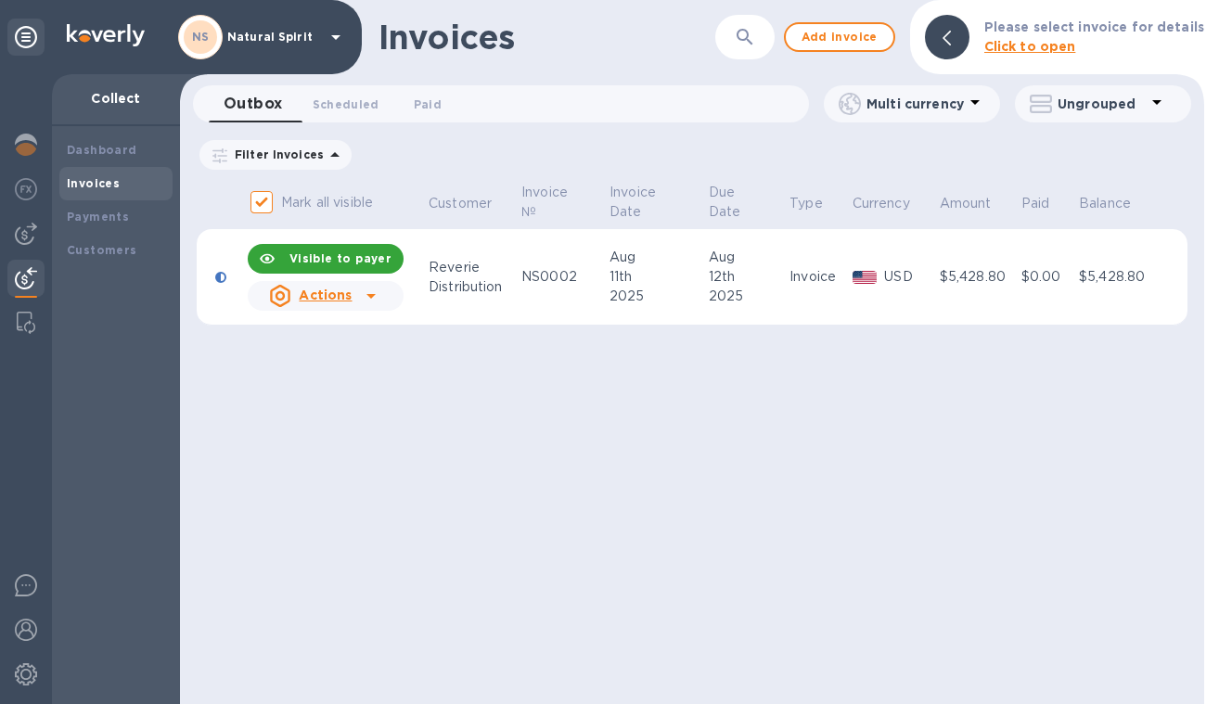
click at [304, 290] on u "Actions" at bounding box center [325, 295] width 53 height 15
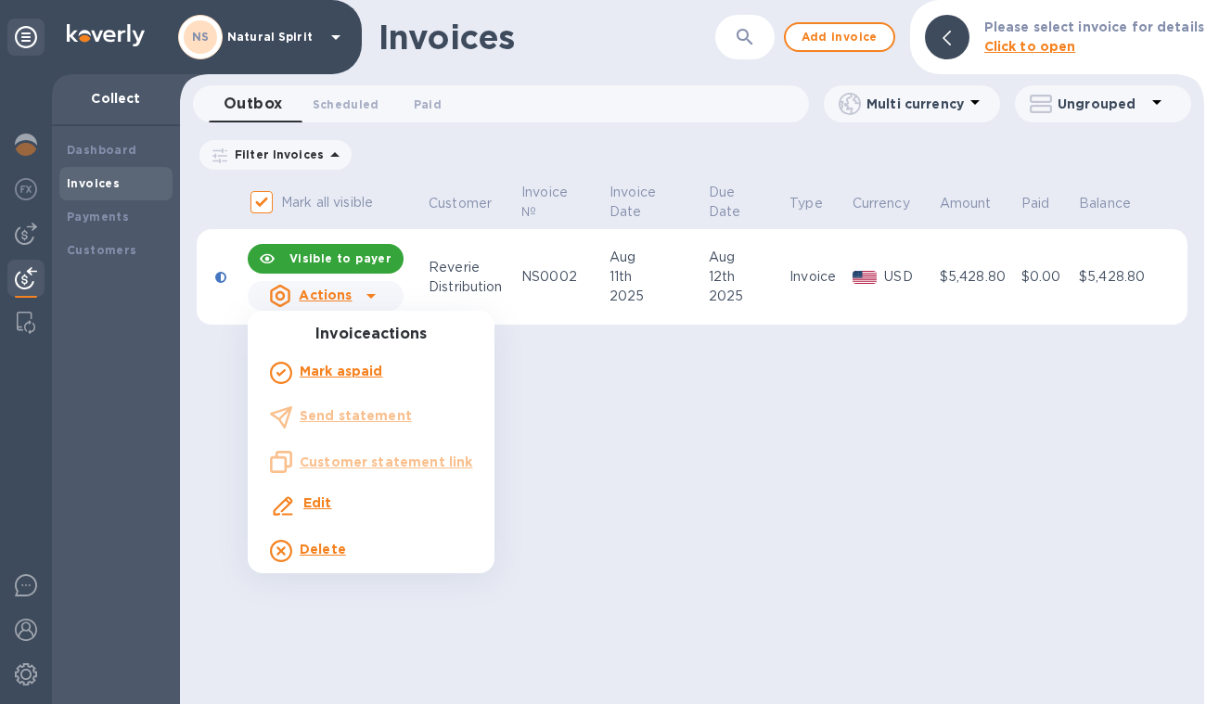
click at [304, 290] on div at bounding box center [609, 352] width 1219 height 704
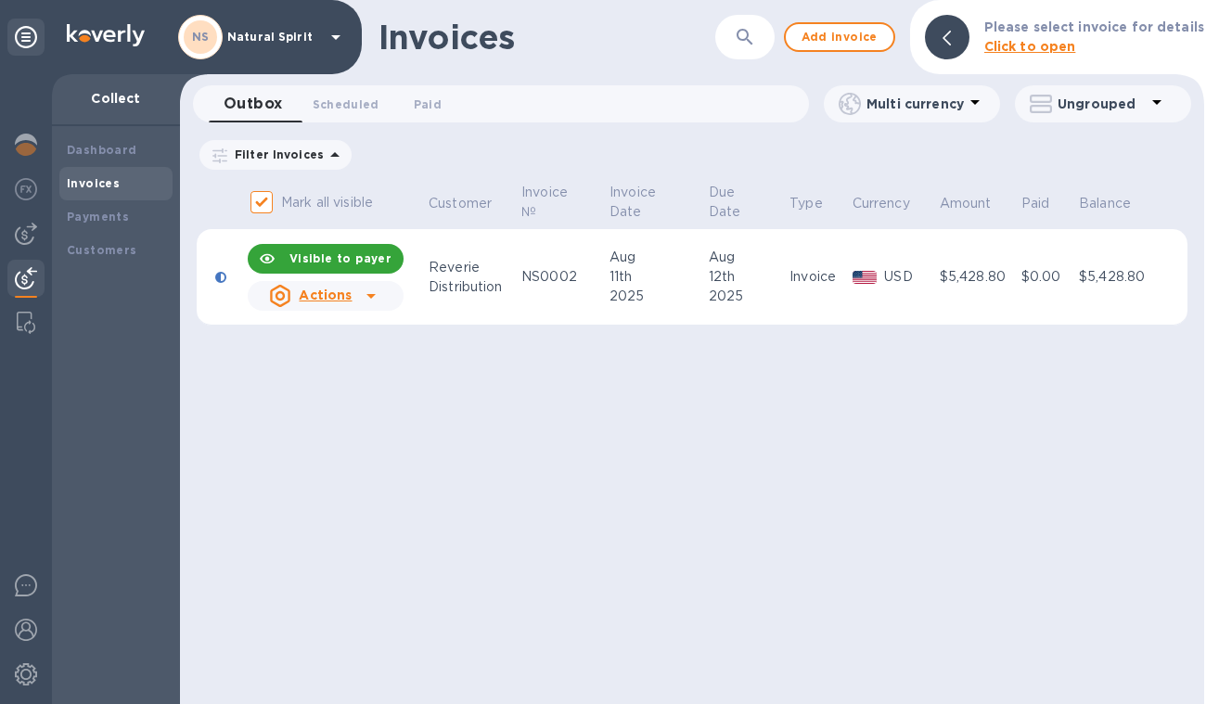
click at [533, 281] on div "NS0002" at bounding box center [562, 276] width 83 height 19
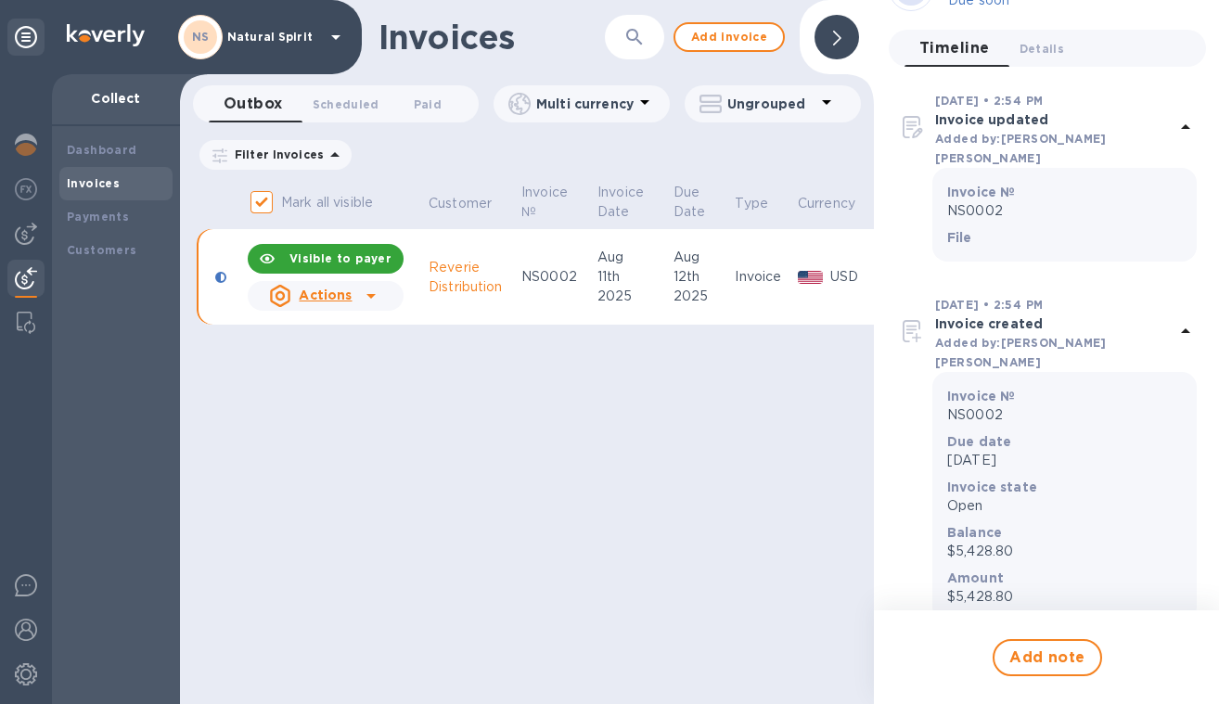
scroll to position [1, 0]
click at [1048, 652] on span "Add note" at bounding box center [1047, 658] width 76 height 22
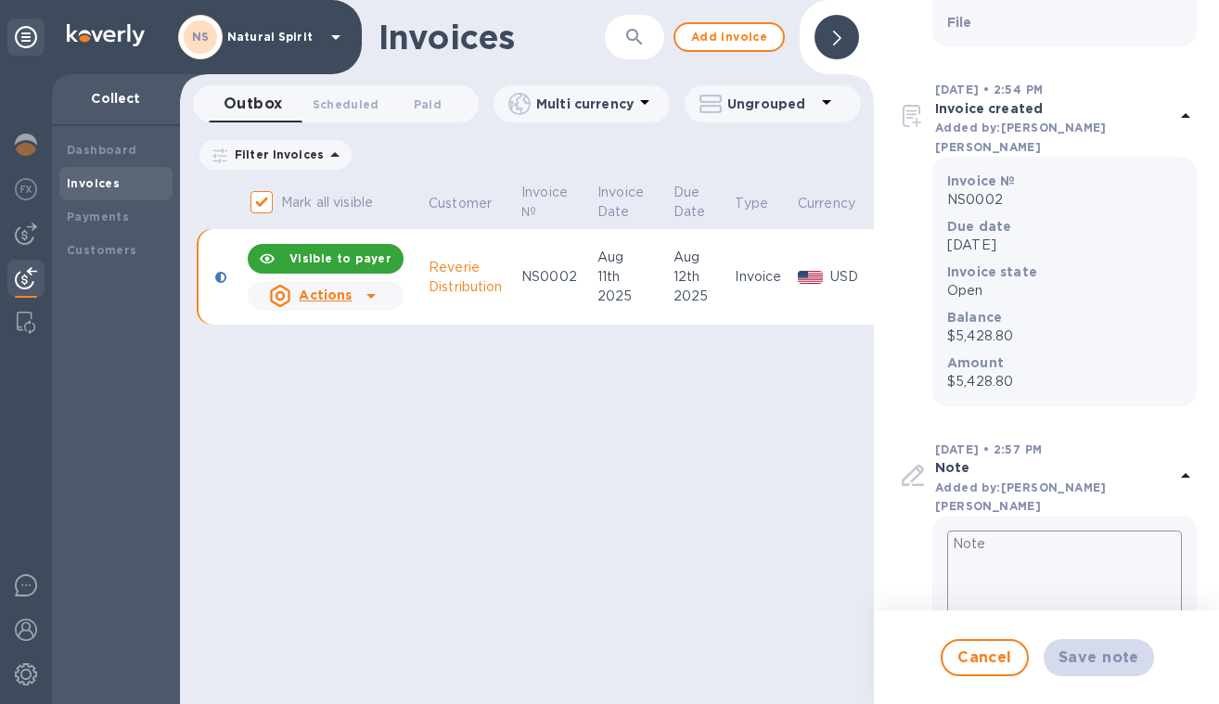
click at [1064, 531] on textarea at bounding box center [1064, 577] width 235 height 93
type textarea "F"
type textarea "x"
type textarea "Fi"
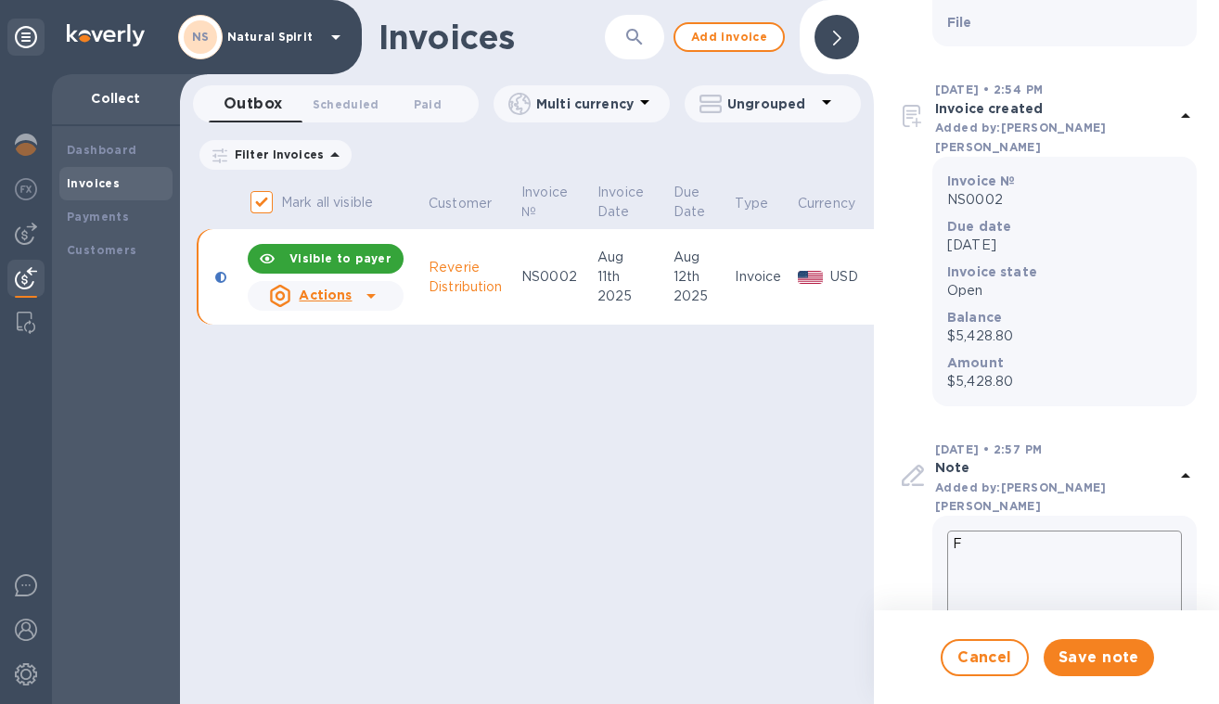
type textarea "x"
type textarea "Fir"
type textarea "x"
type textarea "Firs"
type textarea "x"
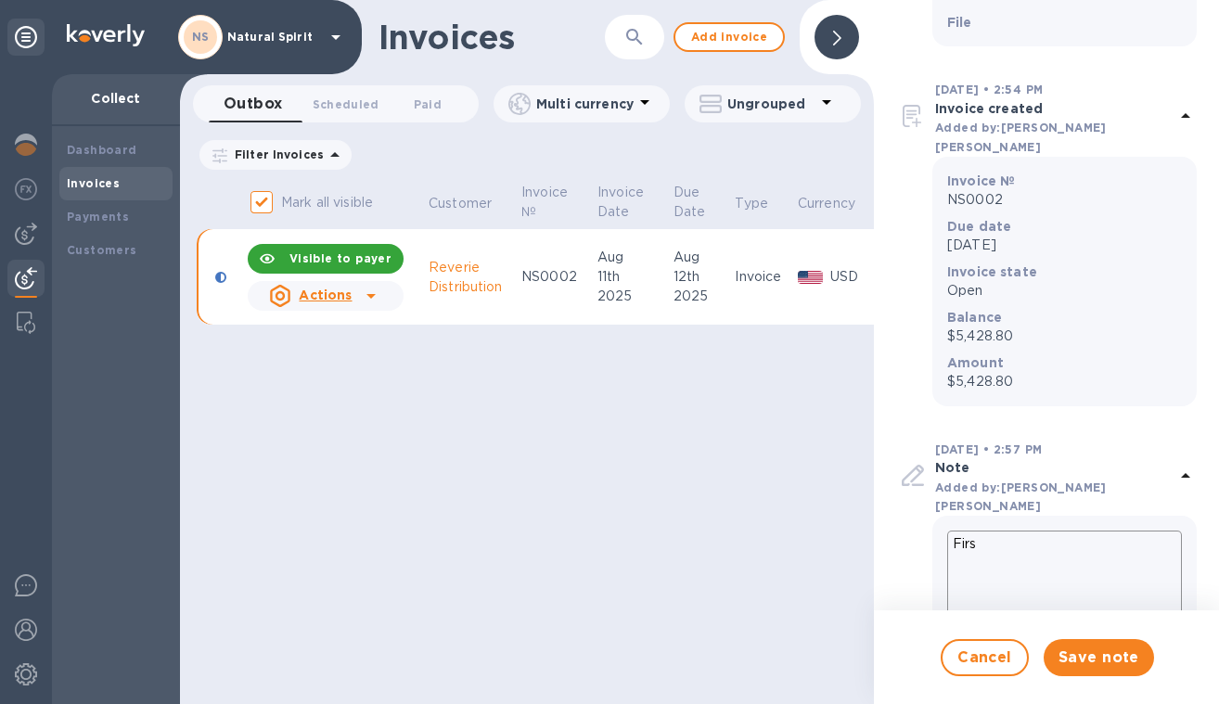
type textarea "First"
type textarea "x"
type textarea "First"
type textarea "x"
type textarea "First o"
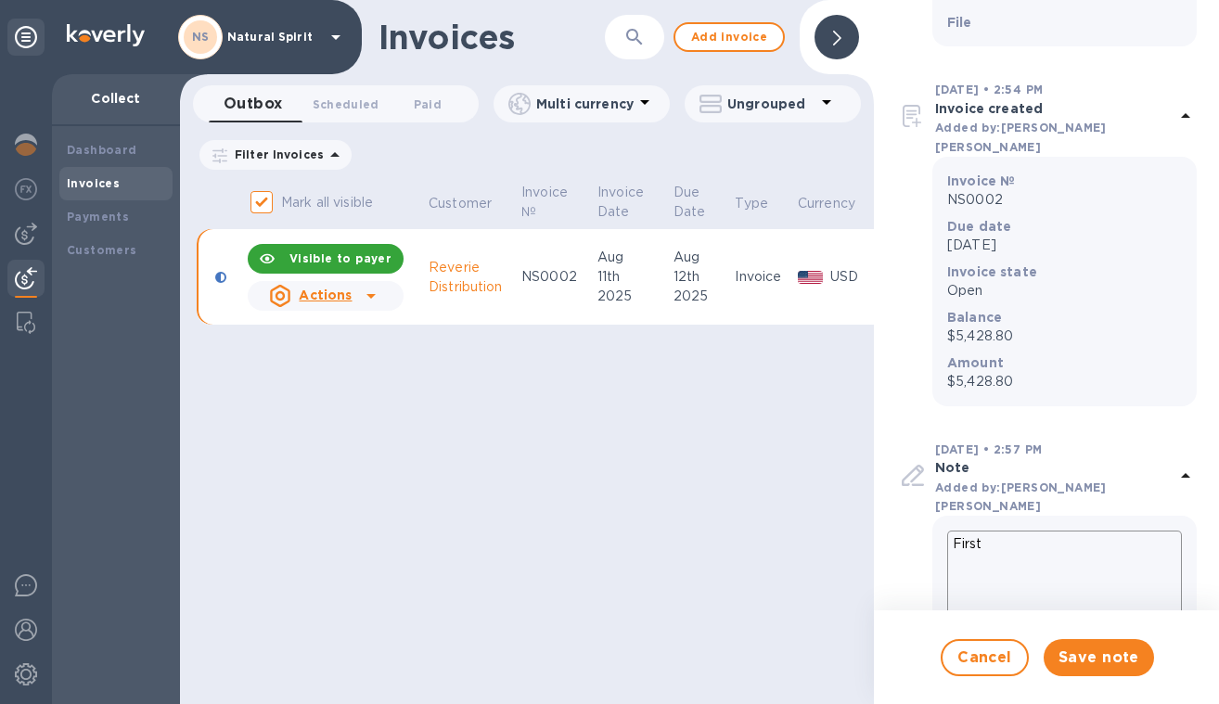
type textarea "x"
type textarea "First or"
type textarea "x"
type textarea "First ord"
type textarea "x"
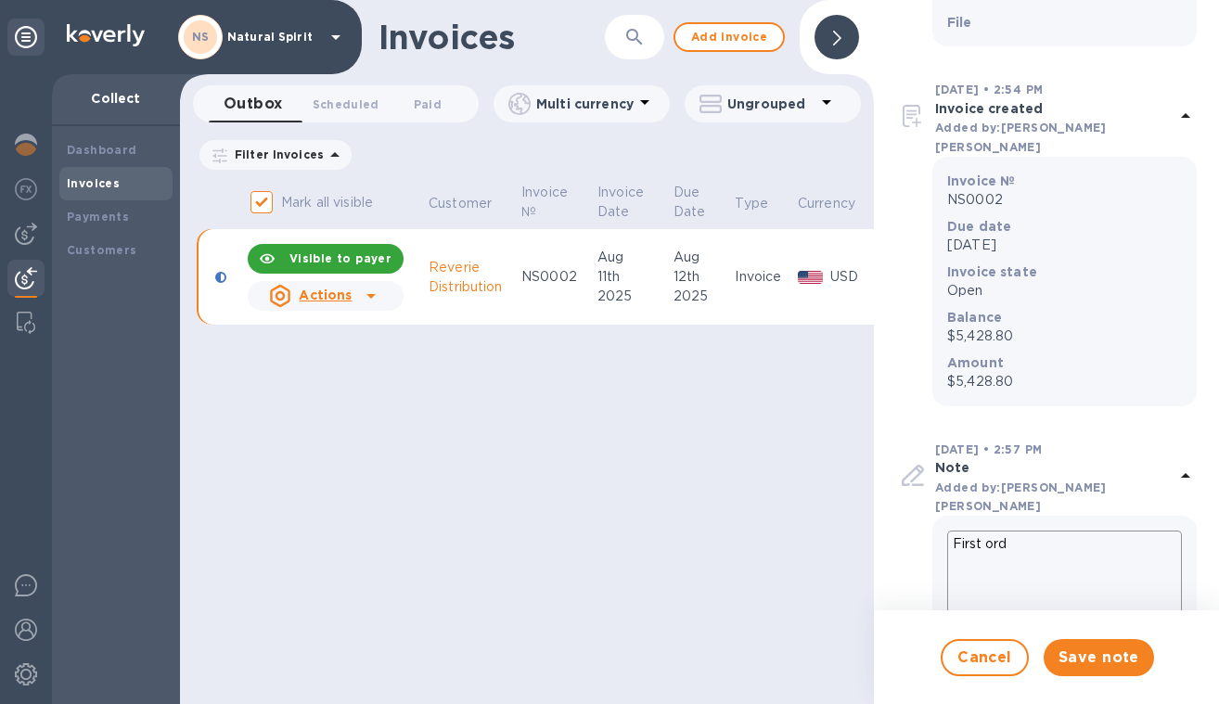
type textarea "First orde"
type textarea "x"
type textarea "First order"
type textarea "x"
type textarea "First order"
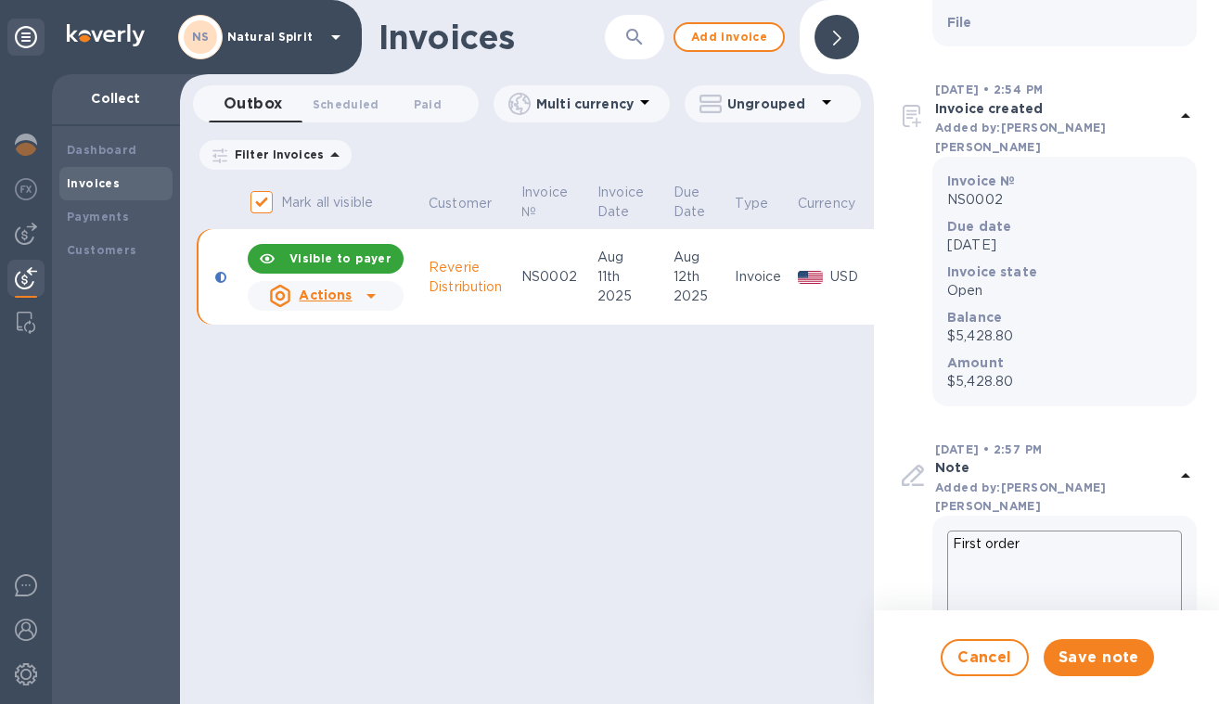
type textarea "x"
type textarea "First order o"
type textarea "x"
type textarea "First order of"
type textarea "x"
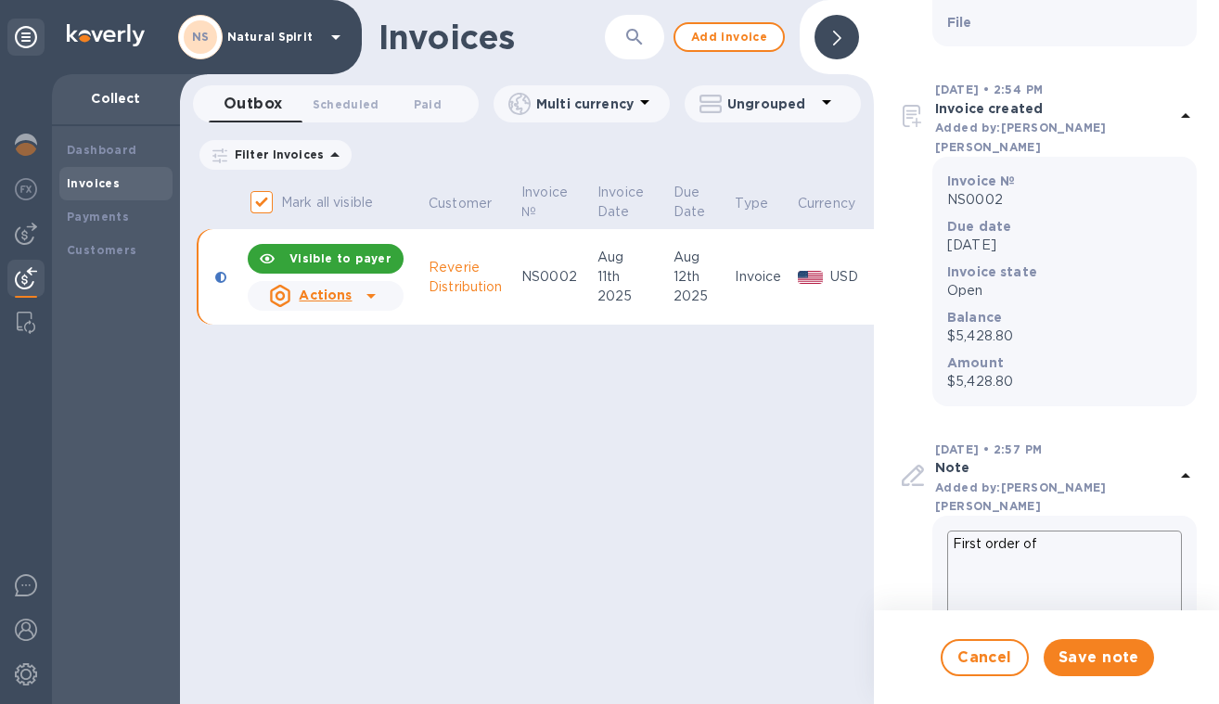
type textarea "First order of"
type textarea "x"
type textarea "First order of r"
type textarea "x"
type textarea "First order of"
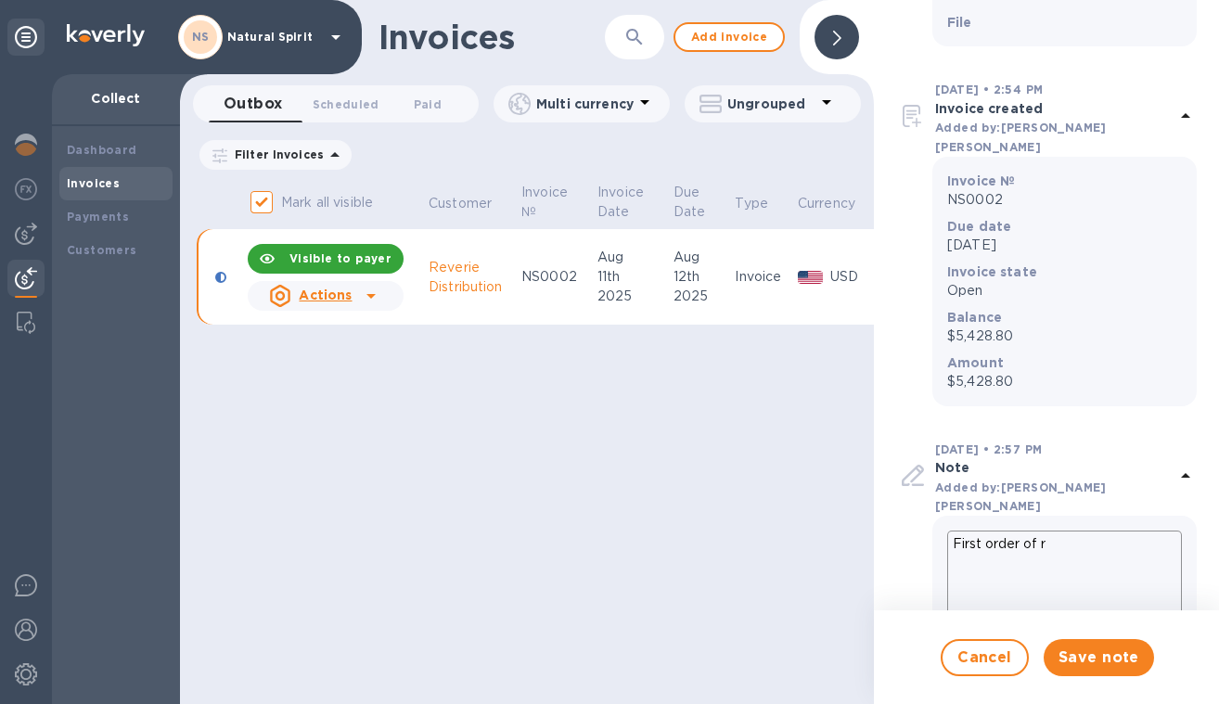
type textarea "x"
type textarea "First order of"
type textarea "x"
type textarea "First order of"
type textarea "x"
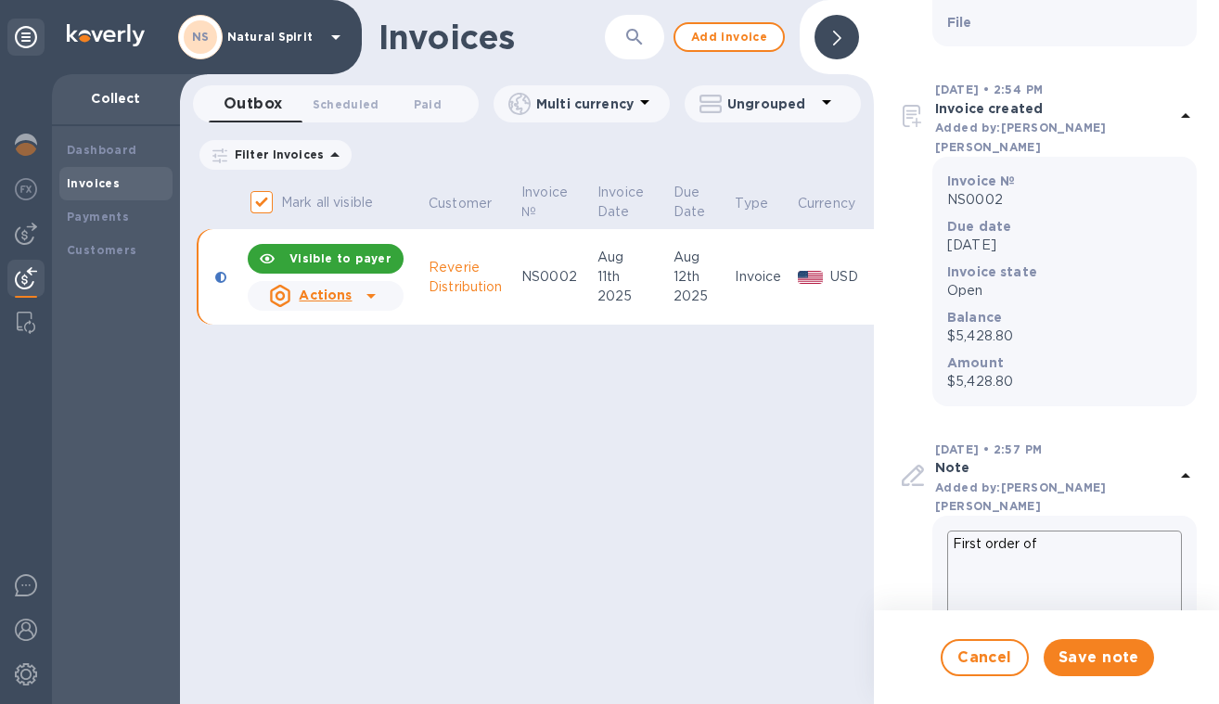
type textarea "First order of N"
type textarea "x"
type textarea "First order of Na"
type textarea "x"
type textarea "First order of Nat"
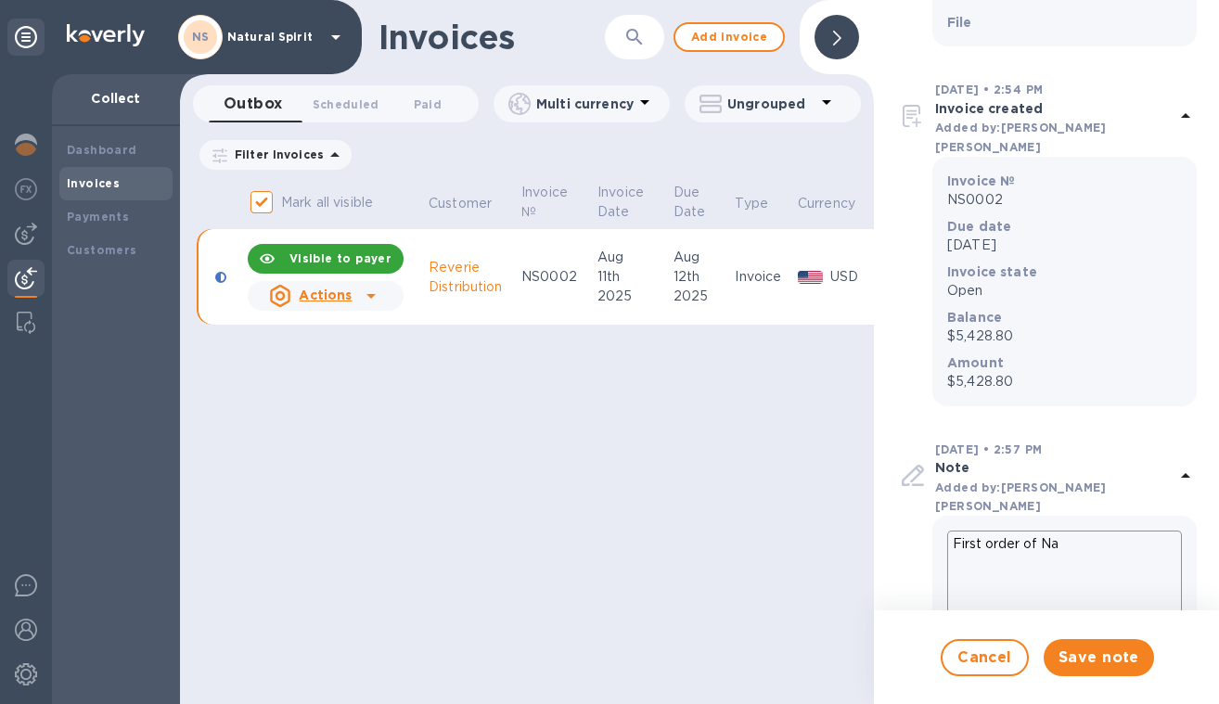
type textarea "x"
type textarea "First order of Natu"
type textarea "x"
type textarea "First order of Natur"
type textarea "x"
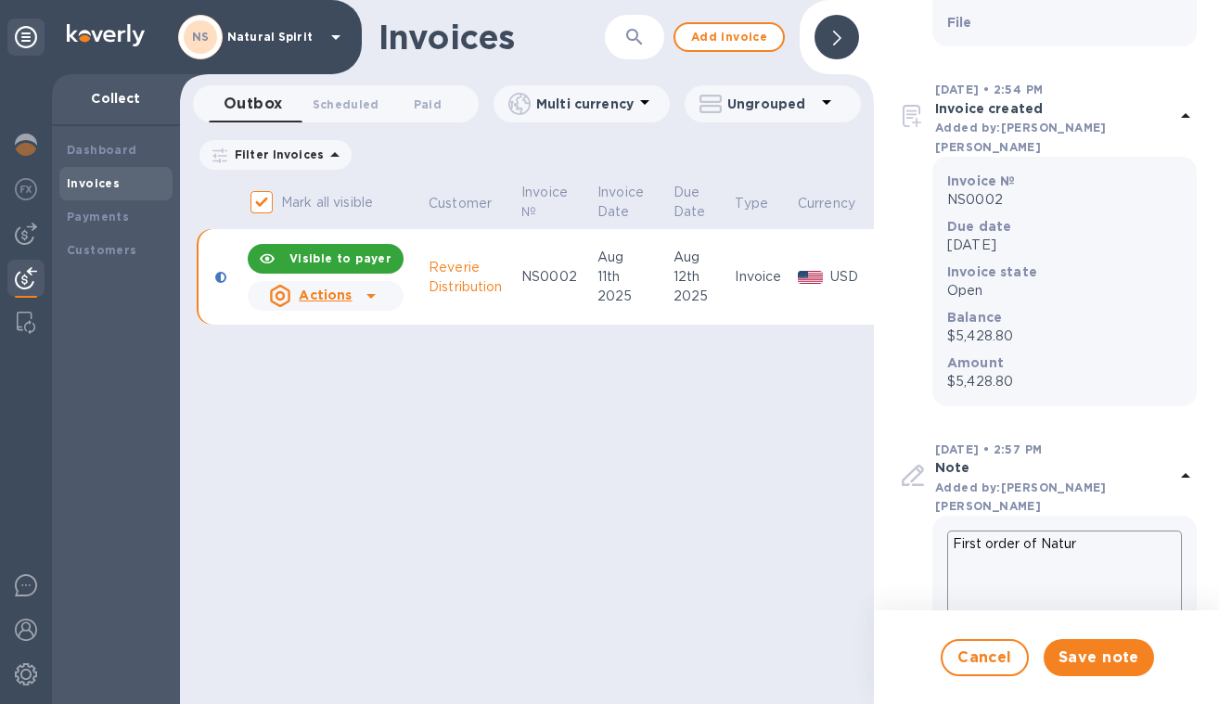
type textarea "First order of Natura"
type textarea "x"
type textarea "First order of Natural"
type textarea "x"
type textarea "First order of Natural"
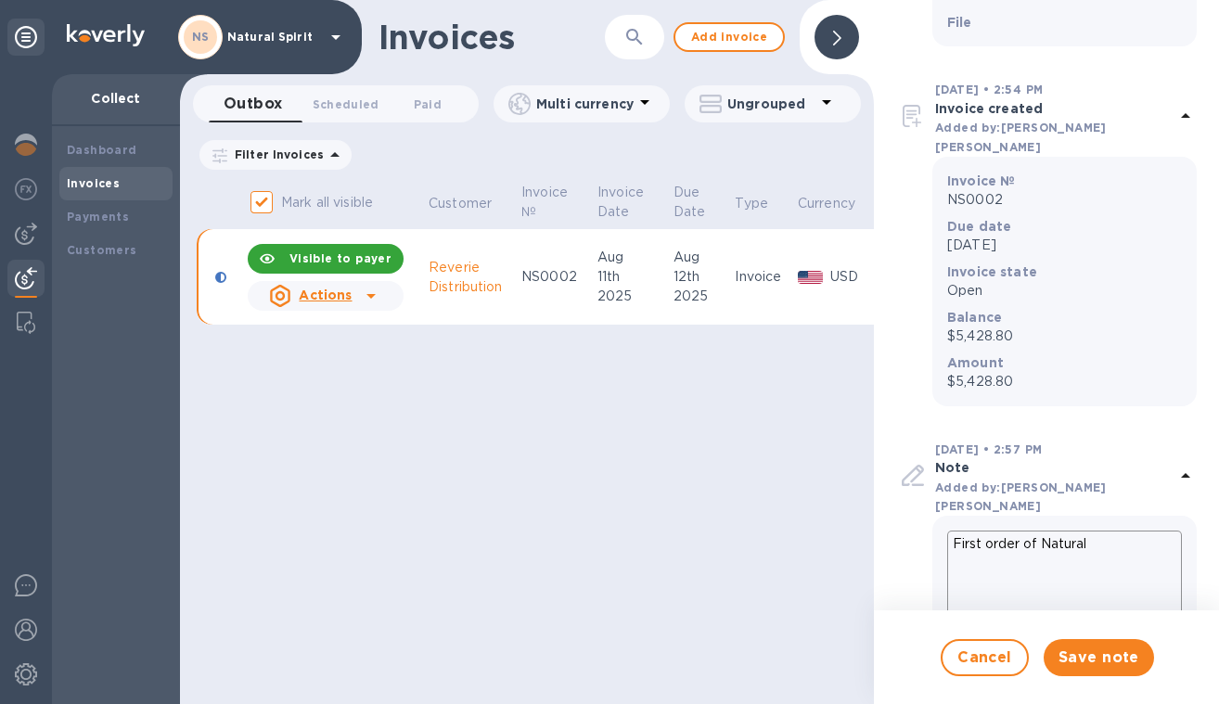
type textarea "x"
type textarea "First order of Natural S"
type textarea "x"
type textarea "First order of Natural Sp"
type textarea "x"
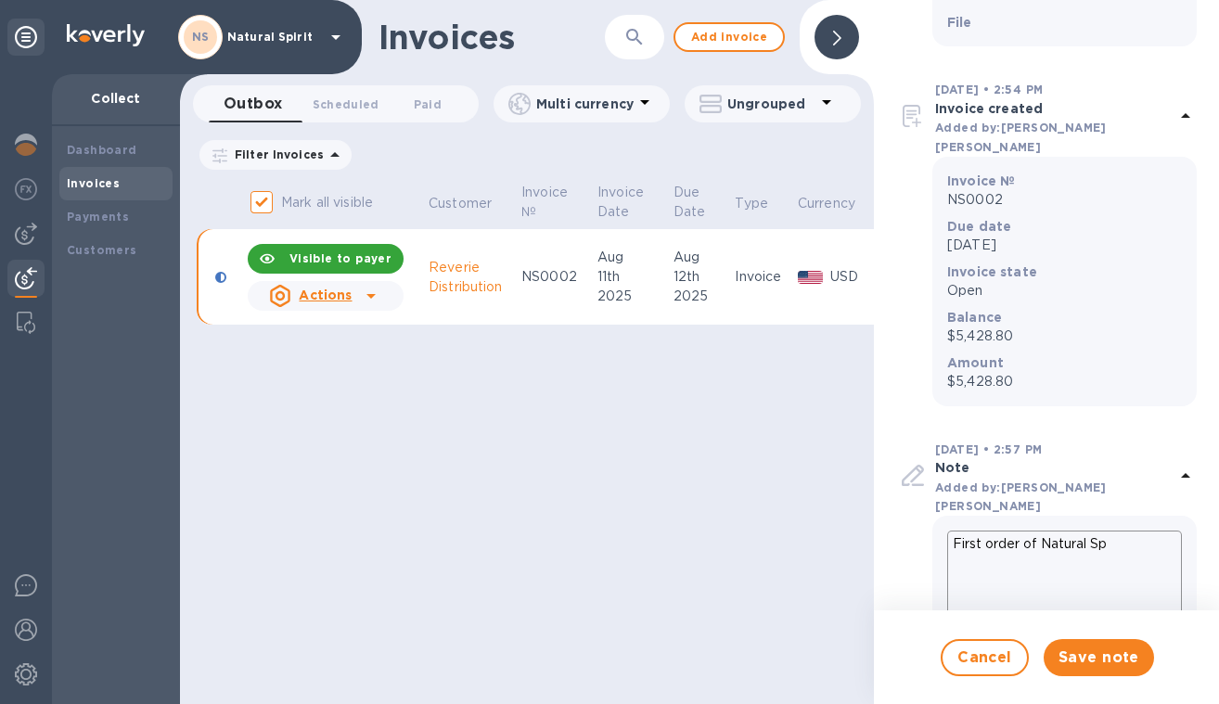
type textarea "First order of Natural Spi"
type textarea "x"
type textarea "First order of Natural Spir"
type textarea "x"
type textarea "First order of Natural Spiri"
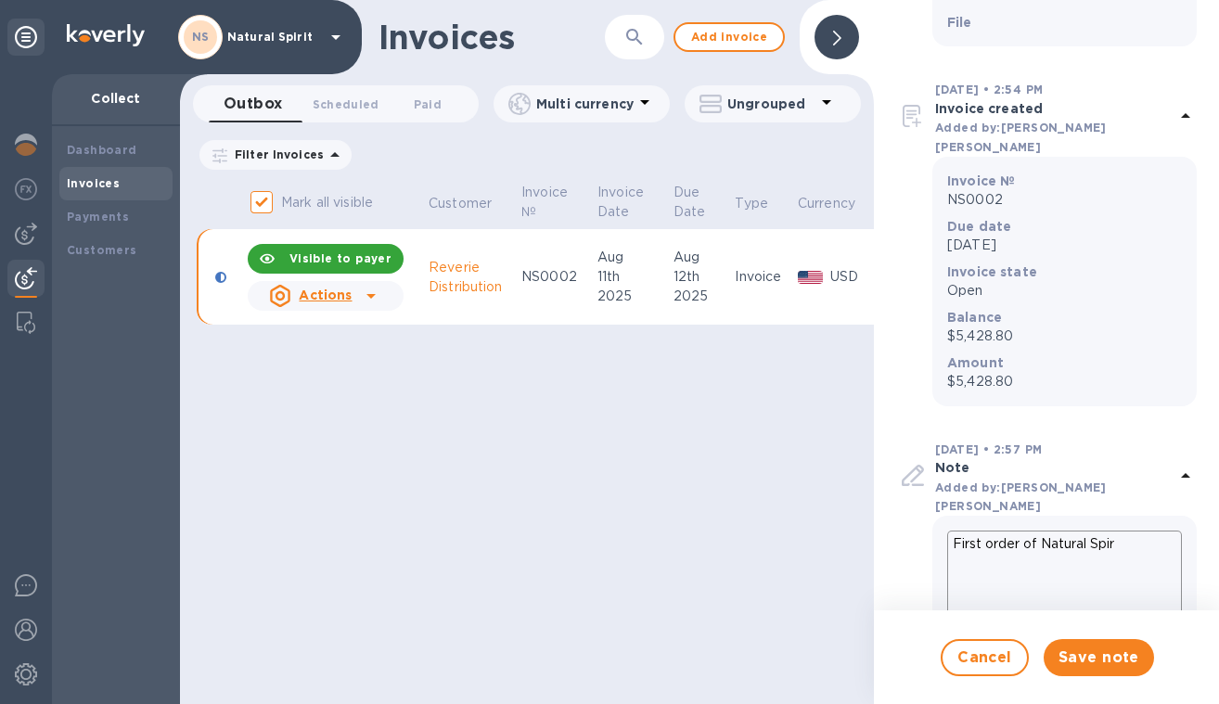
type textarea "x"
type textarea "First order of Natural Spirit"
type textarea "x"
type textarea "First order of Natural Spirit"
type textarea "x"
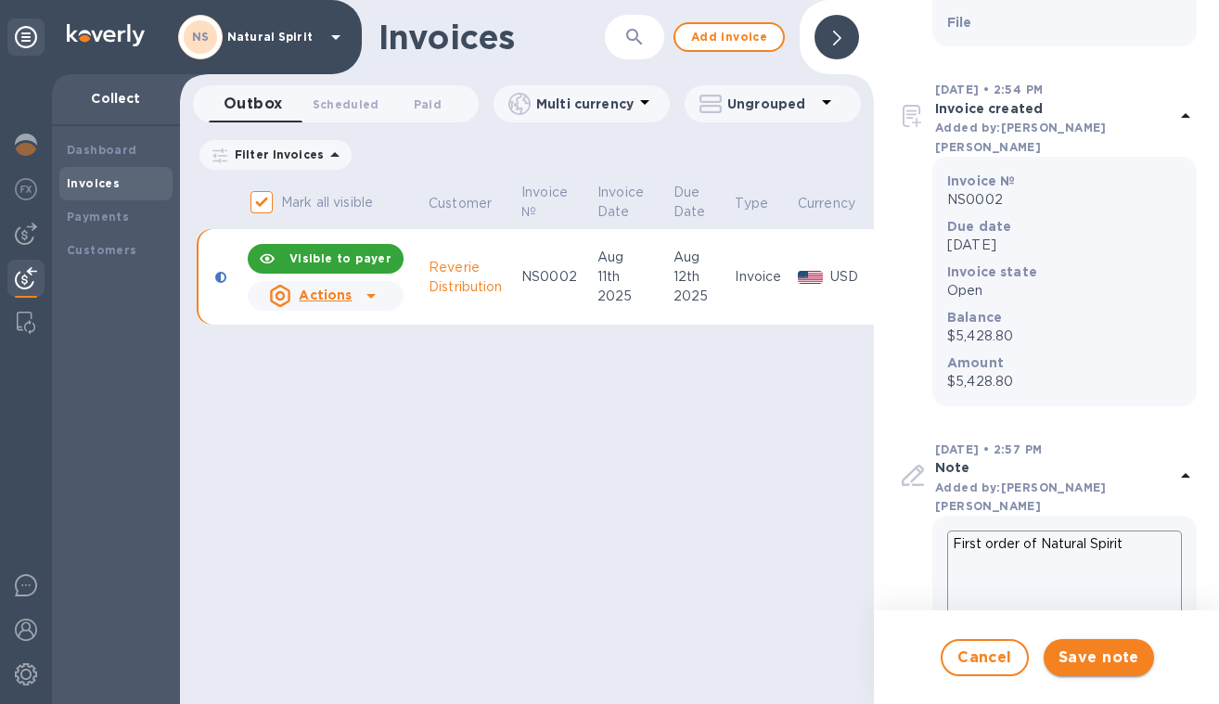
type textarea "First order of Natural Spirit"
type textarea "x"
type textarea "First order of Natural Spirit"
click at [1070, 649] on span "Save note" at bounding box center [1099, 658] width 81 height 22
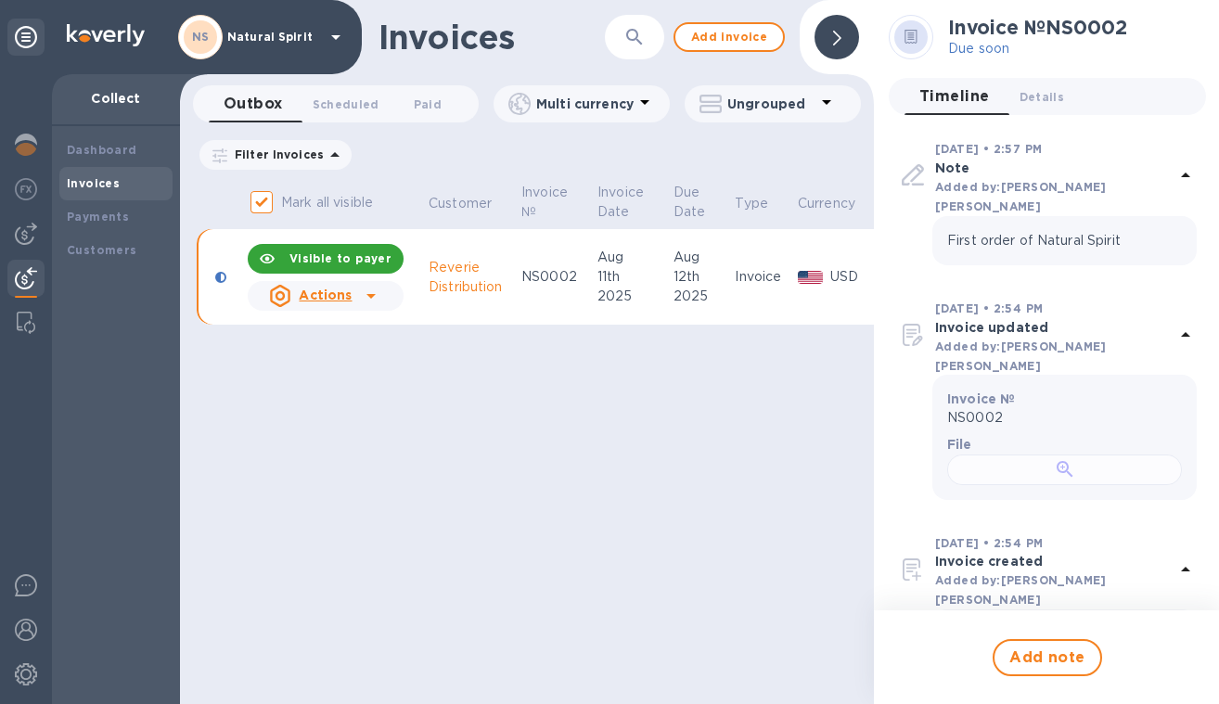
scroll to position [3, 0]
click at [560, 475] on div "Invoices ​ Add invoice Outbox 0 Scheduled 0 Paid 0 Multi currency Ungrouped Fil…" at bounding box center [527, 352] width 694 height 704
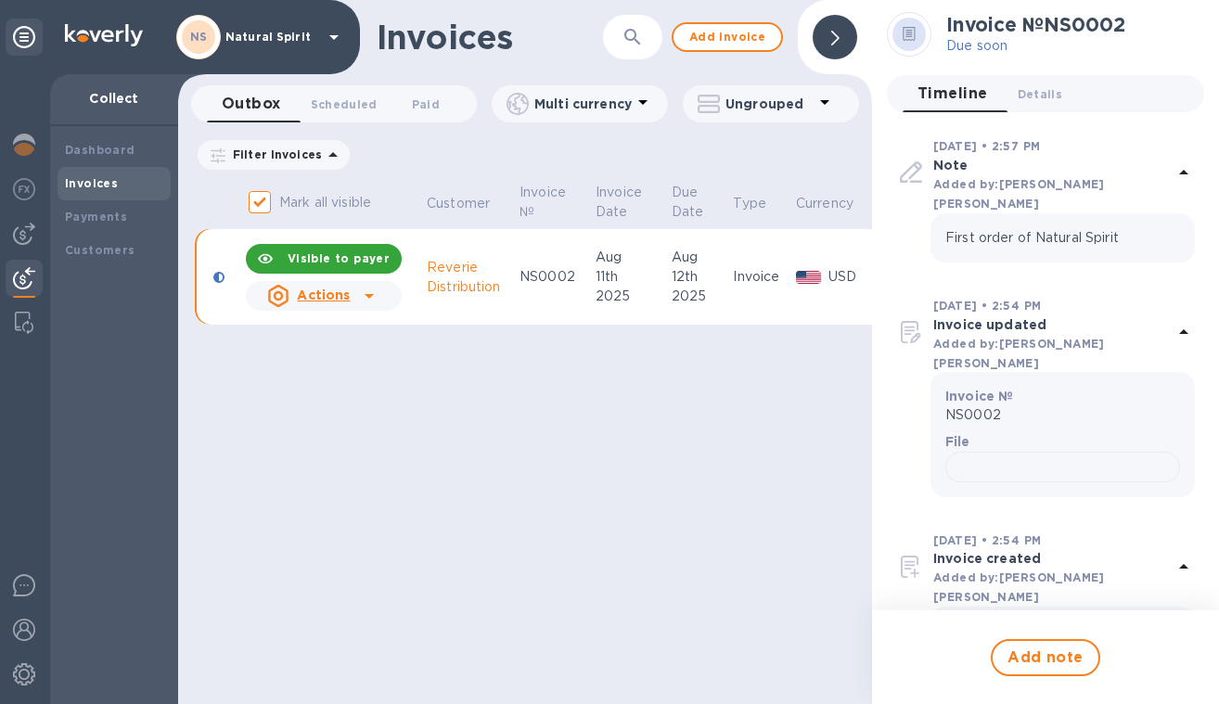
scroll to position [0, 0]
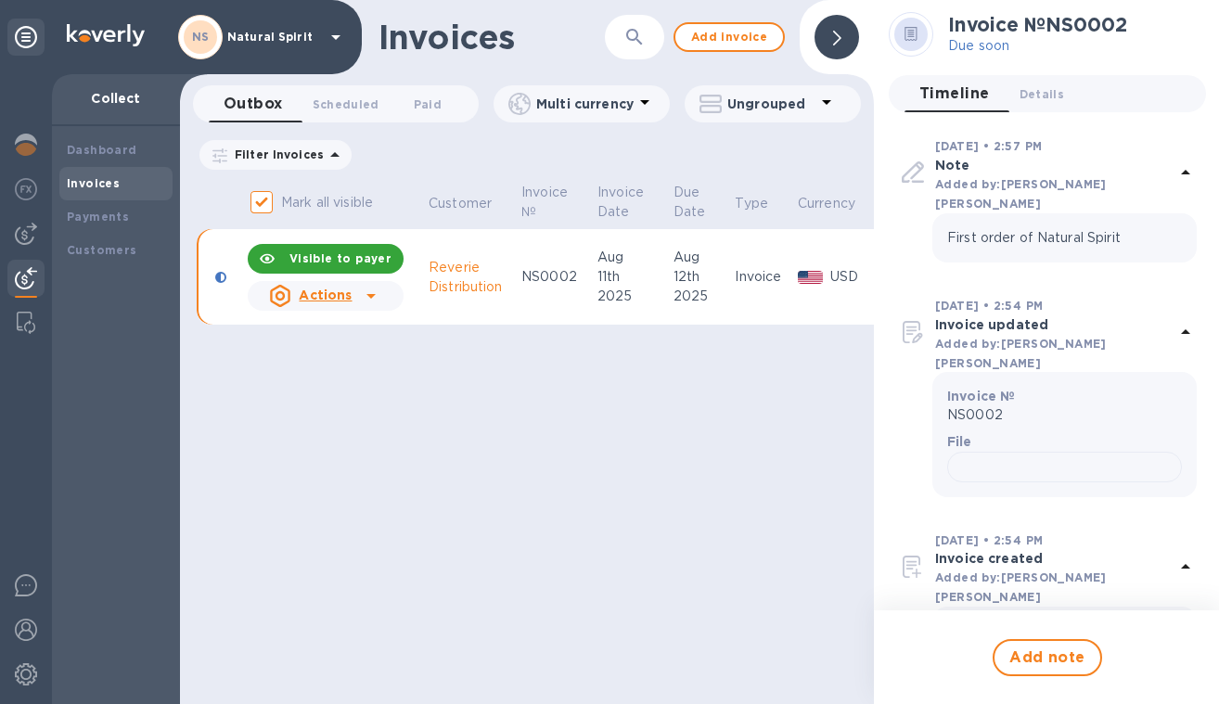
click at [844, 42] on div at bounding box center [837, 37] width 45 height 45
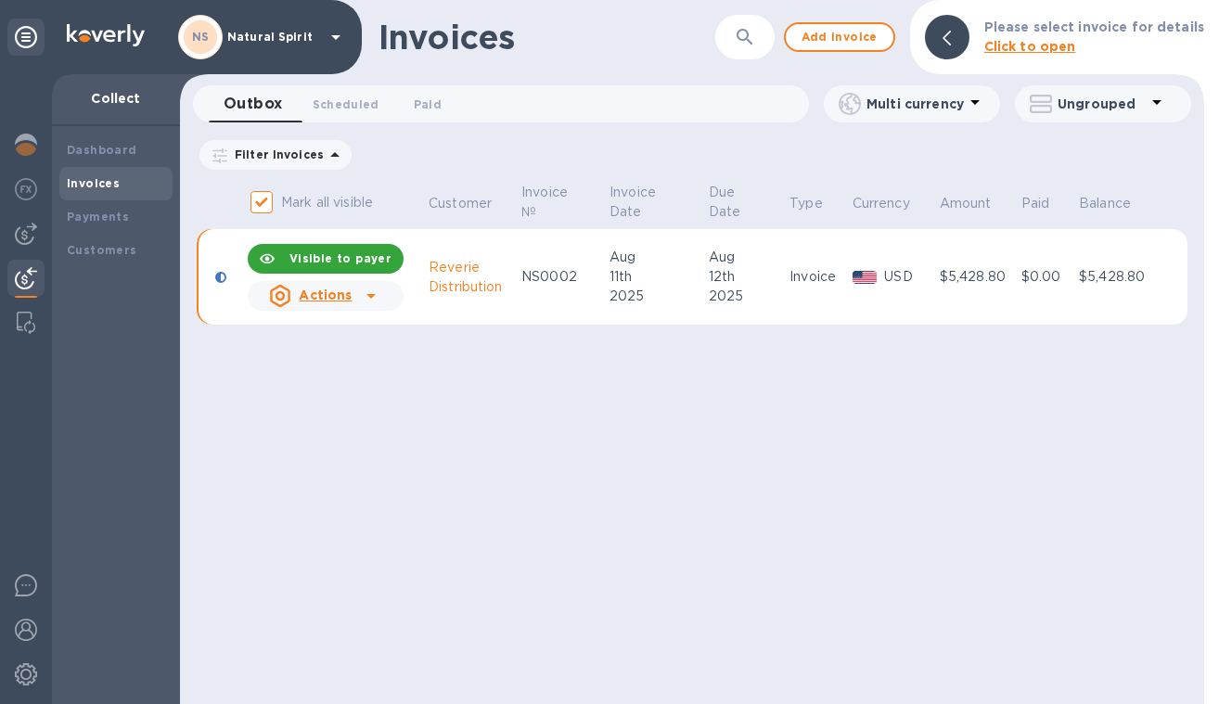
click at [378, 293] on icon at bounding box center [371, 296] width 22 height 22
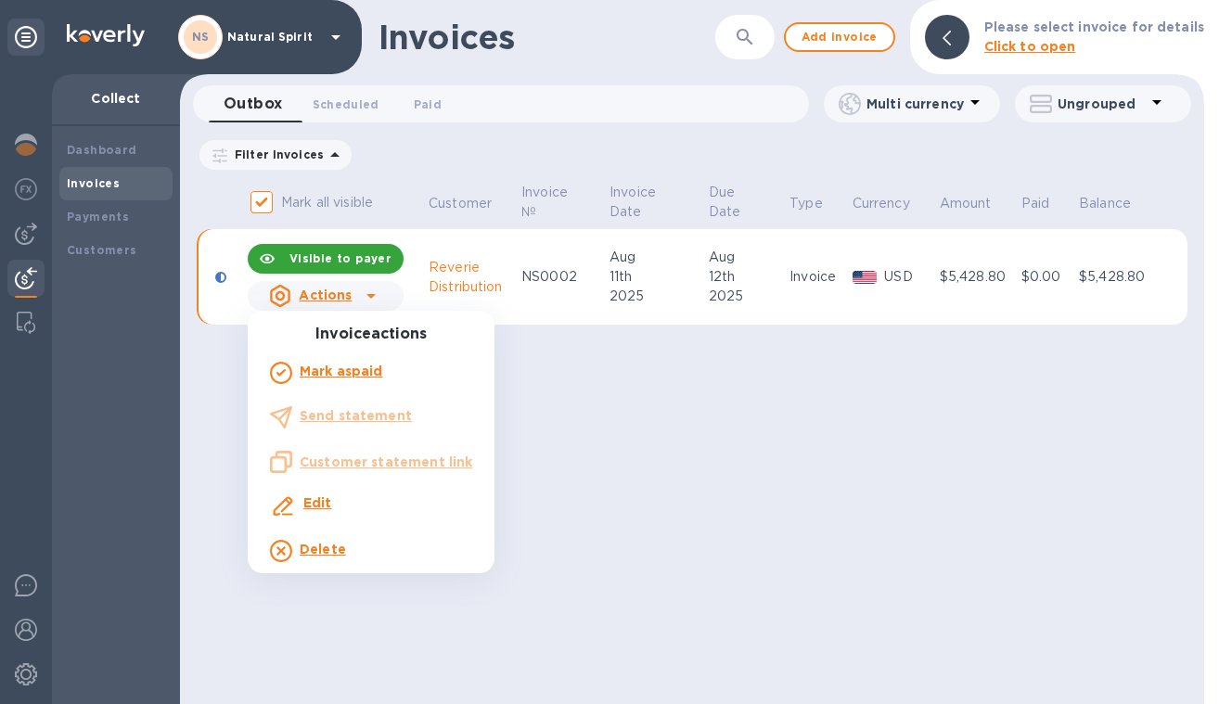
click at [378, 293] on div at bounding box center [609, 352] width 1219 height 704
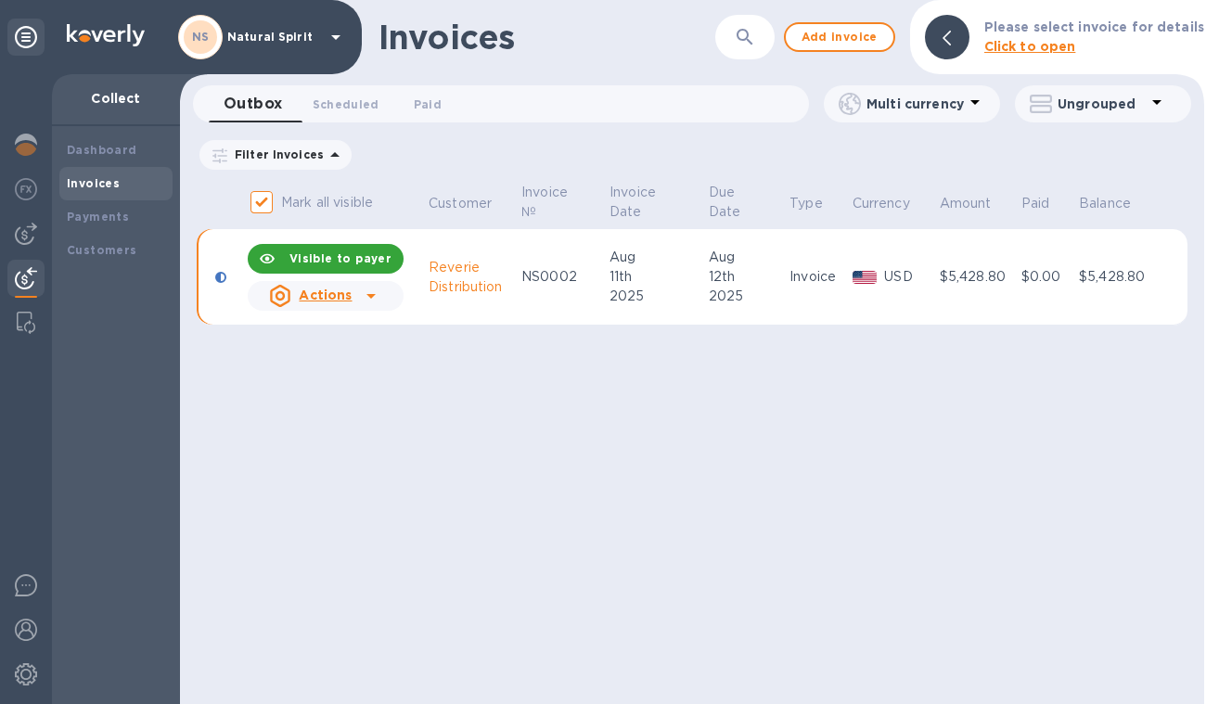
click at [379, 263] on b "Visible to payer" at bounding box center [340, 258] width 102 height 14
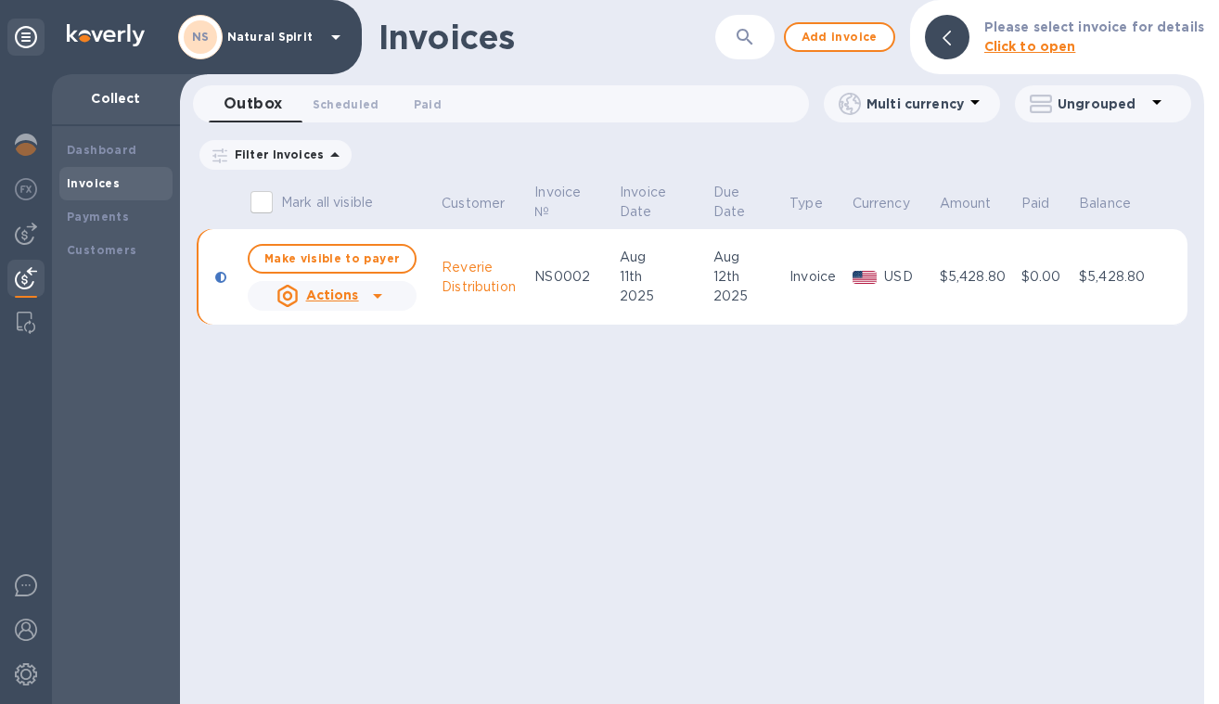
click at [387, 291] on div "Actions" at bounding box center [332, 295] width 176 height 37
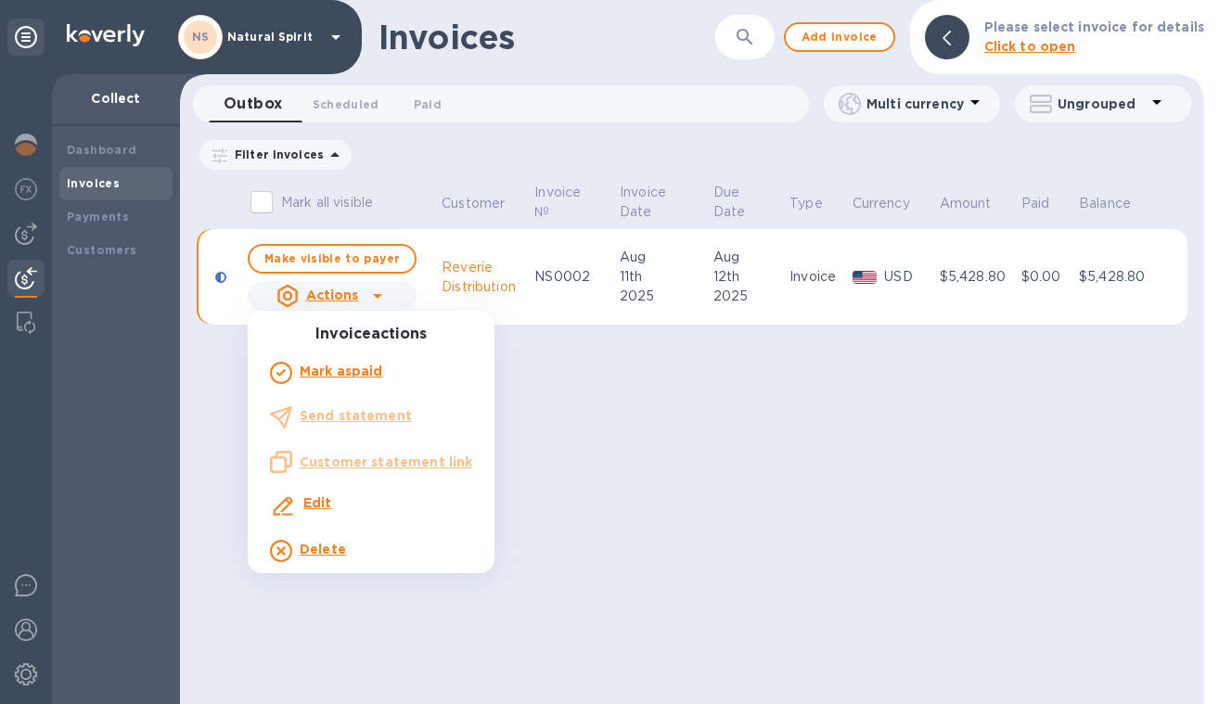
click at [379, 263] on div at bounding box center [609, 352] width 1219 height 704
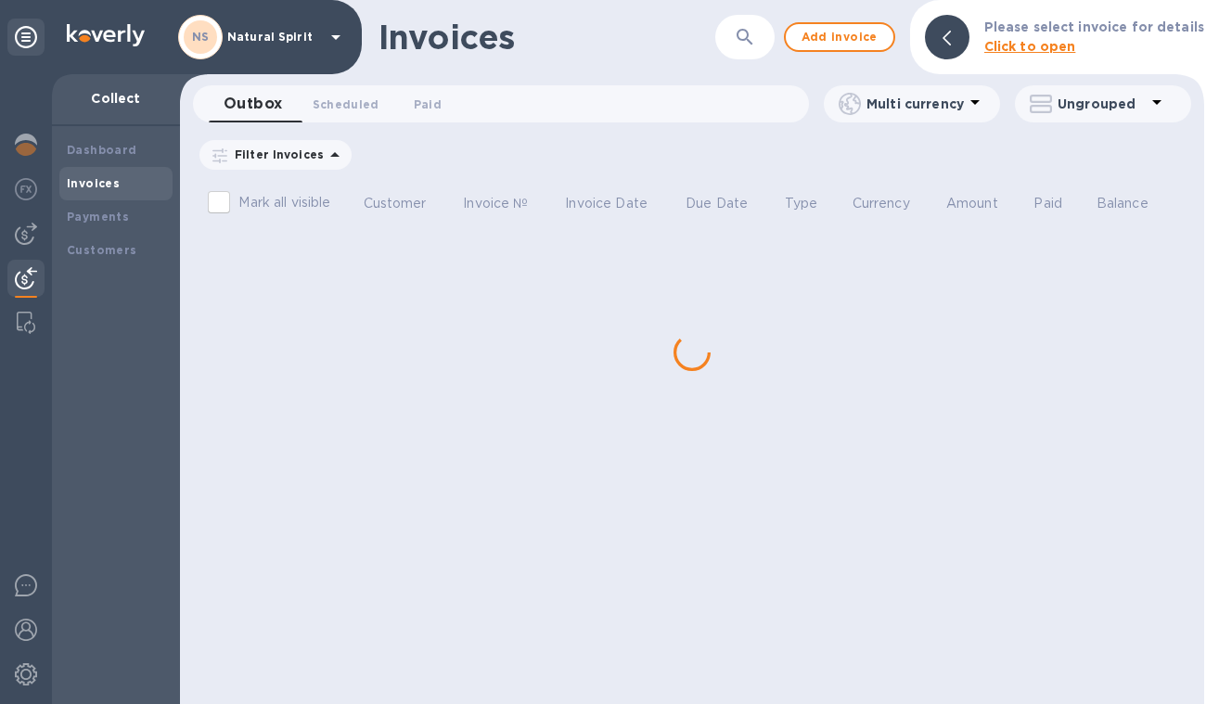
click at [379, 263] on div "Invoices ​ Add invoice Please select invoice for details Click to open Outbox 0…" at bounding box center [692, 352] width 1024 height 704
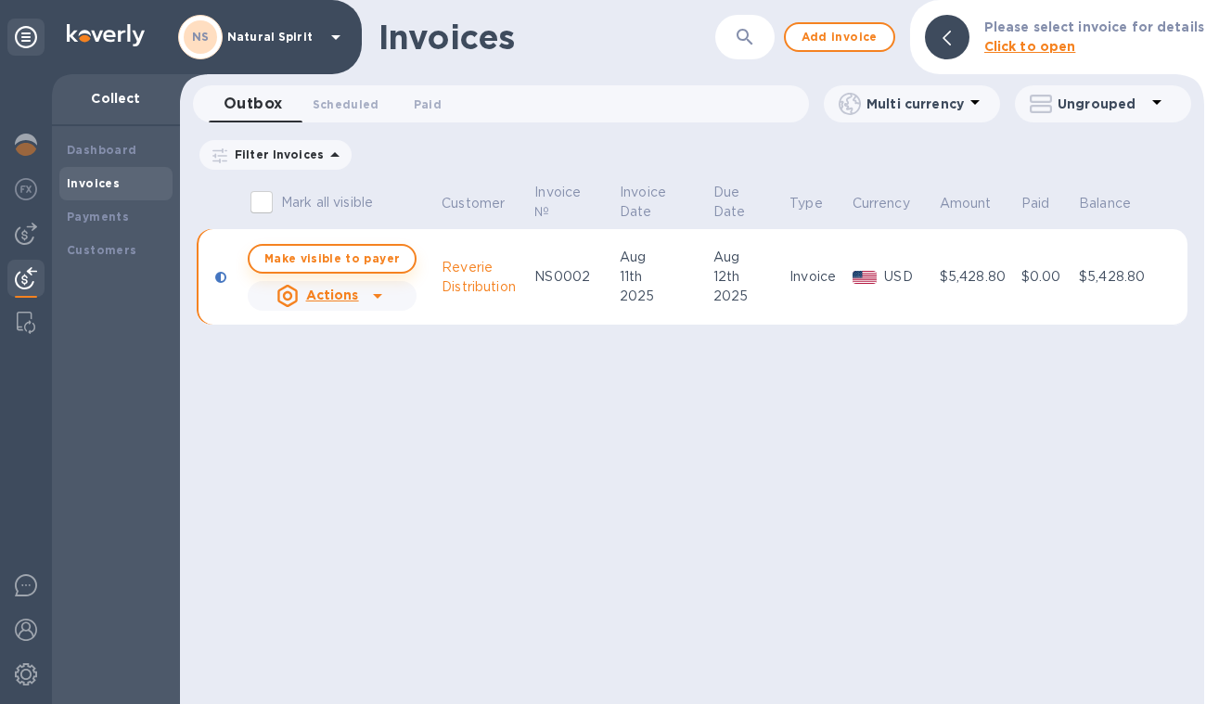
click at [345, 256] on span "Make visible to payer" at bounding box center [331, 258] width 135 height 12
checkbox input "true"
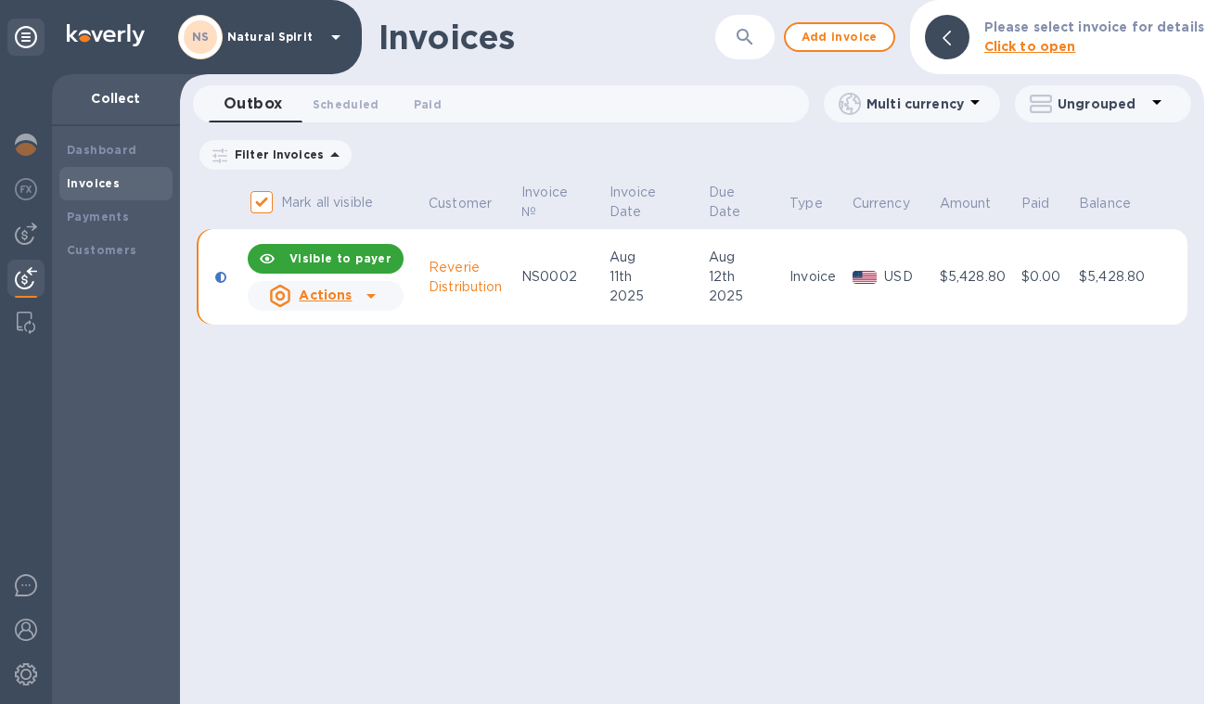
click at [372, 297] on icon at bounding box center [371, 296] width 22 height 22
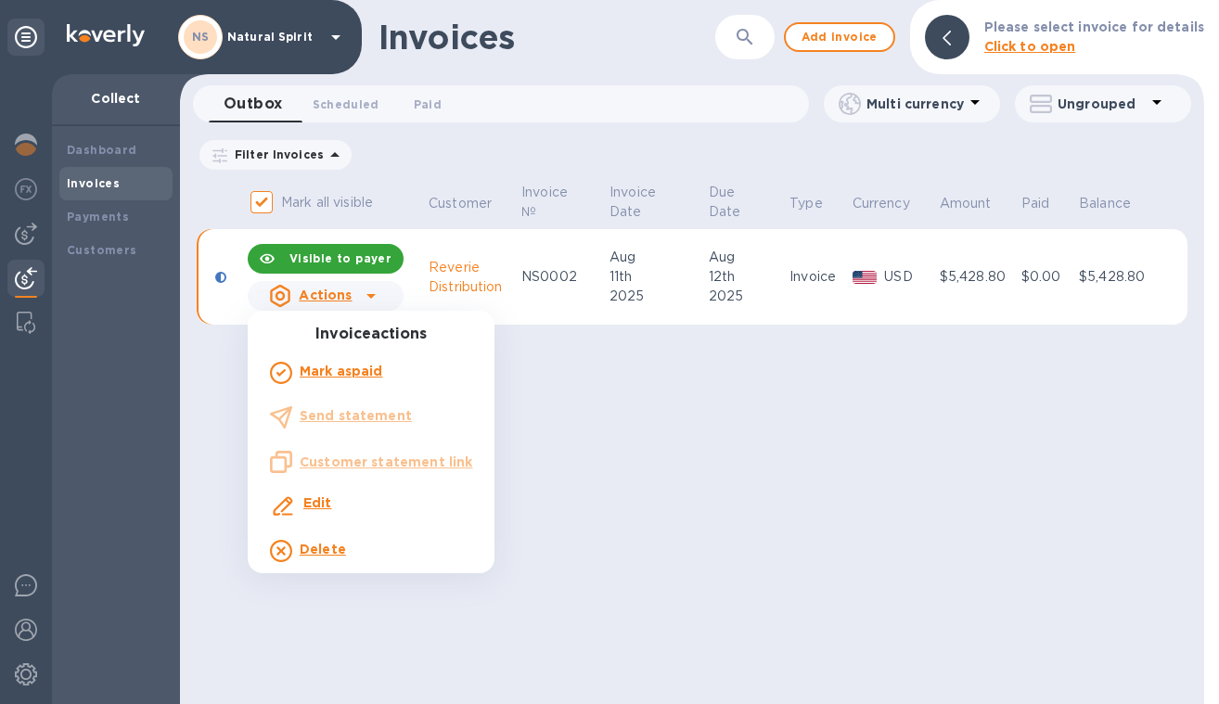
click at [363, 422] on ul "Invoice actions [PERSON_NAME] as paid Send statement Customer statement link Ed…" at bounding box center [371, 450] width 247 height 248
click at [940, 386] on div at bounding box center [609, 352] width 1219 height 704
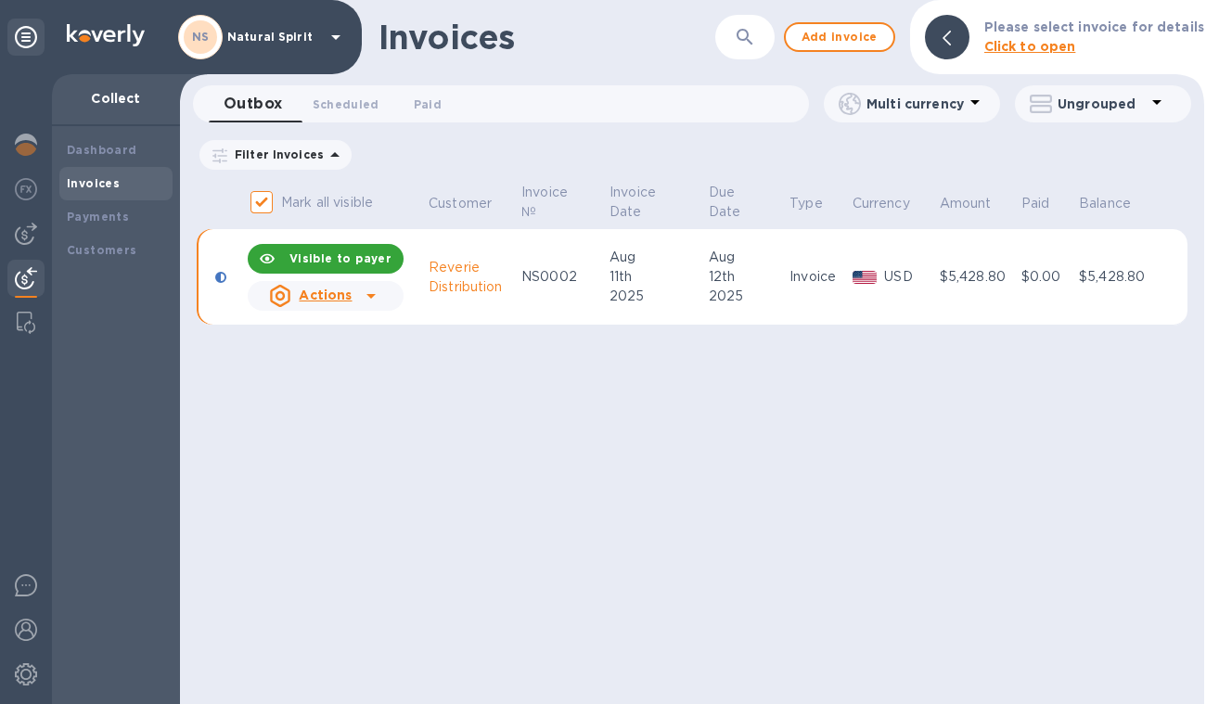
click at [1008, 45] on b "Click to open" at bounding box center [1030, 46] width 92 height 15
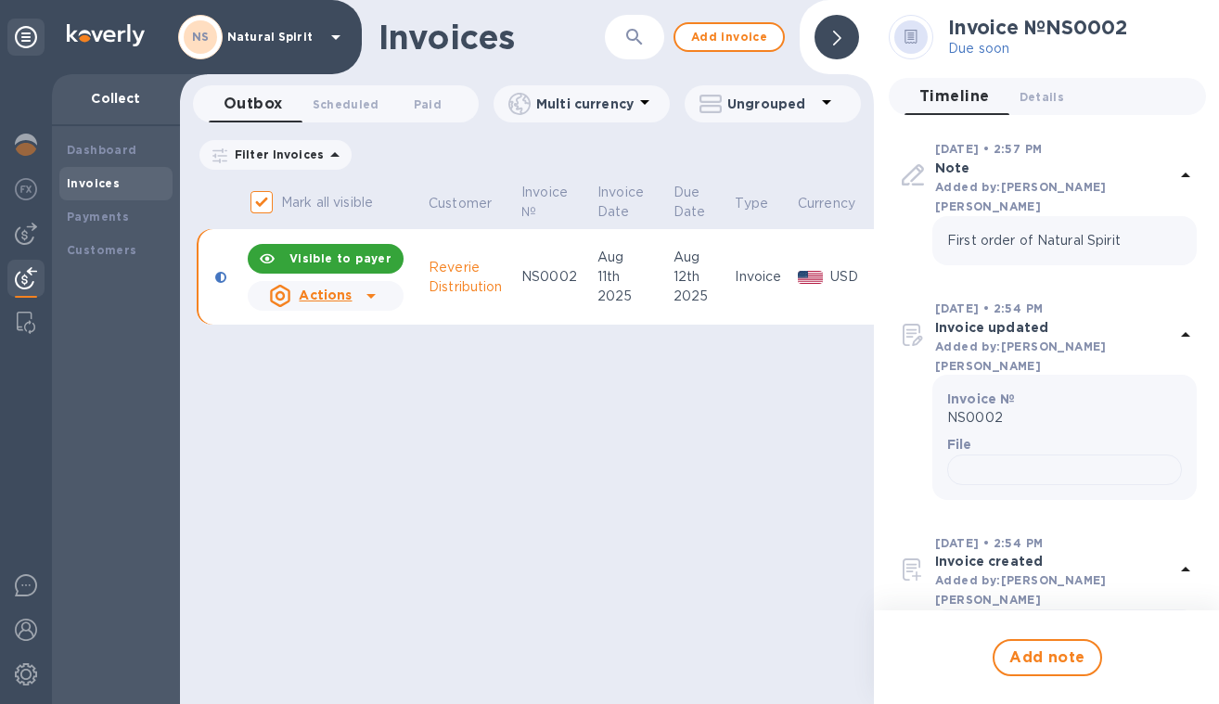
click at [846, 38] on div at bounding box center [837, 37] width 45 height 45
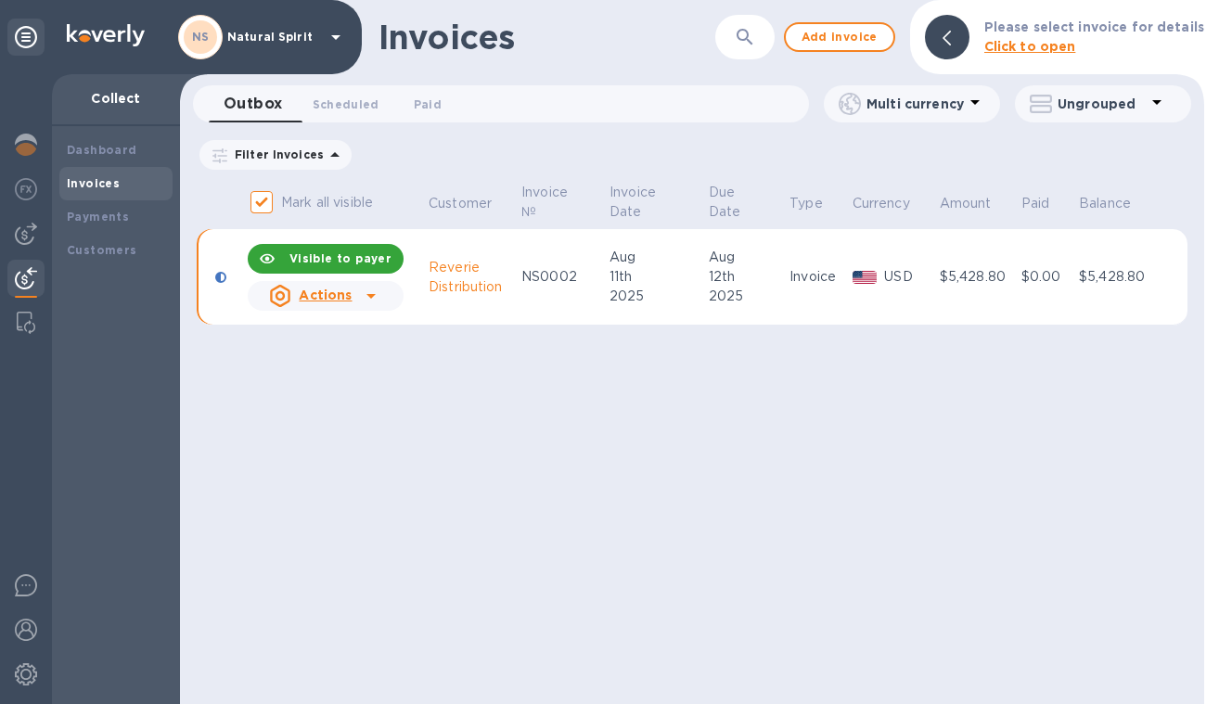
click at [1174, 113] on div "Ungrouped" at bounding box center [1103, 103] width 176 height 37
click at [1159, 103] on div at bounding box center [609, 352] width 1219 height 704
click at [969, 96] on icon at bounding box center [975, 102] width 22 height 22
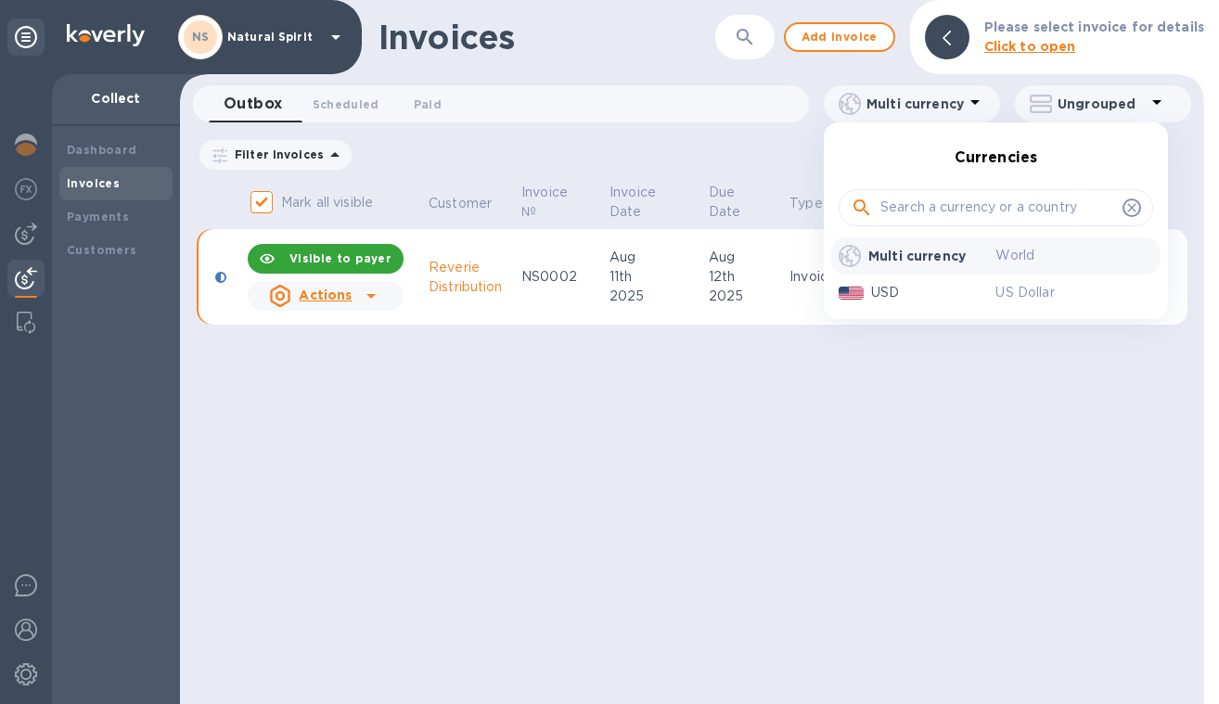
click at [969, 96] on div at bounding box center [609, 352] width 1219 height 704
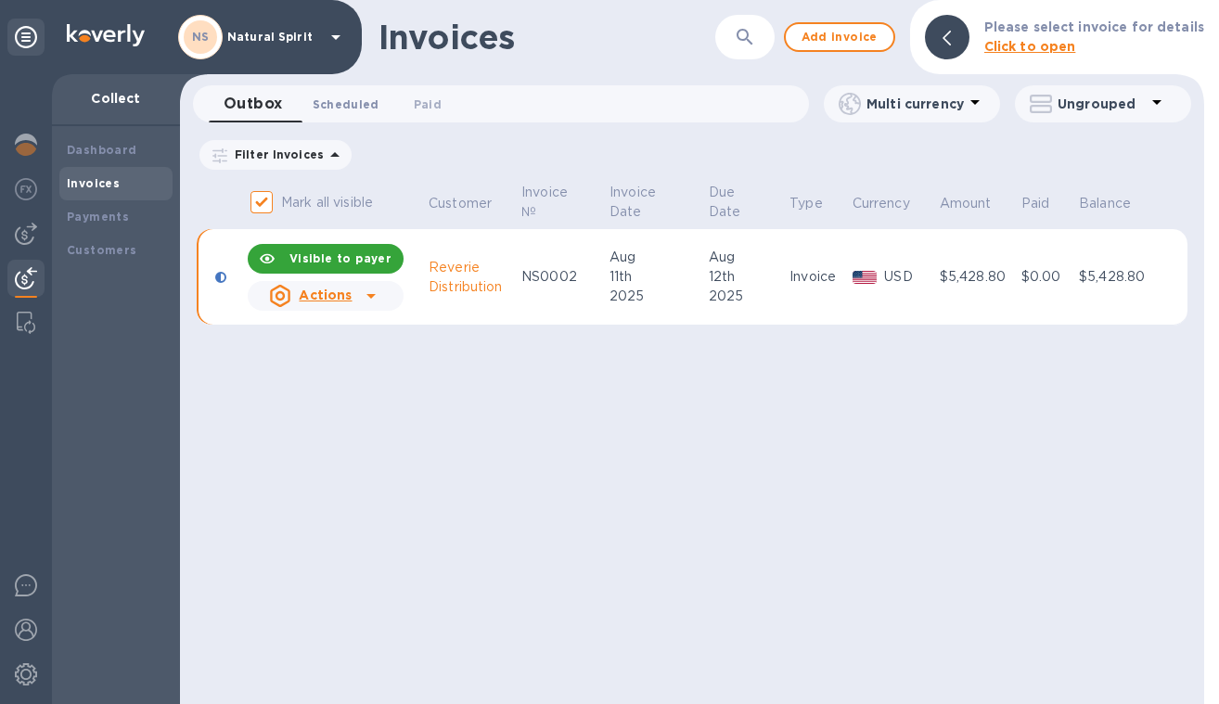
click at [329, 108] on span "Scheduled 0" at bounding box center [346, 104] width 67 height 19
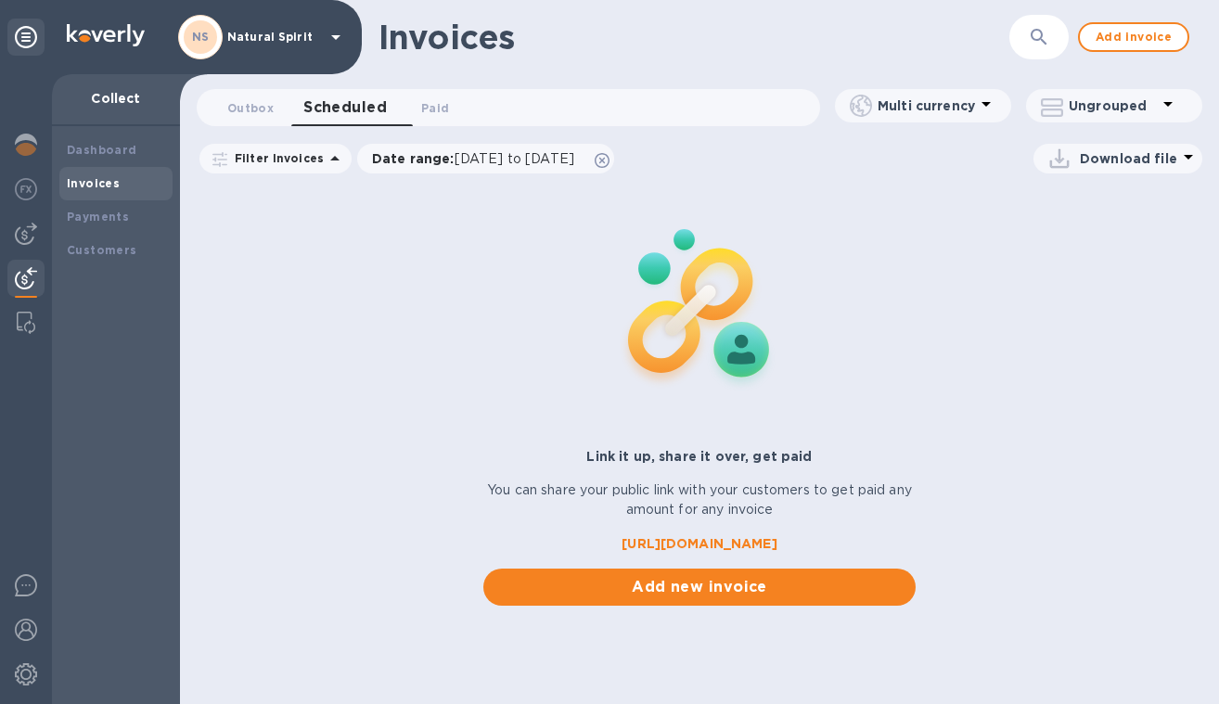
scroll to position [1, 0]
click at [645, 593] on span "Add new invoice" at bounding box center [700, 587] width 404 height 22
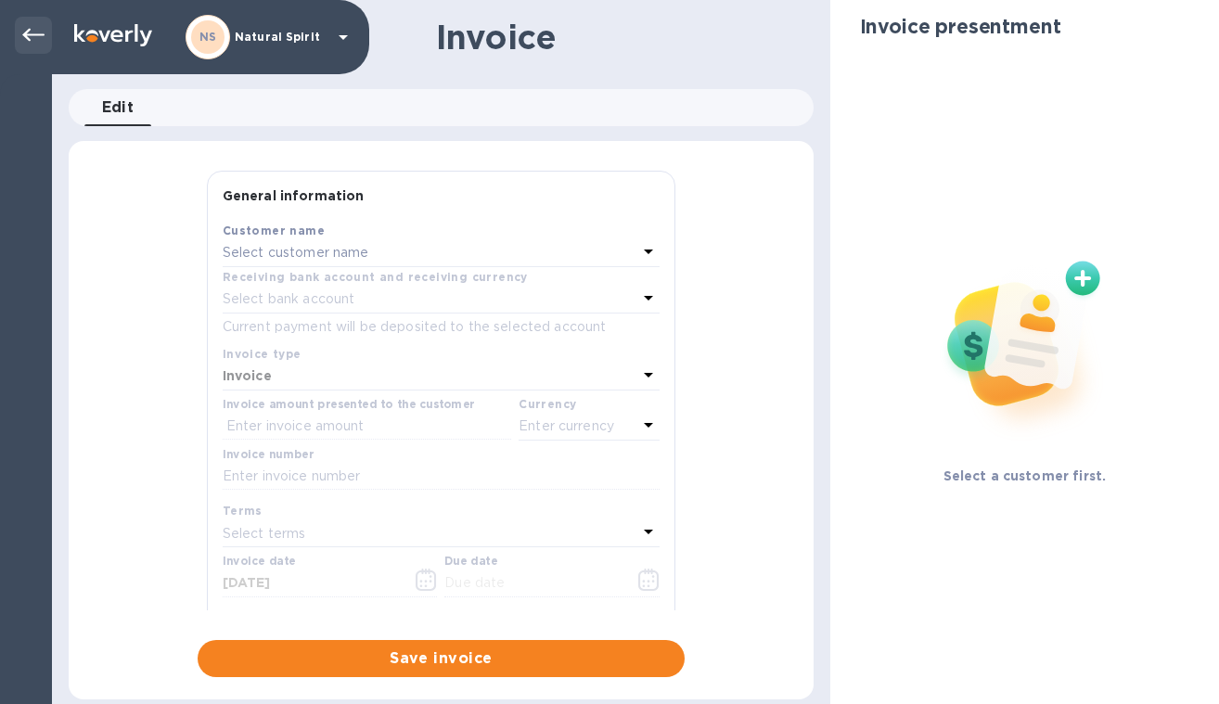
click at [32, 34] on icon at bounding box center [33, 35] width 22 height 13
